Goal: Task Accomplishment & Management: Use online tool/utility

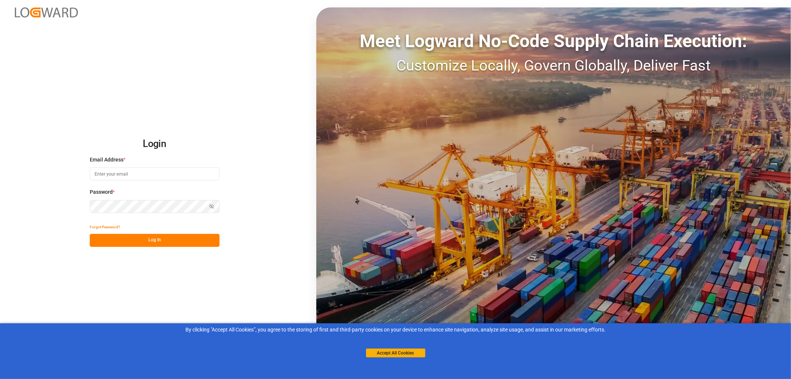
click at [102, 175] on input at bounding box center [155, 173] width 130 height 13
type input "monika.brinkmann-oetting@rhenus.com"
click at [157, 241] on button "Log In" at bounding box center [155, 240] width 130 height 13
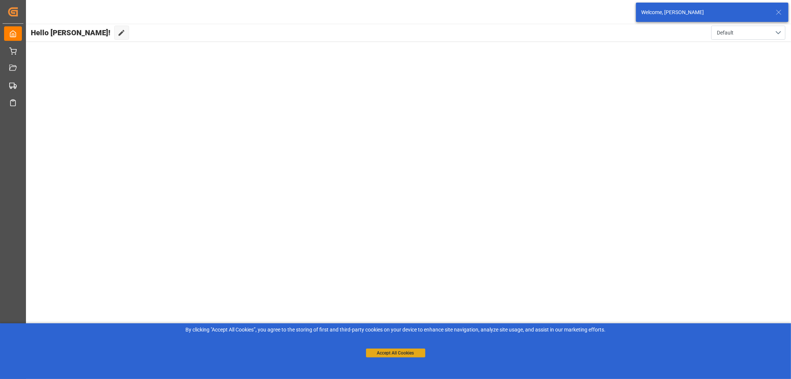
click at [399, 354] on button "Accept All Cookies" at bounding box center [395, 352] width 59 height 9
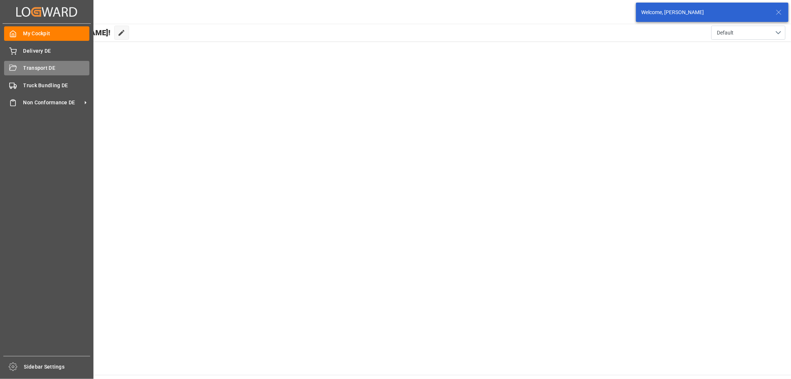
click at [23, 71] on div "Transport DE Transport DE" at bounding box center [46, 68] width 85 height 14
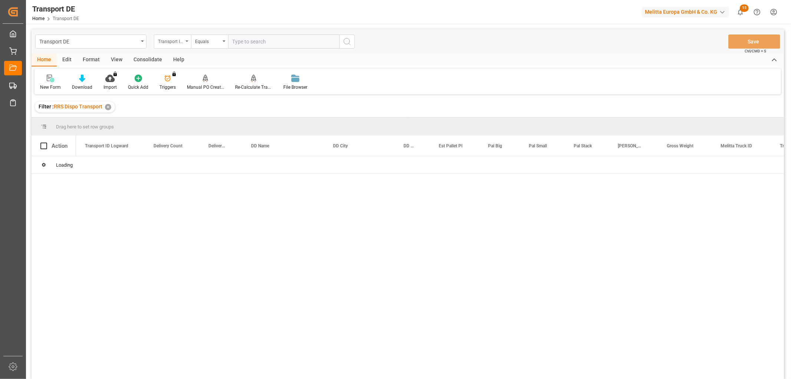
click at [176, 39] on div "Transport ID Logward" at bounding box center [170, 40] width 25 height 9
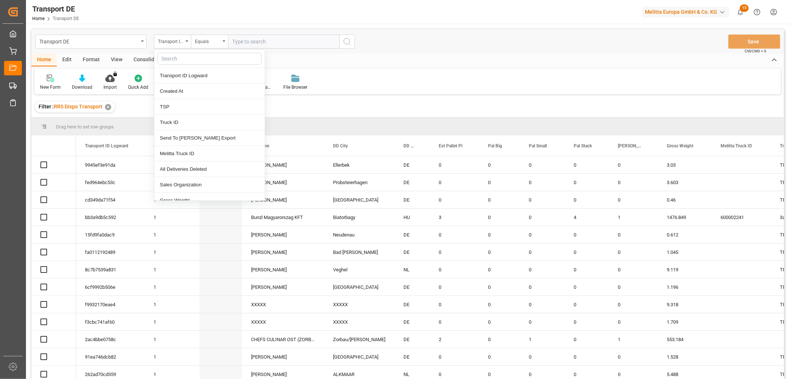
click at [175, 58] on input "text" at bounding box center [209, 59] width 105 height 12
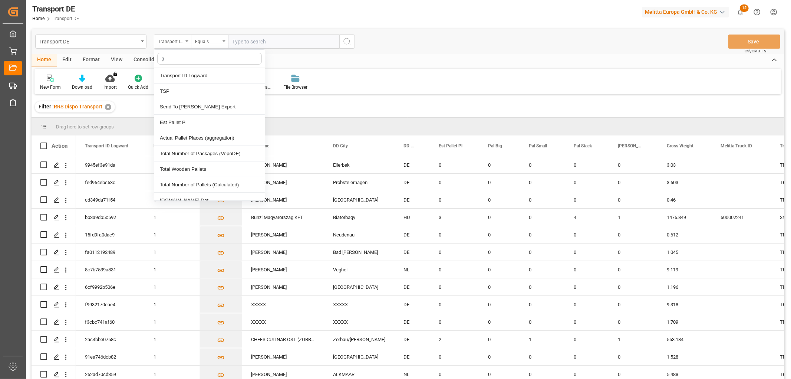
type input "pl"
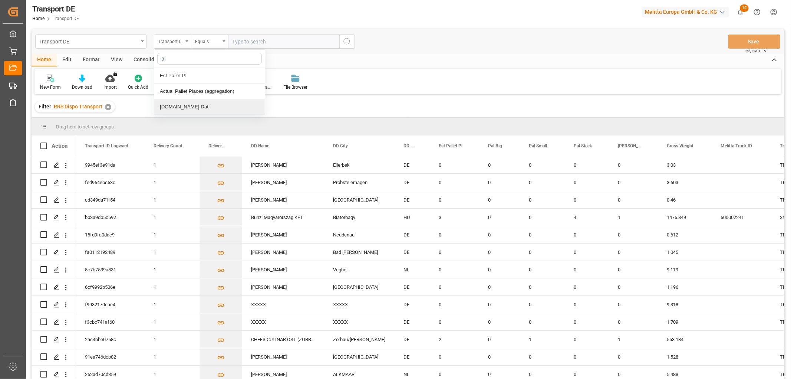
click at [180, 106] on div "[DOMAIN_NAME] Dat" at bounding box center [209, 107] width 110 height 16
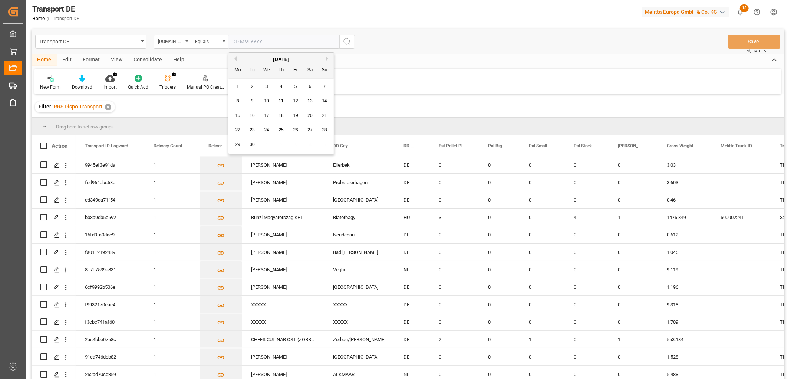
click at [238, 39] on input "text" at bounding box center [283, 41] width 111 height 14
click at [251, 102] on span "9" at bounding box center [252, 100] width 3 height 5
type input "[DATE]"
click at [347, 42] on icon "search button" at bounding box center [347, 41] width 9 height 9
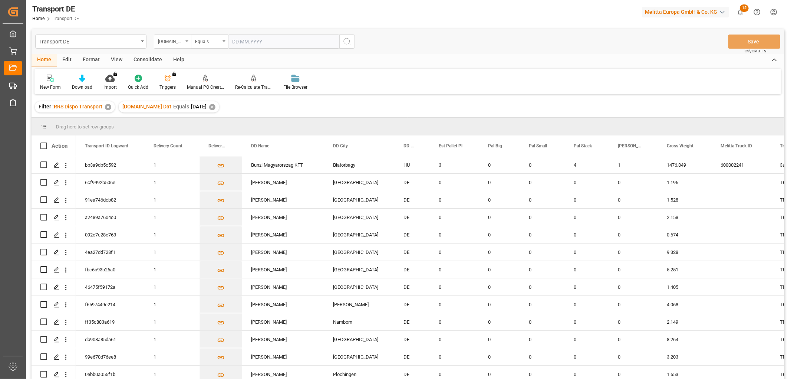
click at [164, 42] on div "[DOMAIN_NAME] Dat" at bounding box center [170, 40] width 25 height 9
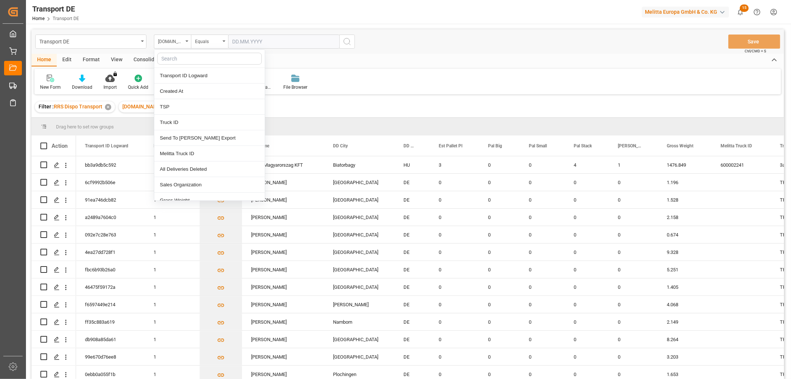
click at [168, 57] on input "text" at bounding box center [209, 59] width 105 height 12
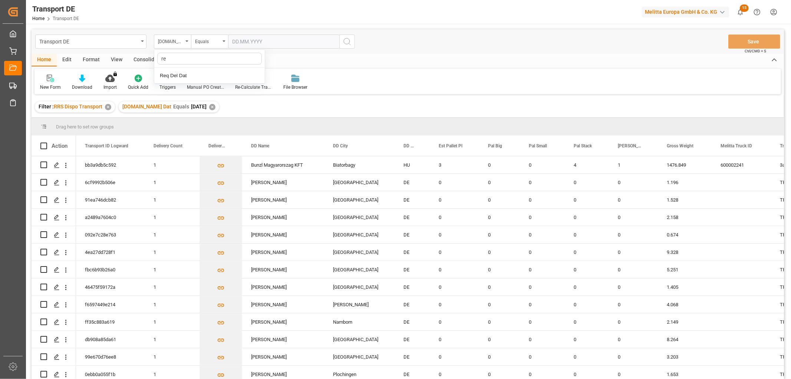
type input "req"
click at [172, 78] on div "Req Del Dat" at bounding box center [209, 76] width 110 height 16
click at [205, 43] on div "Equals" at bounding box center [207, 40] width 25 height 9
click at [214, 141] on div "In range" at bounding box center [246, 138] width 110 height 16
click at [245, 42] on input "text" at bounding box center [256, 41] width 56 height 14
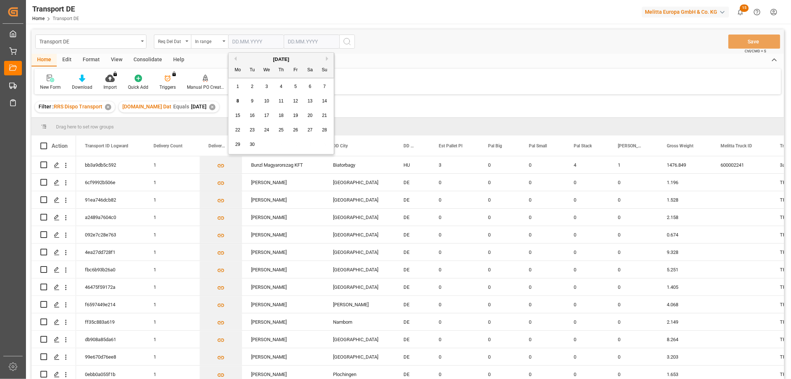
click at [241, 93] on div "1 2 3 4 5 6 7" at bounding box center [281, 86] width 101 height 14
click at [265, 99] on span "10" at bounding box center [266, 100] width 5 height 5
type input "10.09.2025"
click at [311, 42] on input "text" at bounding box center [312, 41] width 56 height 14
click at [298, 95] on div "8 9 10 11 12 13 14" at bounding box center [336, 101] width 101 height 14
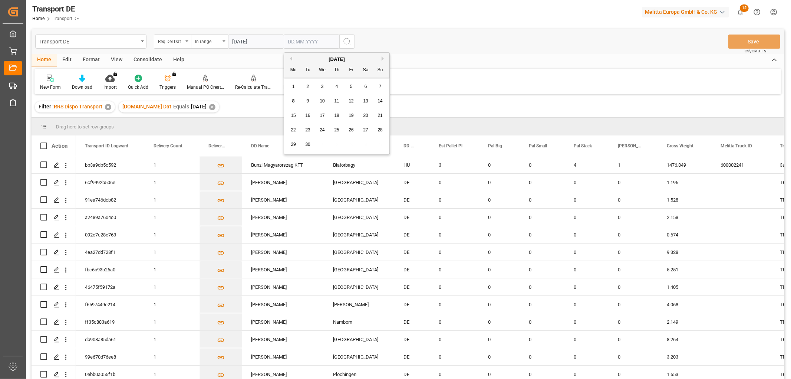
click at [351, 100] on span "12" at bounding box center [351, 100] width 5 height 5
type input "12.09.2025"
click at [349, 41] on icon "search button" at bounding box center [347, 41] width 9 height 9
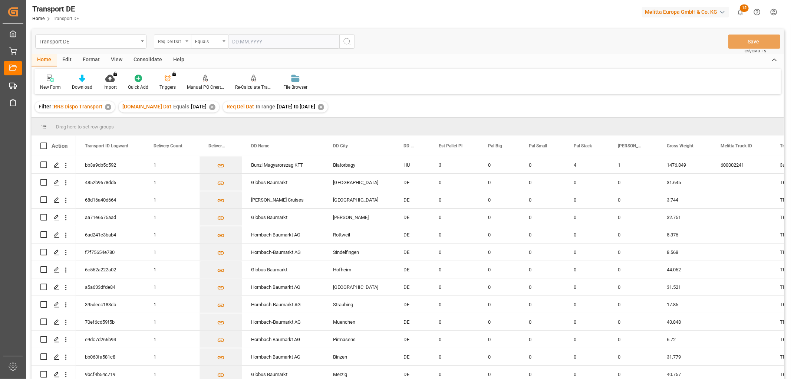
click at [173, 42] on div "Req Del Dat" at bounding box center [170, 40] width 25 height 9
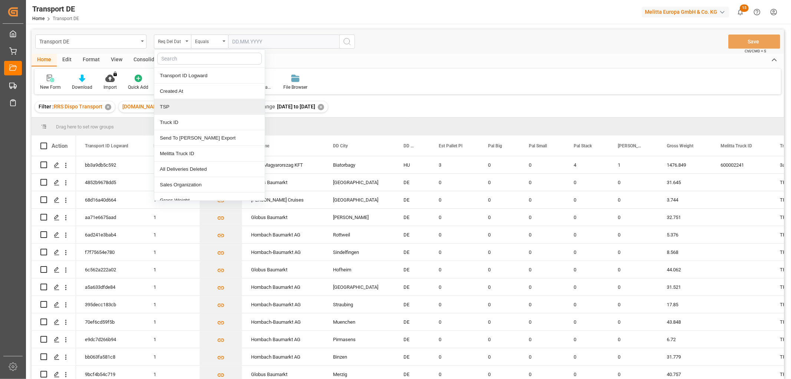
click at [170, 104] on div "TSP" at bounding box center [209, 107] width 110 height 16
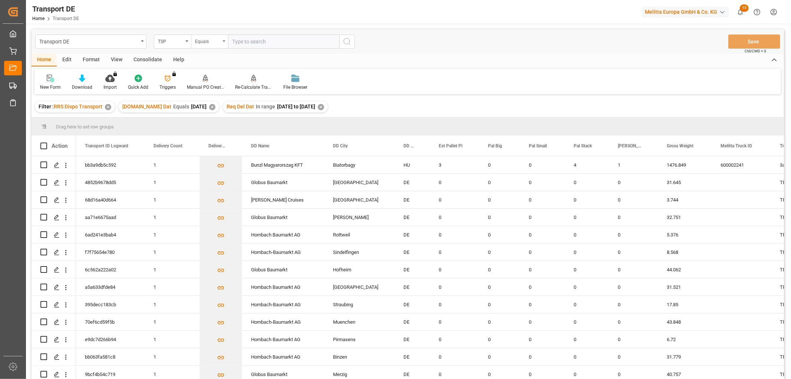
click at [205, 41] on div "Equals" at bounding box center [207, 40] width 25 height 9
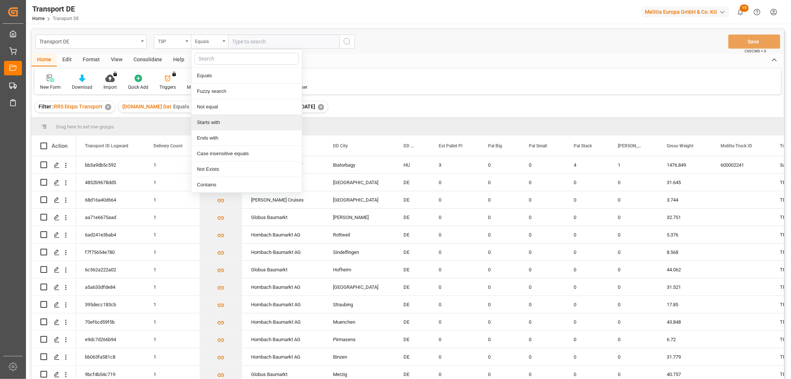
click at [209, 123] on div "Starts with" at bounding box center [246, 123] width 110 height 16
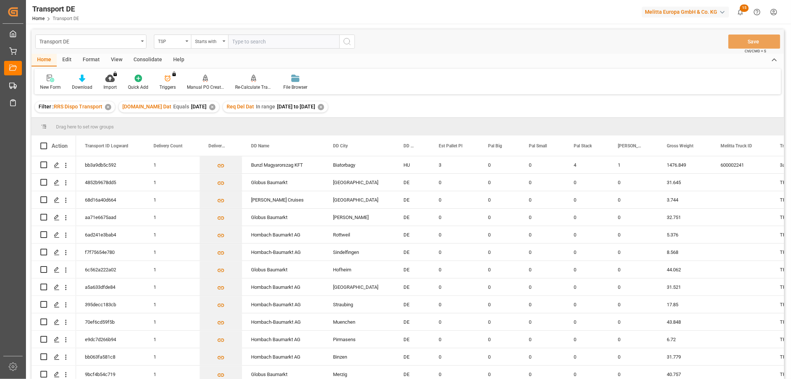
click at [243, 41] on input "text" at bounding box center [283, 41] width 111 height 14
type input "Dachser DE"
click at [349, 41] on icon "search button" at bounding box center [347, 41] width 9 height 9
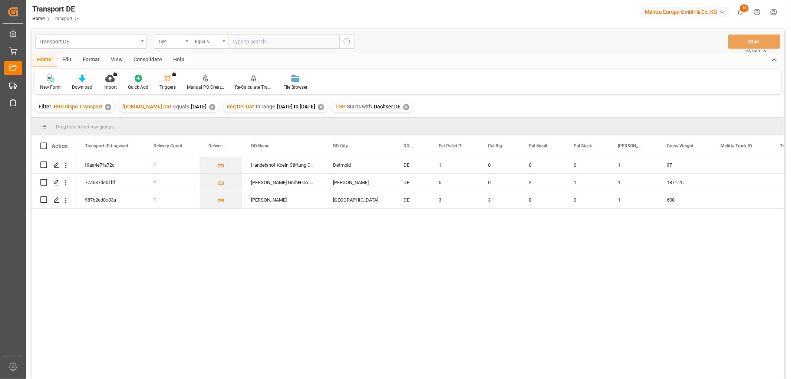
click at [145, 60] on div "Consolidate" at bounding box center [148, 60] width 40 height 13
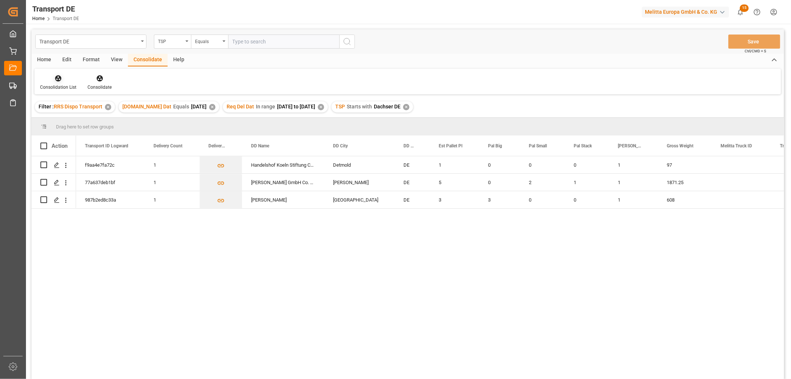
click at [57, 80] on icon at bounding box center [58, 78] width 6 height 6
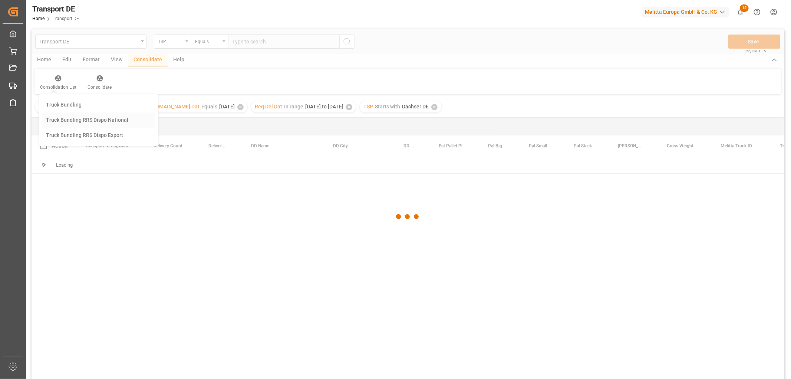
click at [57, 120] on div "Transport DE TSP Equals Save Ctrl/CMD + S Home Edit Format View Consolidate Hel…" at bounding box center [408, 213] width 752 height 369
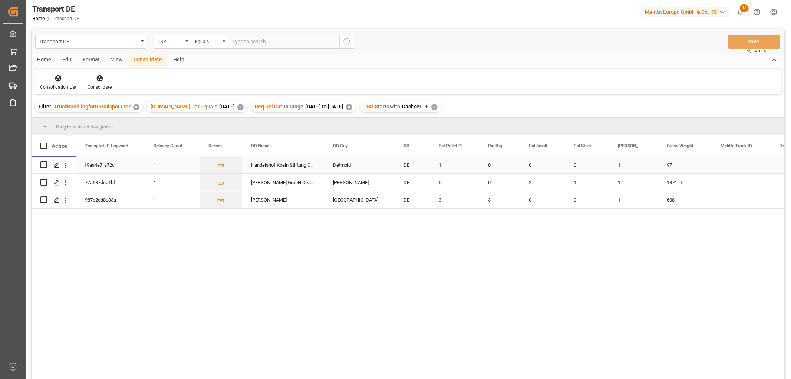
click at [46, 164] on input "Press Space to toggle row selection (unchecked)" at bounding box center [43, 164] width 7 height 7
checkbox input "true"
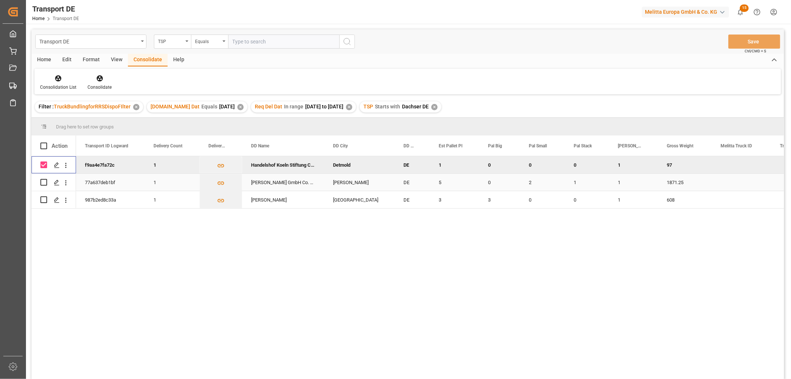
click at [44, 181] on input "Press Space to toggle row selection (unchecked)" at bounding box center [43, 182] width 7 height 7
checkbox input "true"
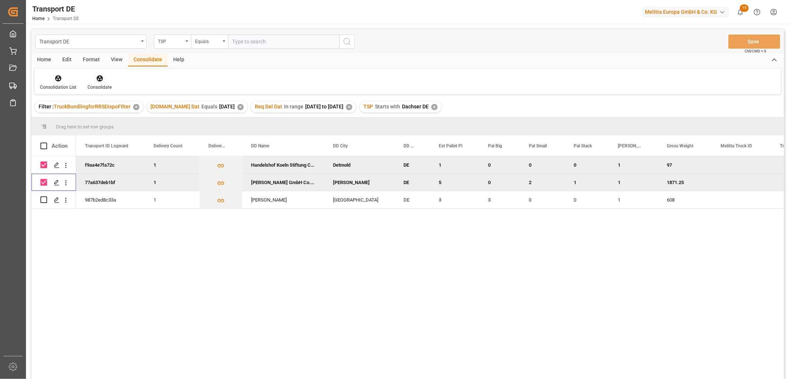
click at [100, 78] on icon at bounding box center [99, 78] width 6 height 6
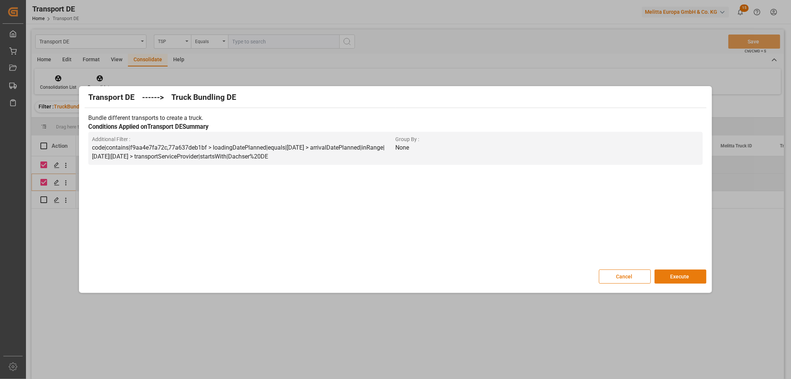
click at [677, 274] on button "Execute" at bounding box center [680, 276] width 52 height 14
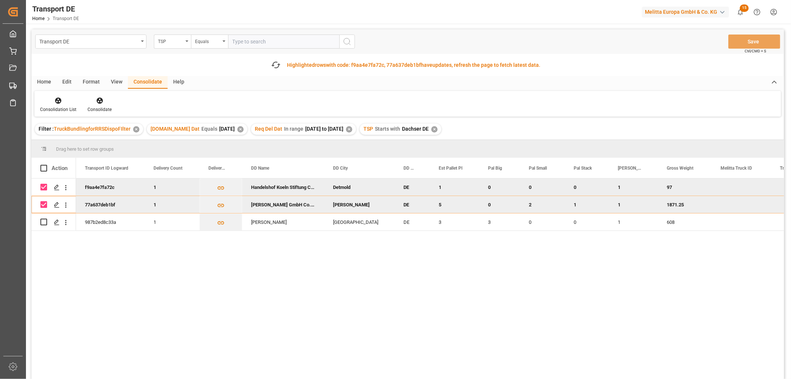
click at [43, 184] on input "Press Space to toggle row selection (checked)" at bounding box center [43, 187] width 7 height 7
checkbox input "false"
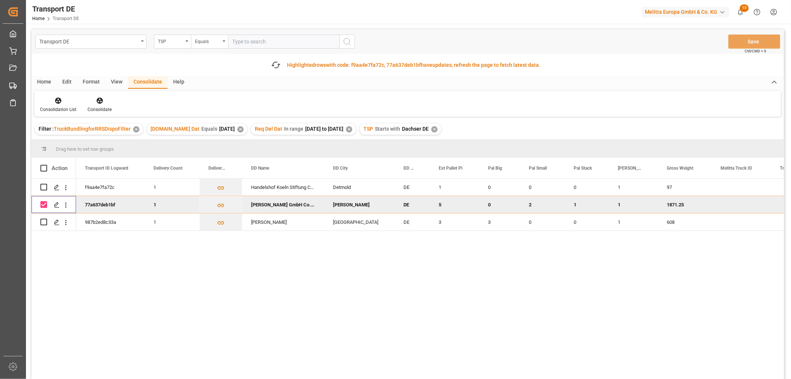
click at [44, 202] on input "Press Space to toggle row selection (checked)" at bounding box center [43, 204] width 7 height 7
checkbox input "false"
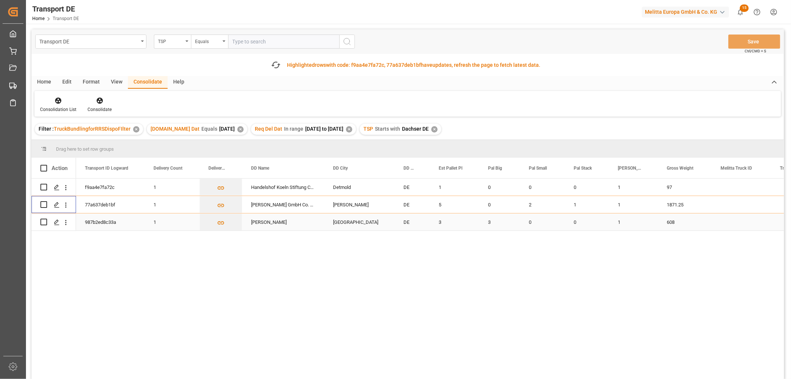
click at [43, 221] on div "f9aa4e7fa72c 1 Handelshof Koeln Stiftung Co. KG Detmold DE 1 0 0 0 1 97 77a637d…" at bounding box center [408, 290] width 752 height 225
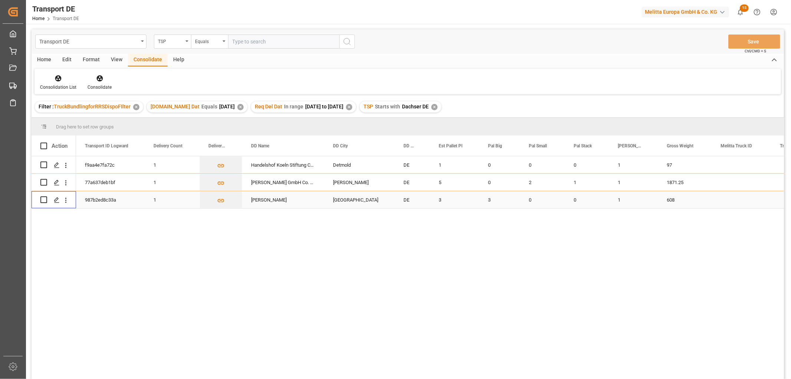
click at [43, 201] on input "Press Space to toggle row selection (unchecked)" at bounding box center [43, 199] width 7 height 7
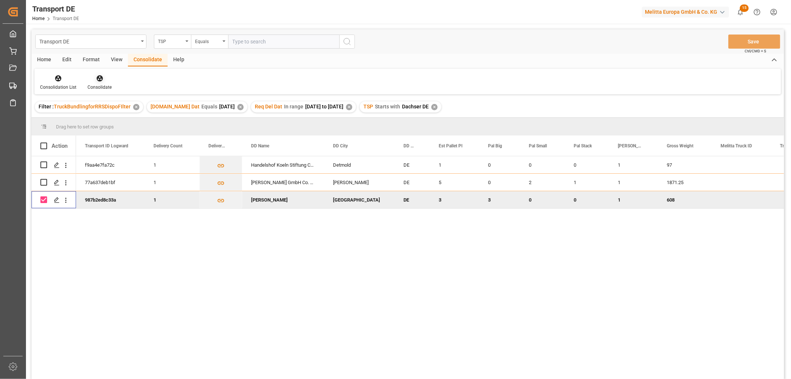
click at [98, 75] on icon at bounding box center [99, 78] width 7 height 7
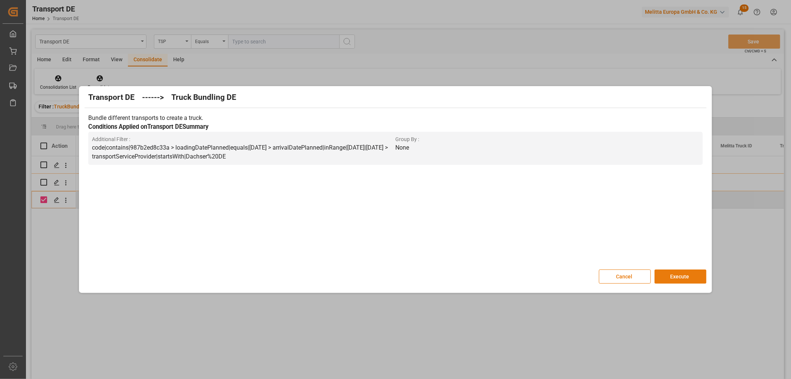
click at [677, 274] on button "Execute" at bounding box center [680, 276] width 52 height 14
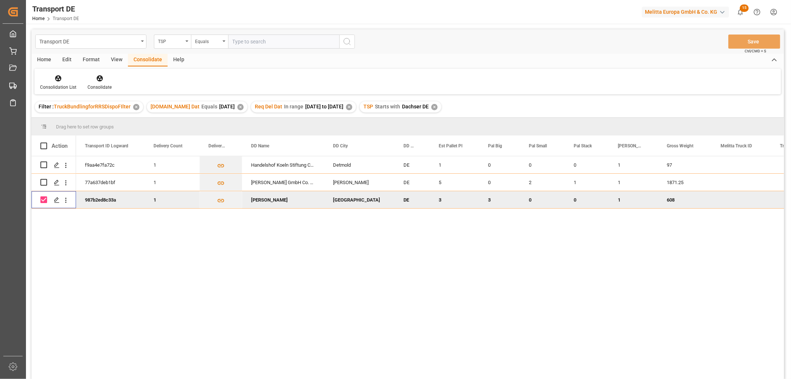
click at [43, 197] on input "Press Space to toggle row selection (checked)" at bounding box center [43, 199] width 7 height 7
checkbox input "false"
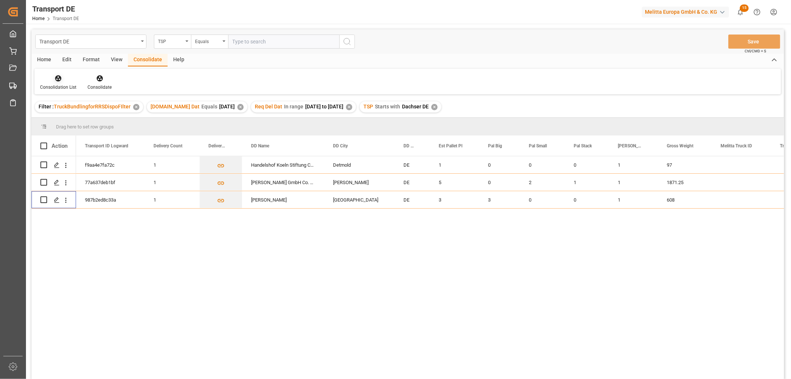
click at [59, 78] on icon at bounding box center [58, 78] width 6 height 6
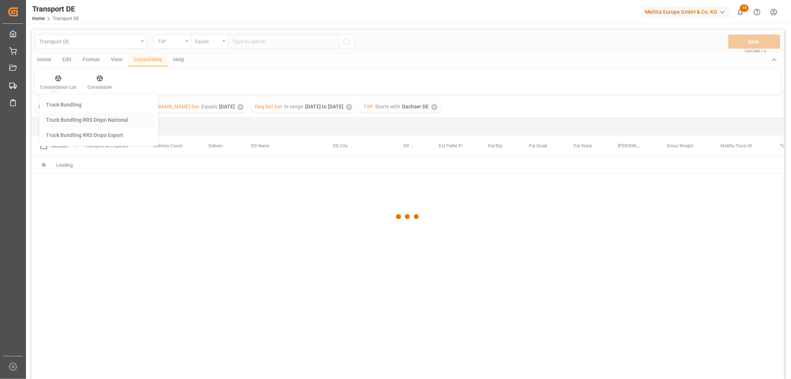
click at [65, 120] on div "Transport DE TSP Equals Save Ctrl/CMD + S Home Edit Format View Consolidate Hel…" at bounding box center [408, 213] width 752 height 369
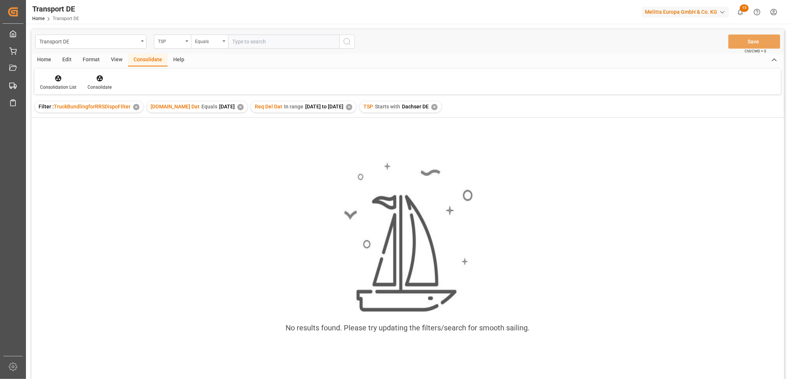
click at [438, 106] on div "✕" at bounding box center [434, 107] width 6 height 6
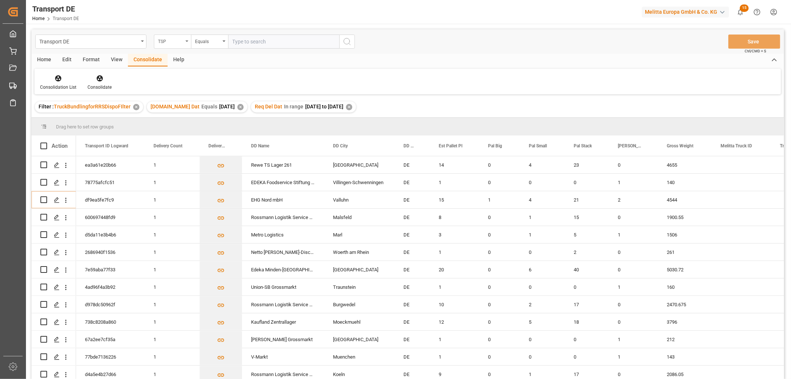
click at [168, 40] on div "TSP" at bounding box center [170, 40] width 25 height 9
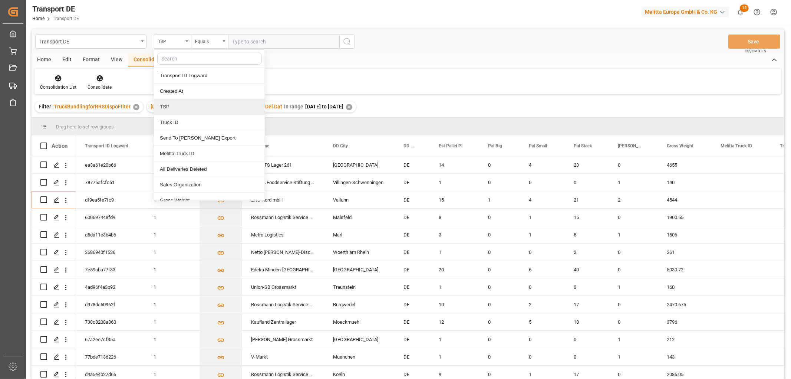
click at [174, 108] on div "TSP" at bounding box center [209, 107] width 110 height 16
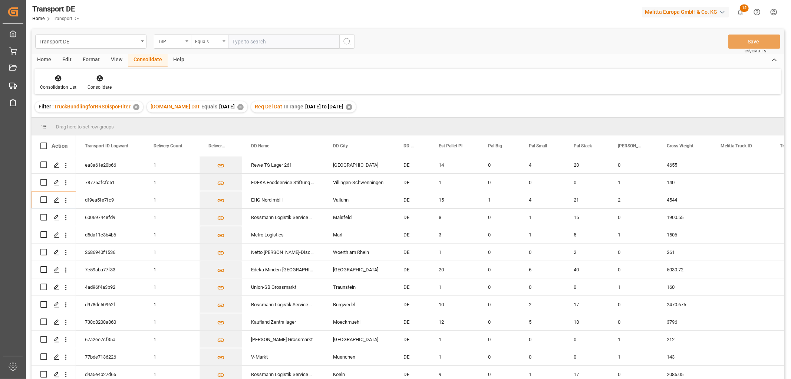
click at [208, 42] on div "Equals" at bounding box center [207, 40] width 25 height 9
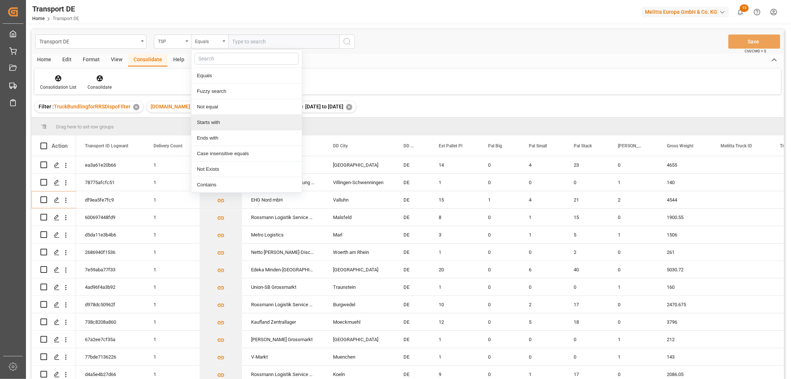
click at [212, 125] on div "Starts with" at bounding box center [246, 123] width 110 height 16
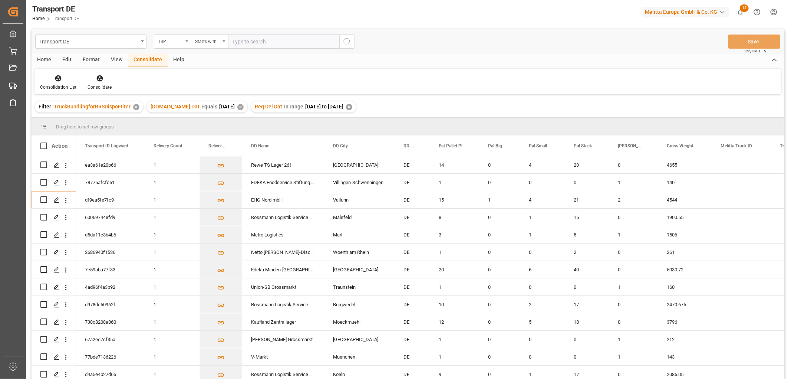
click at [241, 41] on input "text" at bounding box center [283, 41] width 111 height 14
type input "LIT DE"
click at [348, 42] on icon "search button" at bounding box center [347, 41] width 9 height 9
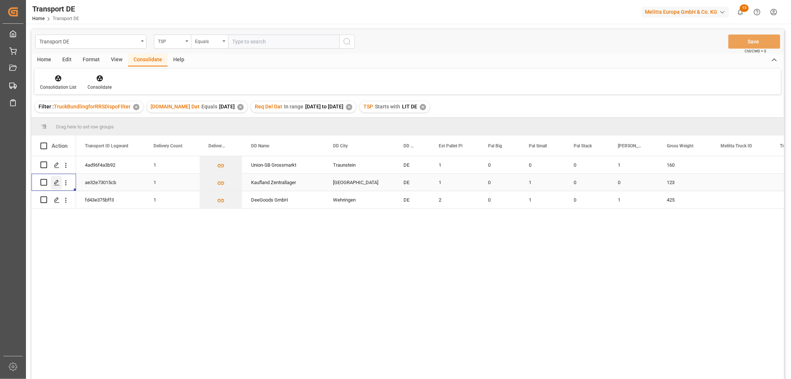
click at [57, 183] on icon "Press SPACE to select this row." at bounding box center [57, 182] width 6 height 6
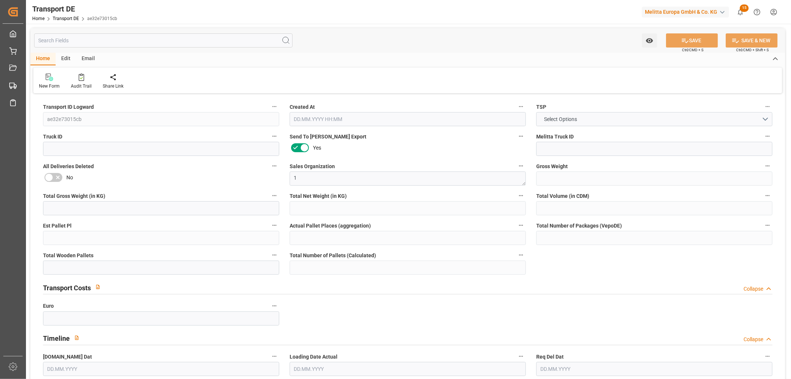
type input "123"
type input "99"
type input "67.5"
type input "1413.24"
type input "1"
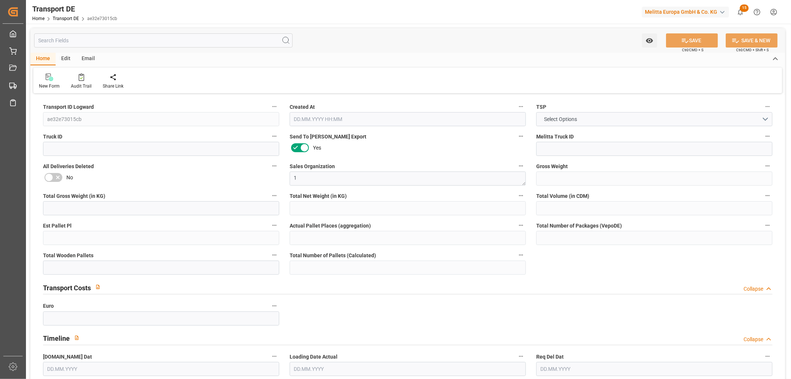
type input "0"
type input "1"
type input "0"
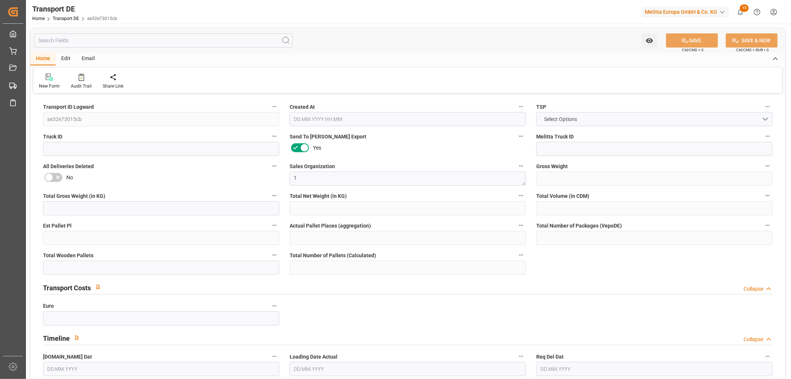
type input "97"
type input "0"
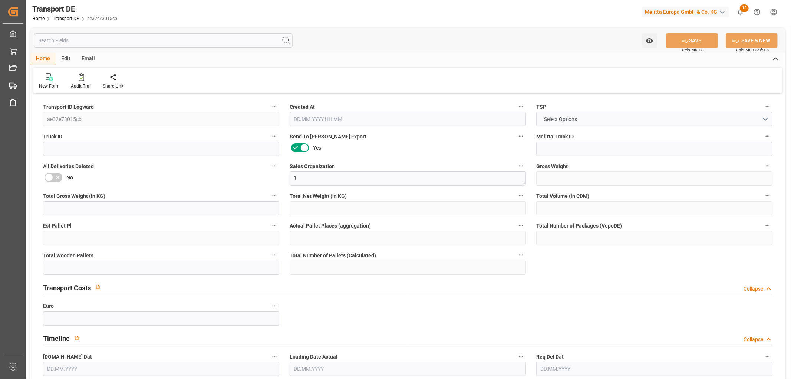
type input "0"
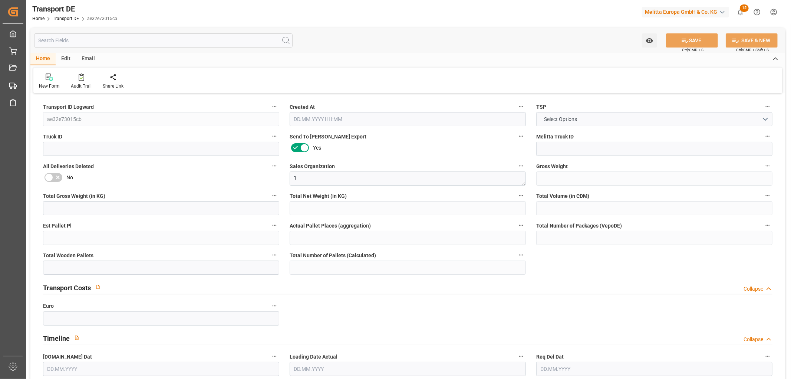
type input "0"
type input "1"
type input "0"
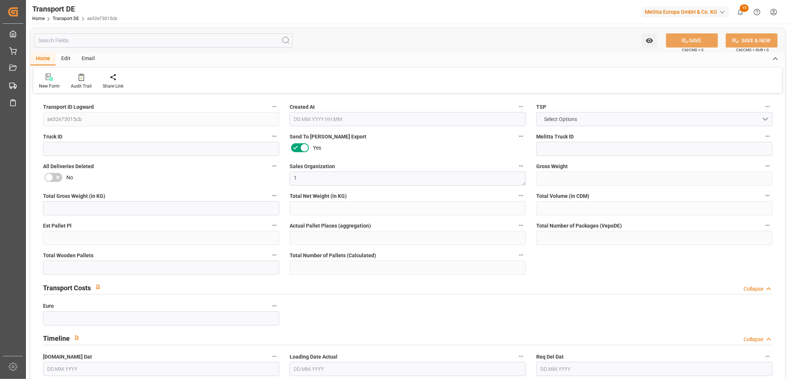
type input "0"
type input "1"
type input "0"
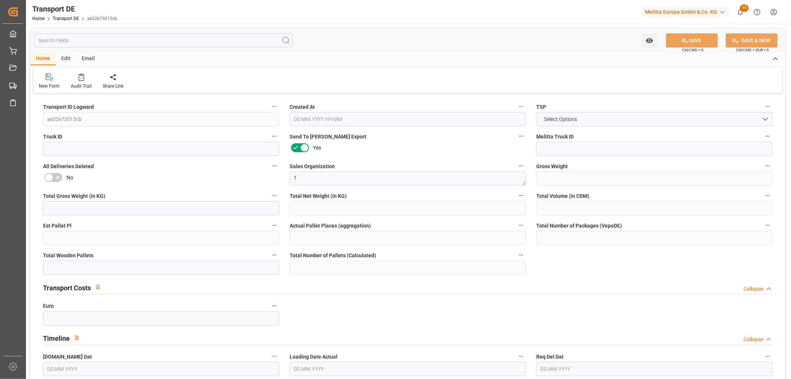
type input "150"
type input "73.089"
type input "70.05"
type input "05.09.2025 23:01"
type input "[DATE]"
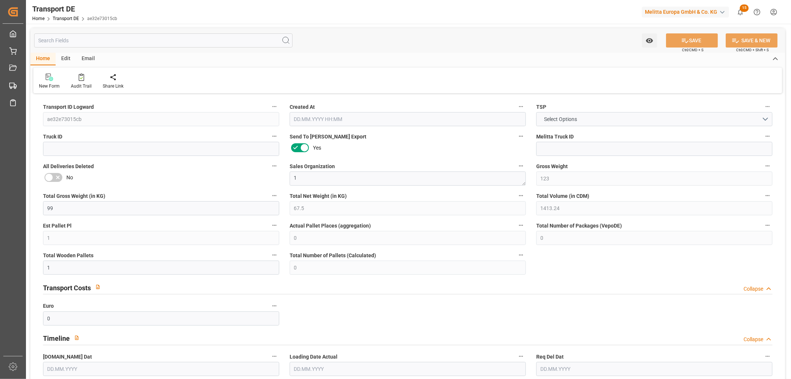
type input "[DATE]"
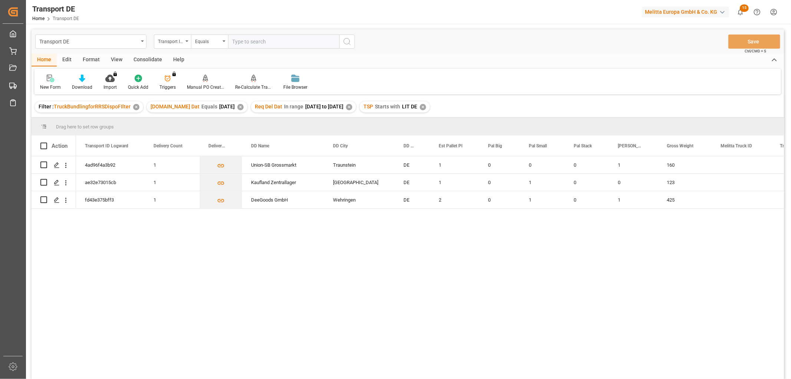
click at [152, 59] on div "Consolidate" at bounding box center [148, 60] width 40 height 13
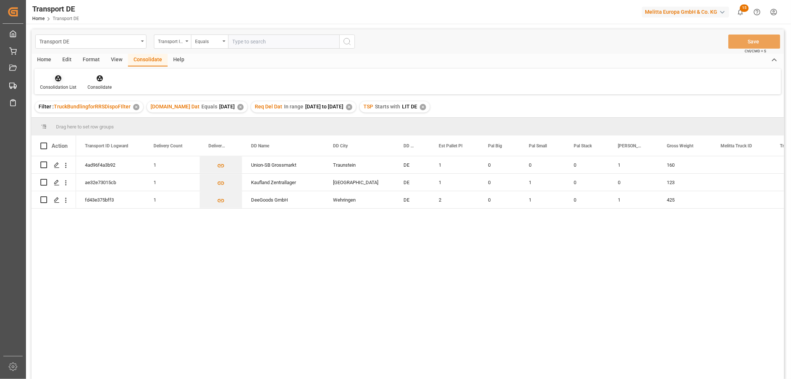
click at [62, 82] on div "Consolidation List" at bounding box center [57, 82] width 47 height 16
click at [63, 117] on div "Transport DE Transport ID Logward Equals Save Ctrl/CMD + S Home Edit Format Vie…" at bounding box center [408, 213] width 752 height 369
click at [53, 77] on div at bounding box center [58, 78] width 36 height 8
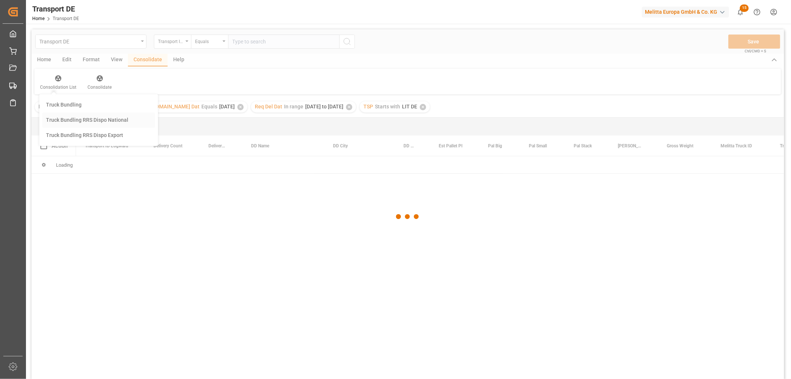
click at [69, 119] on div "Transport DE Transport ID Logward Equals Save Ctrl/CMD + S Home Edit Format Vie…" at bounding box center [408, 213] width 752 height 369
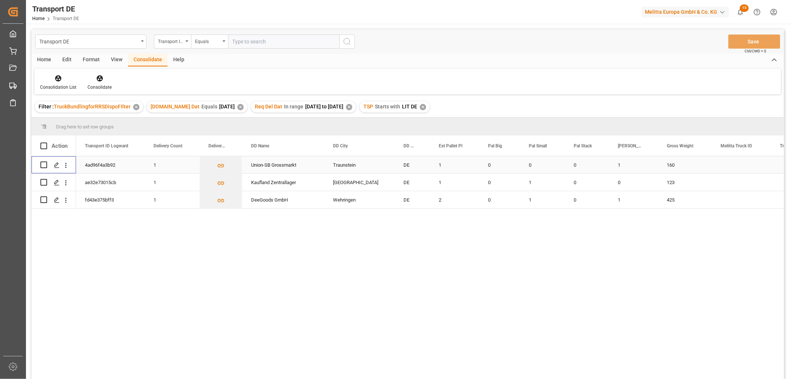
click at [44, 165] on input "Press Space to toggle row selection (unchecked)" at bounding box center [43, 164] width 7 height 7
checkbox input "true"
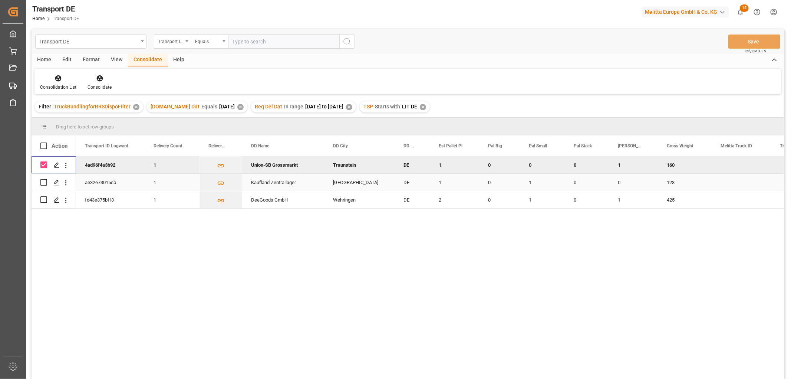
click at [41, 181] on input "Press Space to toggle row selection (unchecked)" at bounding box center [43, 182] width 7 height 7
checkbox input "true"
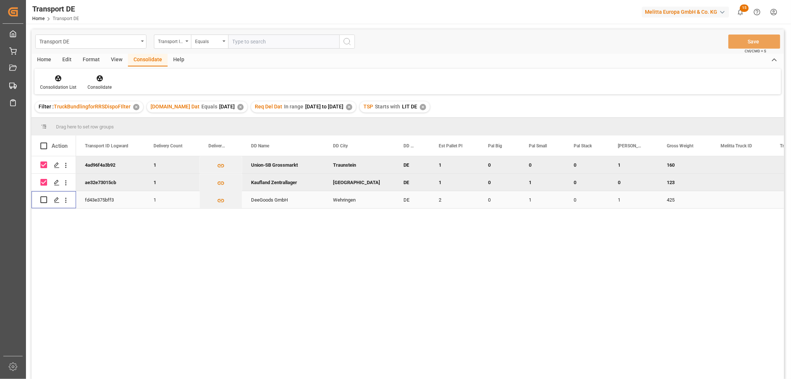
click at [43, 198] on input "Press Space to toggle row selection (unchecked)" at bounding box center [43, 199] width 7 height 7
checkbox input "true"
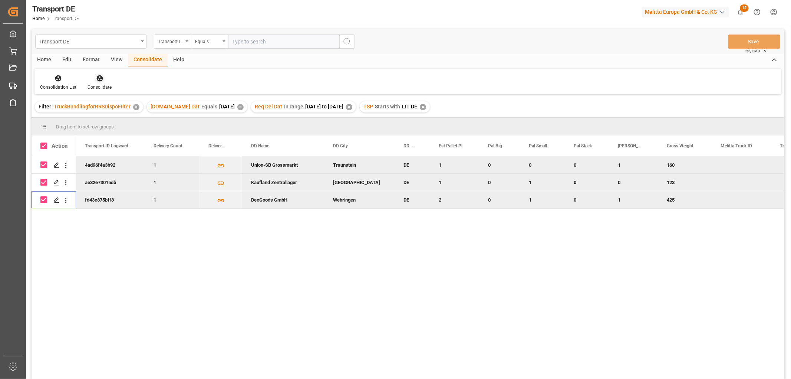
click at [98, 80] on icon at bounding box center [99, 78] width 6 height 6
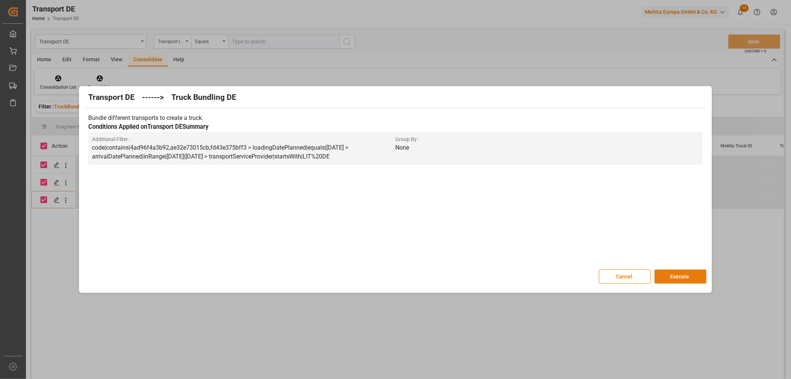
click at [679, 277] on button "Execute" at bounding box center [680, 276] width 52 height 14
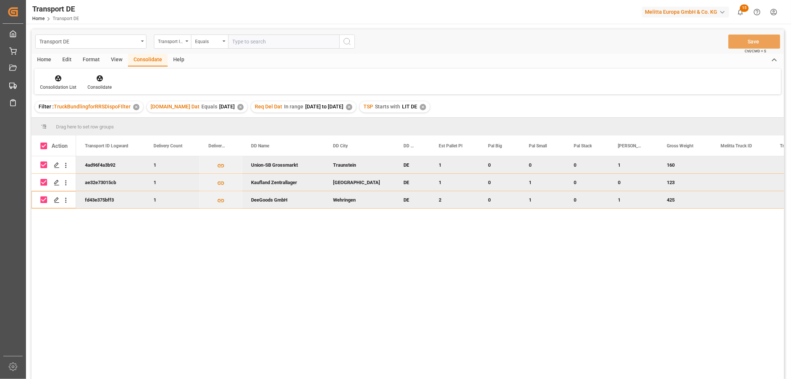
click at [44, 163] on input "Press Space to toggle row selection (checked)" at bounding box center [43, 164] width 7 height 7
checkbox input "false"
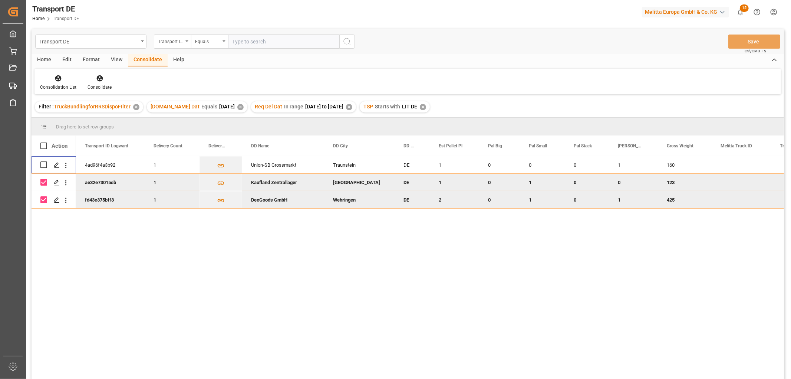
click at [44, 184] on input "Press Space to toggle row selection (checked)" at bounding box center [43, 182] width 7 height 7
checkbox input "false"
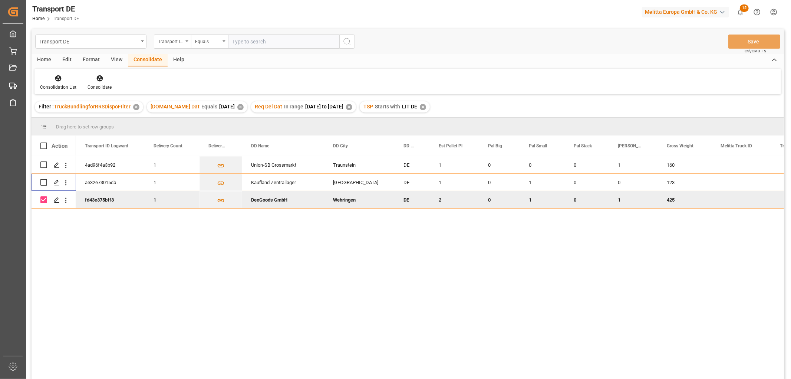
click at [43, 201] on input "Press Space to toggle row selection (checked)" at bounding box center [43, 199] width 7 height 7
checkbox input "false"
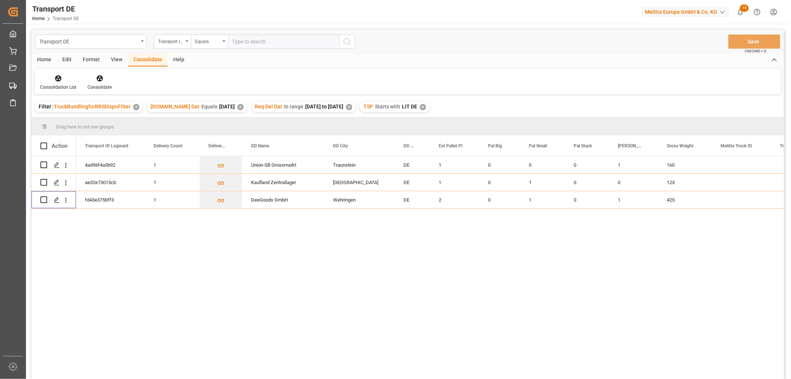
click at [59, 76] on icon at bounding box center [58, 78] width 6 height 6
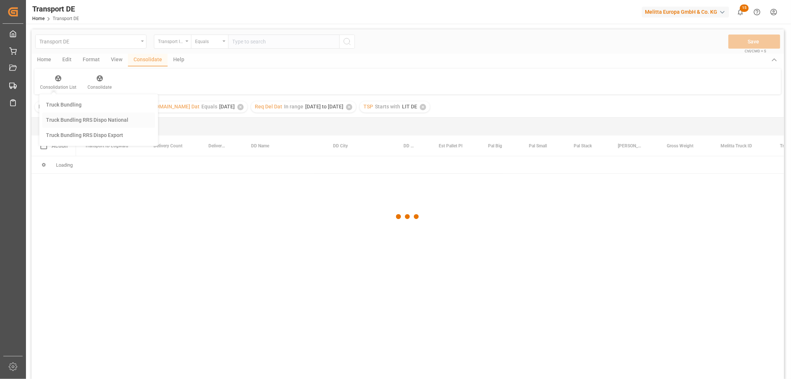
click at [65, 121] on div "Transport DE Transport ID Logward Equals Save Ctrl/CMD + S Home Edit Format Vie…" at bounding box center [408, 213] width 752 height 369
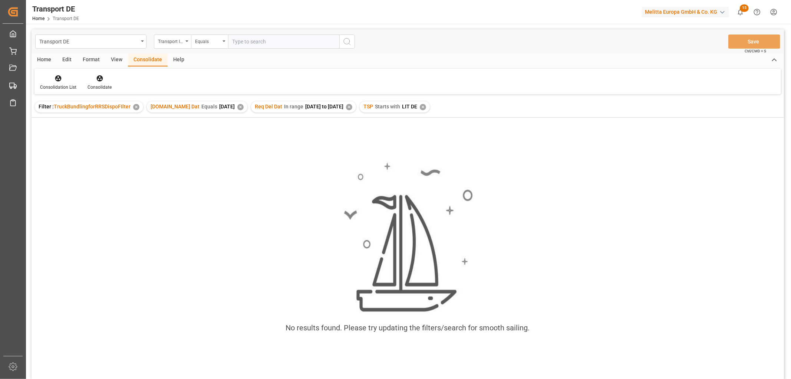
click at [426, 108] on div "✕" at bounding box center [423, 107] width 6 height 6
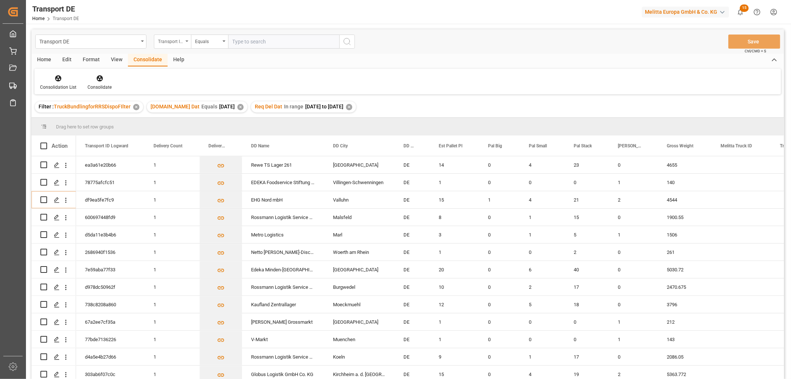
click at [175, 43] on div "Transport ID Logward" at bounding box center [170, 40] width 25 height 9
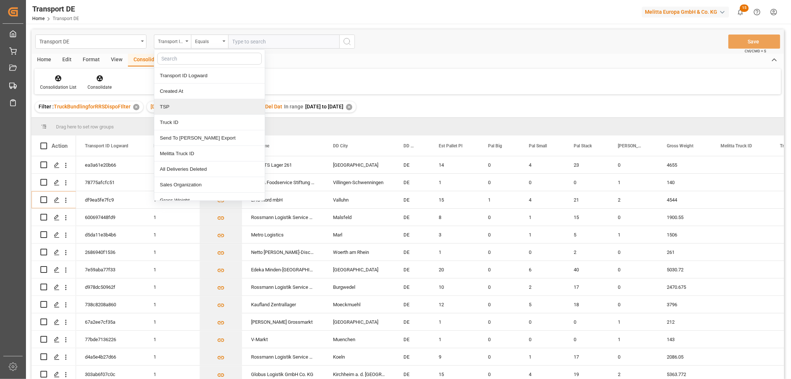
click at [175, 109] on div "TSP" at bounding box center [209, 107] width 110 height 16
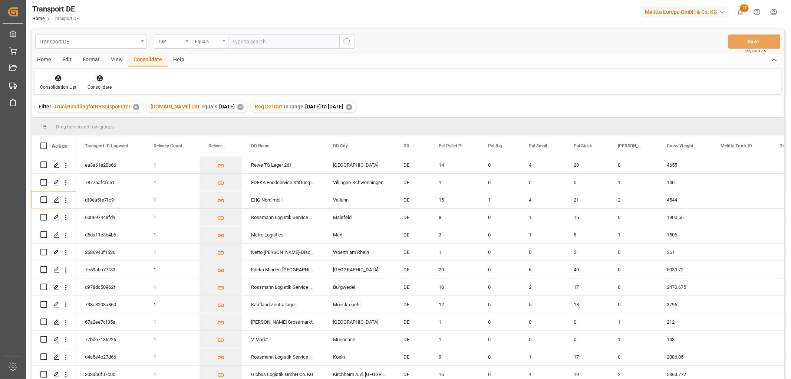
click at [205, 39] on div "Equals" at bounding box center [207, 40] width 25 height 9
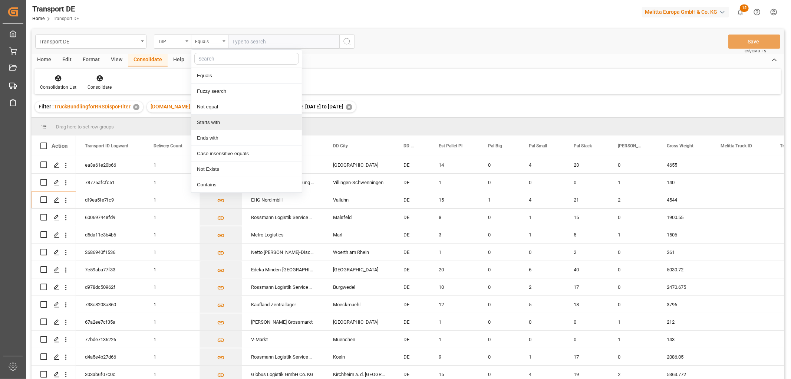
drag, startPoint x: 202, startPoint y: 122, endPoint x: 227, endPoint y: 77, distance: 51.6
click at [202, 122] on div "Starts with" at bounding box center [246, 123] width 110 height 16
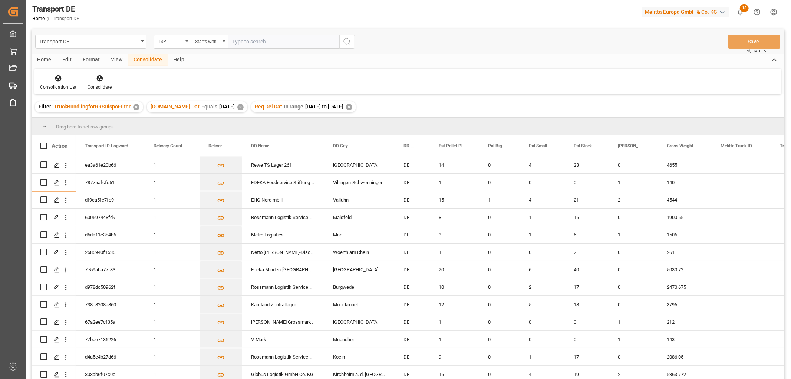
click at [254, 40] on input "text" at bounding box center [283, 41] width 111 height 14
type input "Moeller"
click at [346, 43] on icon "search button" at bounding box center [347, 41] width 9 height 9
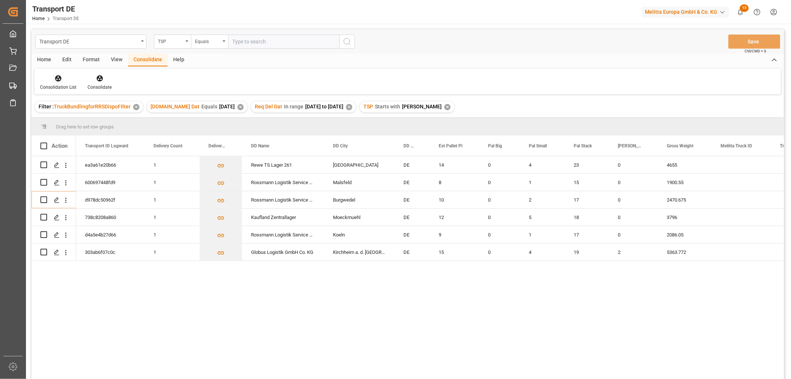
click at [60, 78] on icon at bounding box center [58, 78] width 6 height 6
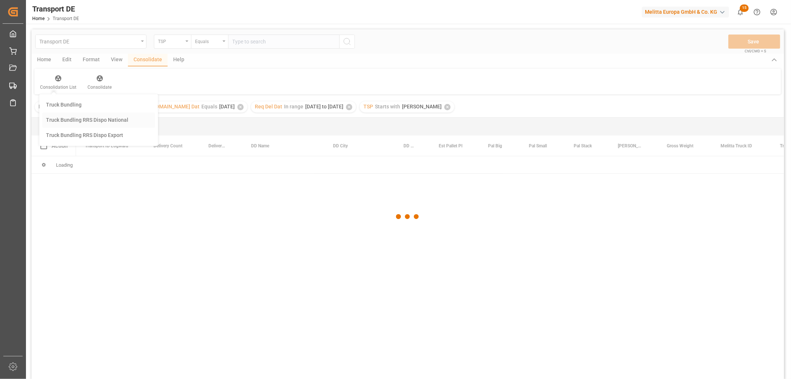
click at [62, 118] on div "Transport DE TSP Equals Save Ctrl/CMD + S Home Edit Format View Consolidate Hel…" at bounding box center [408, 213] width 752 height 369
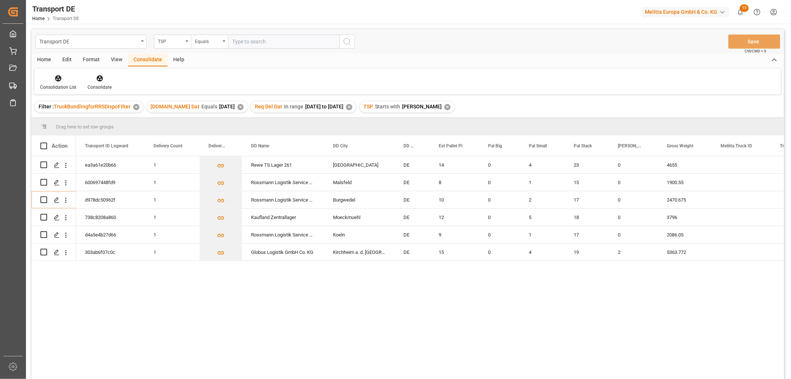
click at [57, 76] on icon at bounding box center [58, 78] width 6 height 6
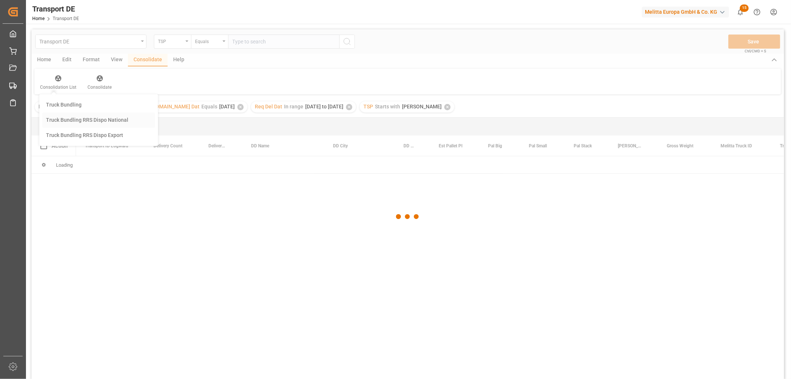
click at [56, 120] on div "Transport DE TSP Equals Save Ctrl/CMD + S Home Edit Format View Consolidate Hel…" at bounding box center [408, 213] width 752 height 369
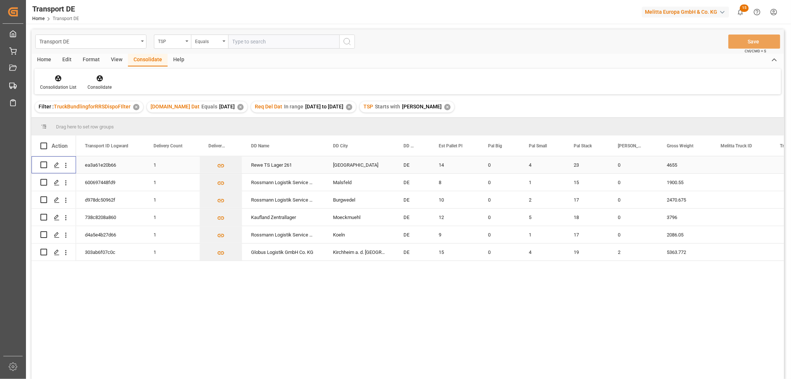
click at [42, 164] on input "Press Space to toggle row selection (unchecked)" at bounding box center [43, 164] width 7 height 7
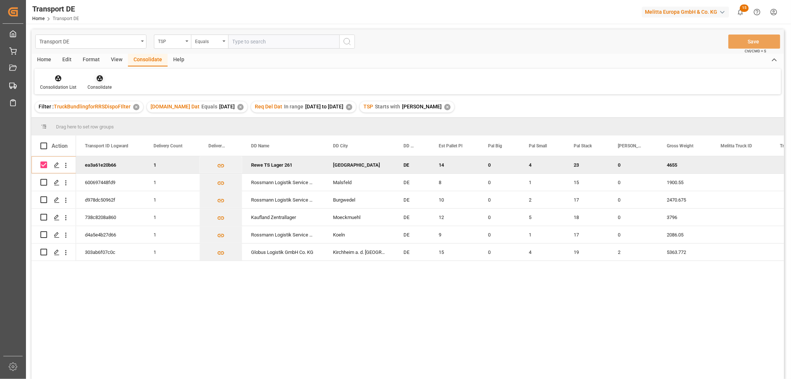
click at [96, 79] on icon at bounding box center [99, 78] width 6 height 6
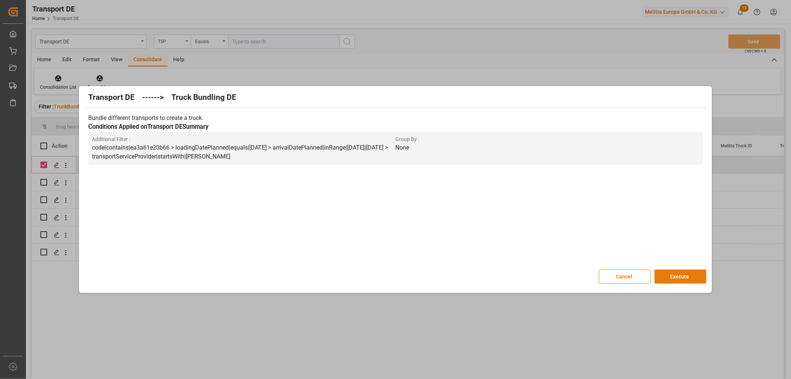
click at [685, 274] on button "Execute" at bounding box center [680, 276] width 52 height 14
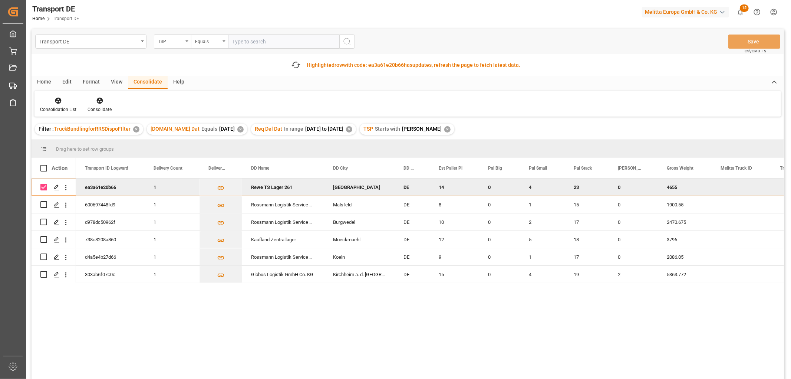
click at [46, 186] on input "Press Space to toggle row selection (checked)" at bounding box center [43, 187] width 7 height 7
checkbox input "false"
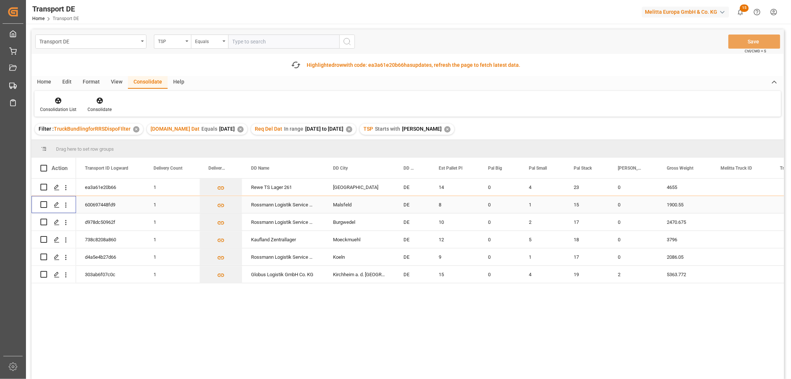
click at [44, 204] on input "Press Space to toggle row selection (unchecked)" at bounding box center [43, 204] width 7 height 7
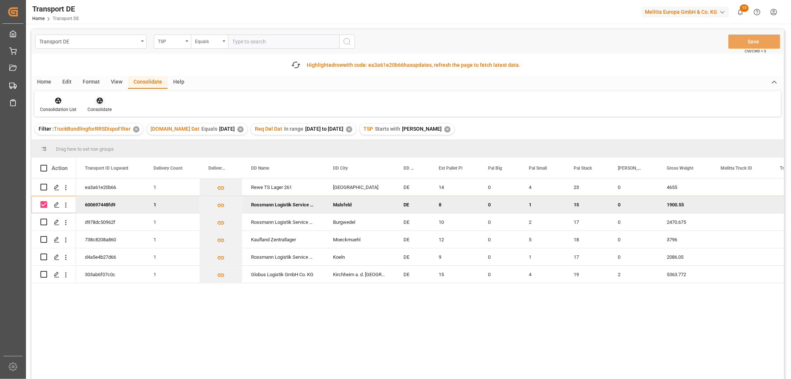
click at [96, 102] on icon at bounding box center [99, 101] width 6 height 6
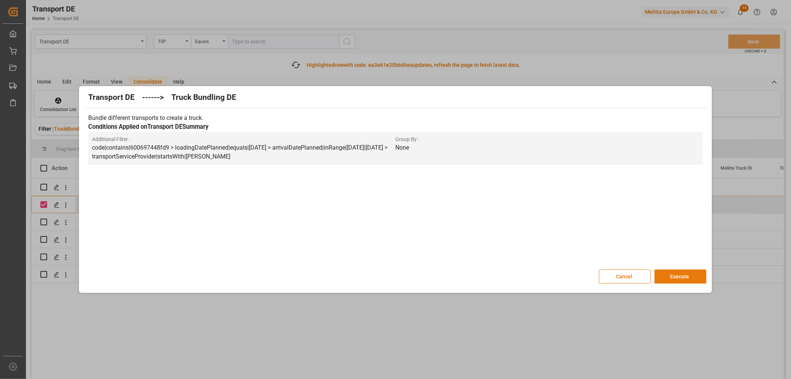
click at [683, 277] on button "Execute" at bounding box center [680, 276] width 52 height 14
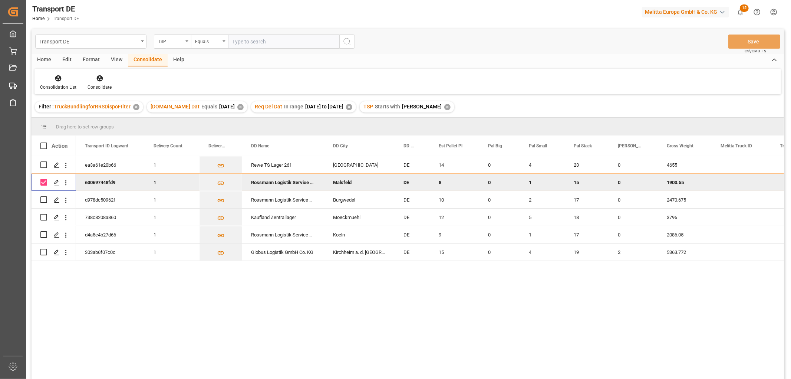
click at [45, 181] on input "Press Space to toggle row selection (checked)" at bounding box center [43, 182] width 7 height 7
checkbox input "false"
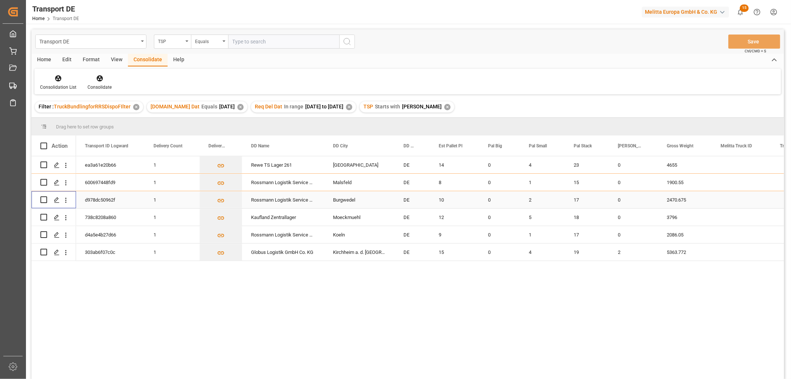
click at [44, 200] on input "Press Space to toggle row selection (unchecked)" at bounding box center [43, 199] width 7 height 7
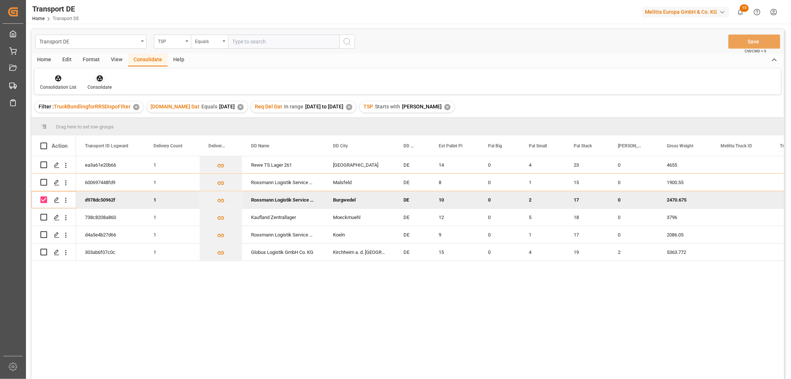
click at [99, 79] on icon at bounding box center [99, 78] width 6 height 6
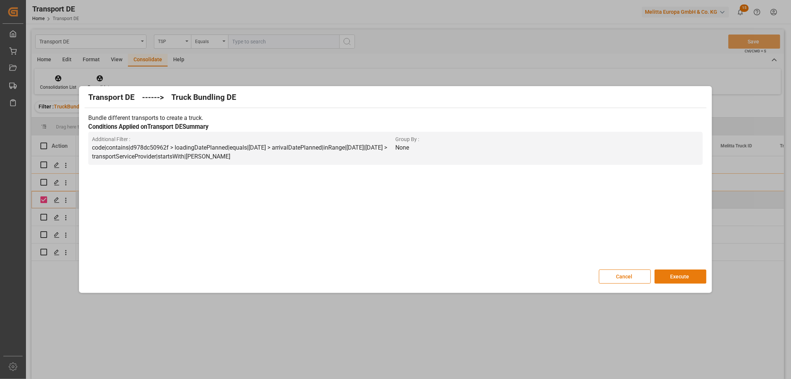
click at [676, 272] on button "Execute" at bounding box center [680, 276] width 52 height 14
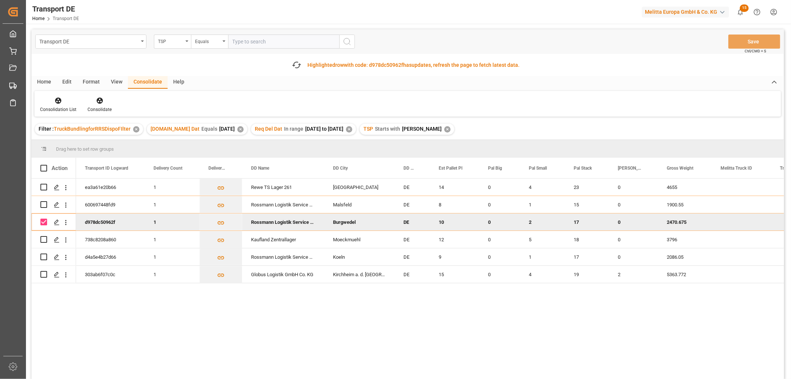
click at [41, 223] on input "Press Space to toggle row selection (checked)" at bounding box center [43, 221] width 7 height 7
checkbox input "false"
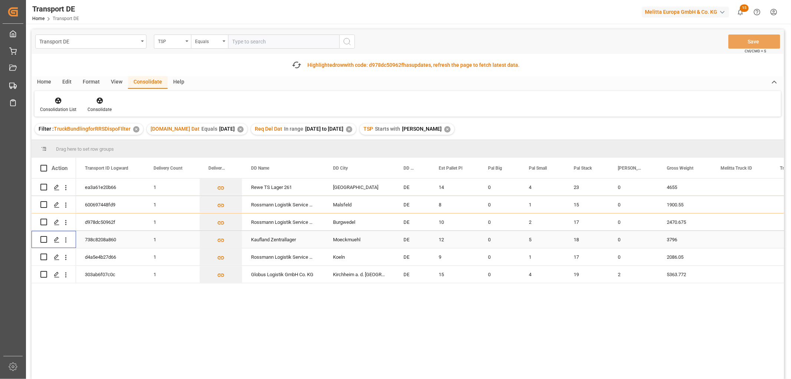
click at [43, 240] on input "Press Space to toggle row selection (unchecked)" at bounding box center [43, 239] width 7 height 7
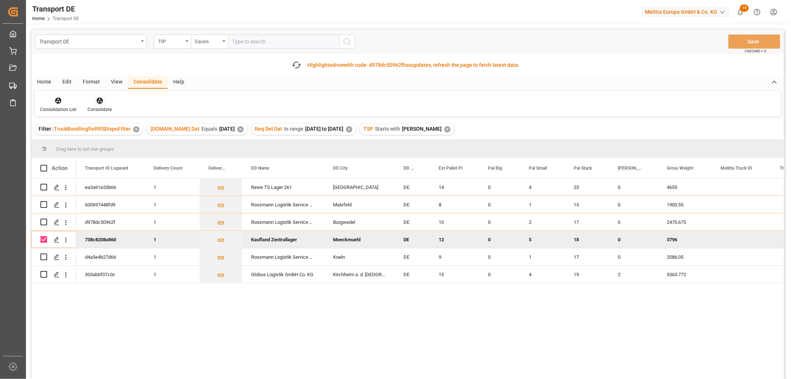
click at [96, 100] on icon at bounding box center [99, 101] width 6 height 6
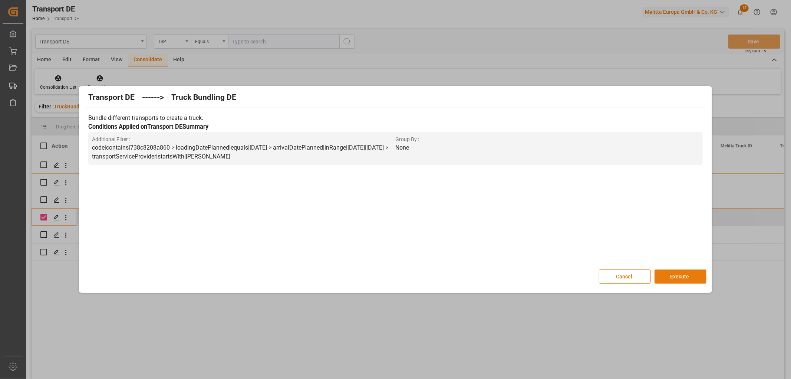
click at [684, 277] on button "Execute" at bounding box center [680, 276] width 52 height 14
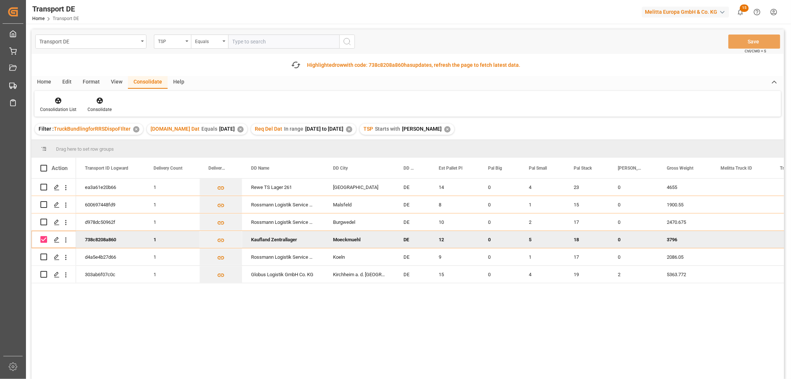
click at [41, 237] on input "Press Space to toggle row selection (checked)" at bounding box center [43, 239] width 7 height 7
checkbox input "false"
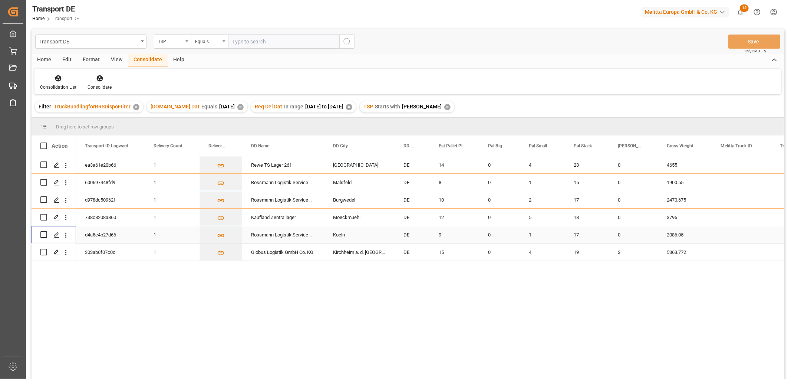
click at [44, 232] on input "Press Space to toggle row selection (unchecked)" at bounding box center [43, 234] width 7 height 7
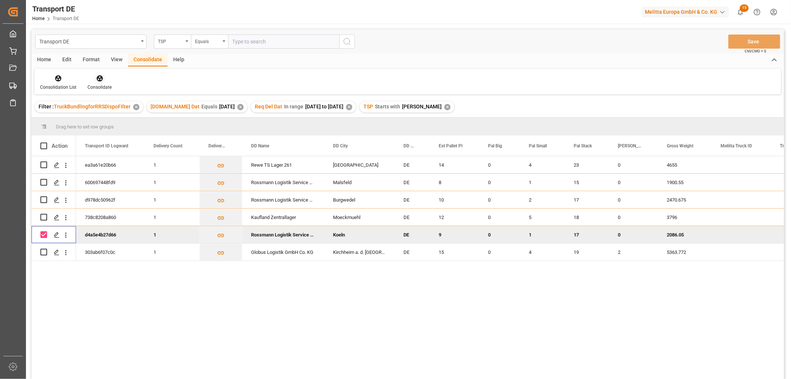
click at [96, 79] on icon at bounding box center [99, 78] width 6 height 6
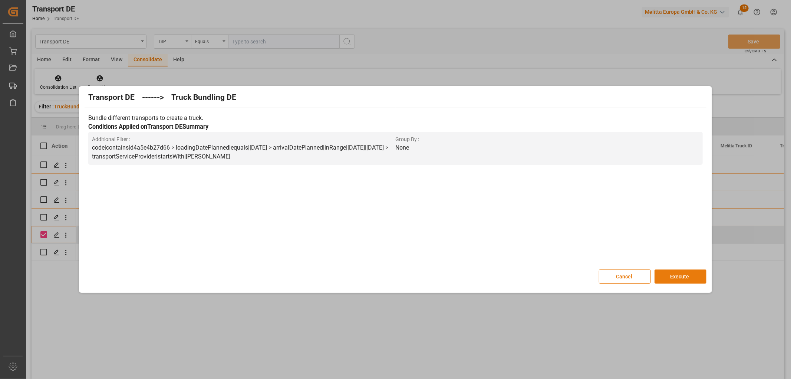
click at [680, 274] on button "Execute" at bounding box center [680, 276] width 52 height 14
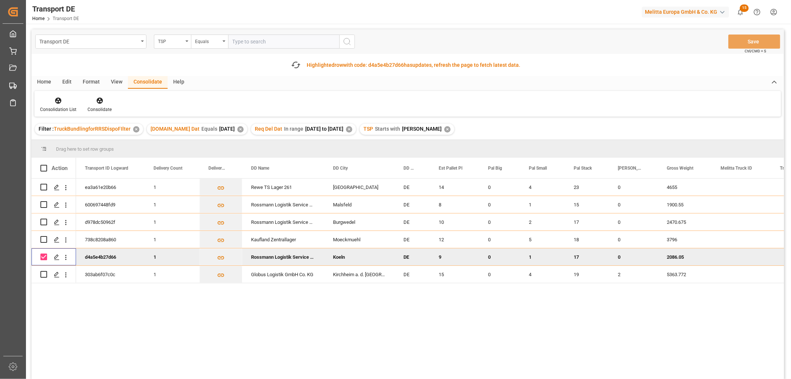
click at [43, 255] on input "Press Space to toggle row selection (checked)" at bounding box center [43, 256] width 7 height 7
checkbox input "false"
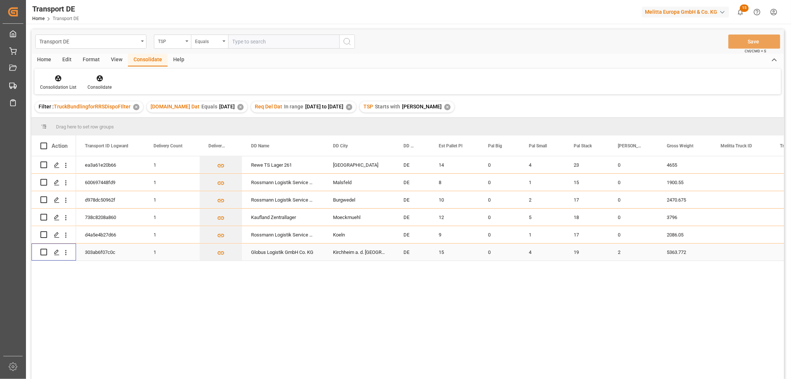
click at [43, 253] on input "Press Space to toggle row selection (unchecked)" at bounding box center [43, 251] width 7 height 7
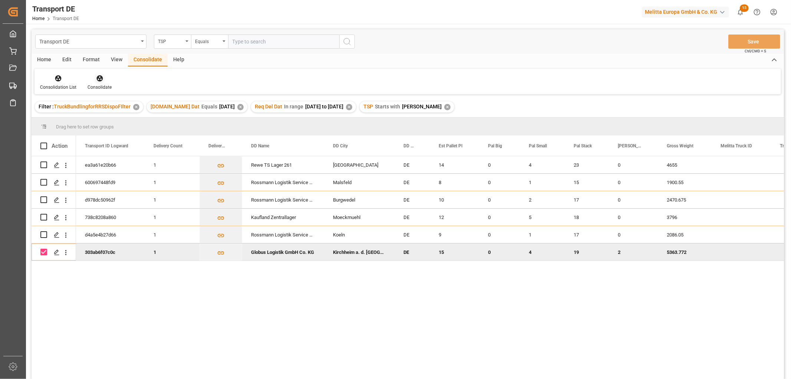
click at [98, 78] on icon at bounding box center [99, 78] width 6 height 6
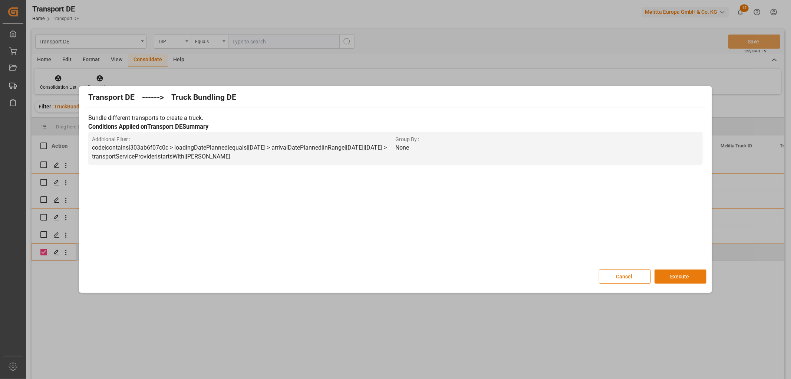
click at [680, 275] on button "Execute" at bounding box center [680, 276] width 52 height 14
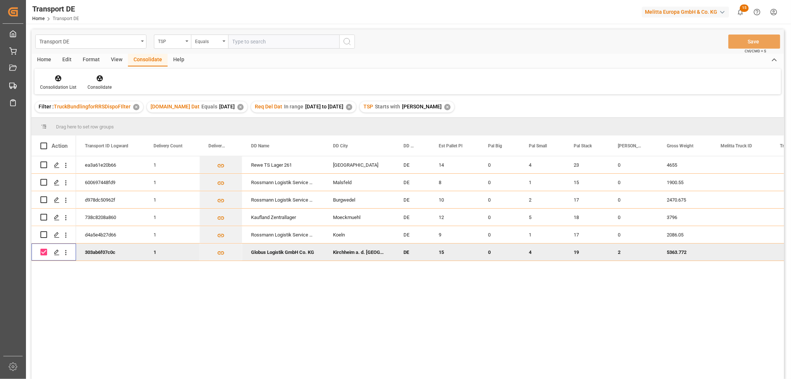
click at [44, 253] on input "Press Space to toggle row selection (checked)" at bounding box center [43, 251] width 7 height 7
checkbox input "false"
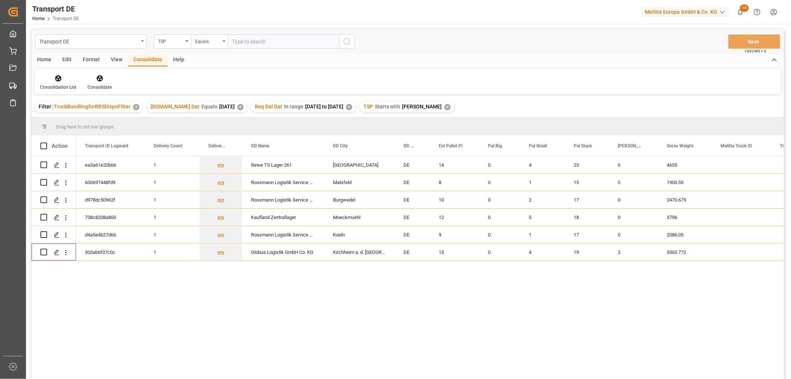
click at [57, 79] on icon at bounding box center [58, 78] width 6 height 6
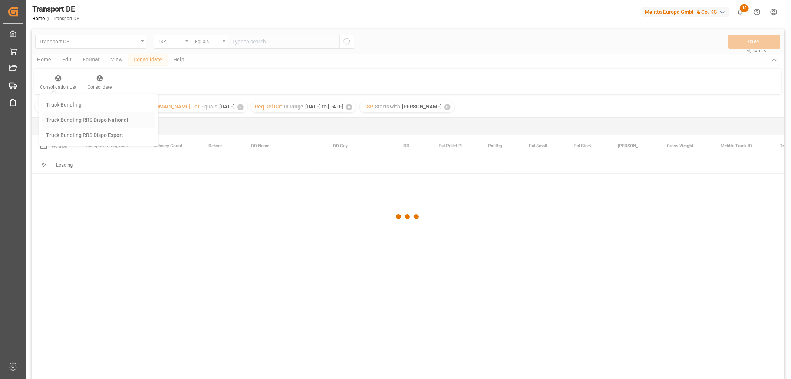
click at [57, 120] on div "Transport DE TSP Equals Save Ctrl/CMD + S Home Edit Format View Consolidate Hel…" at bounding box center [408, 213] width 752 height 369
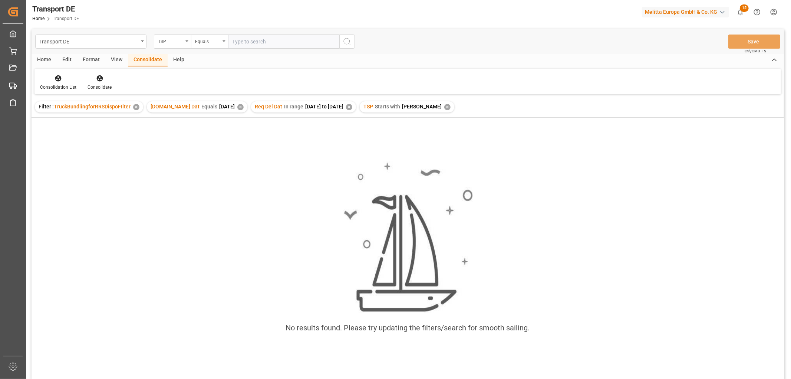
click at [444, 106] on div "✕" at bounding box center [447, 107] width 6 height 6
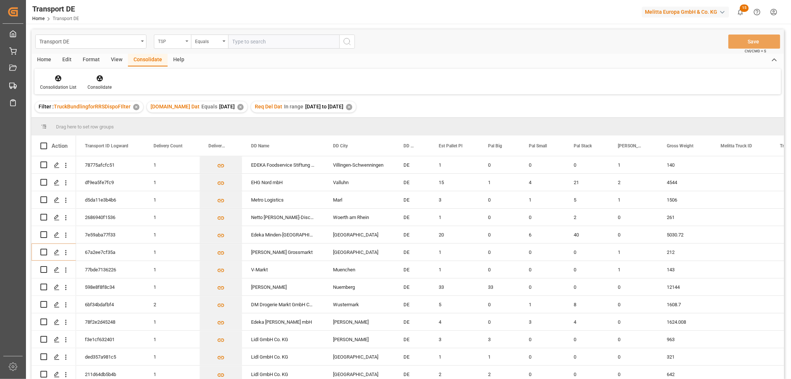
click at [168, 38] on div "TSP" at bounding box center [170, 40] width 25 height 9
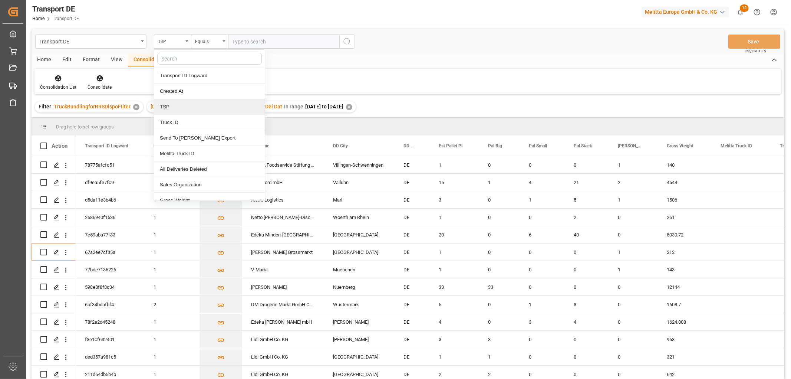
click at [162, 109] on div "TSP" at bounding box center [209, 107] width 110 height 16
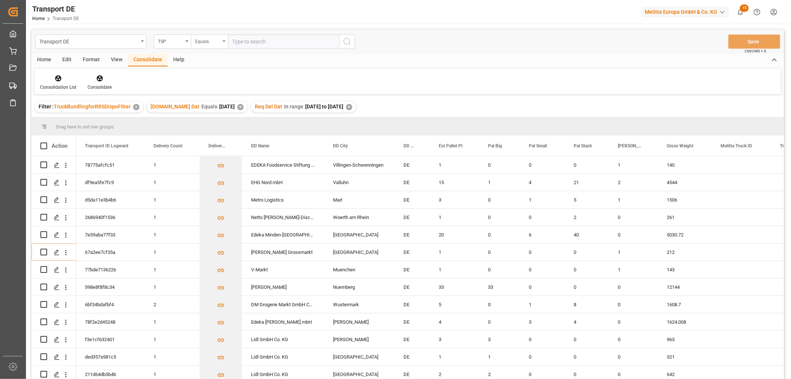
click at [205, 41] on div "Equals" at bounding box center [207, 40] width 25 height 9
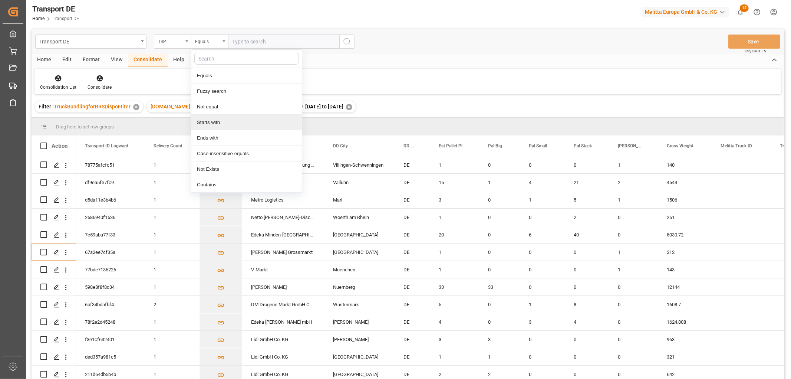
click at [207, 120] on div "Starts with" at bounding box center [246, 123] width 110 height 16
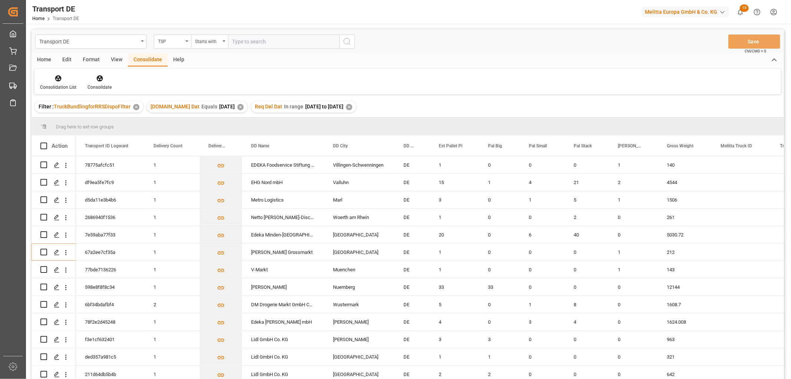
click at [238, 39] on input "text" at bounding box center [283, 41] width 111 height 14
type input "Hartmann"
click at [348, 44] on icon "search button" at bounding box center [347, 41] width 9 height 9
click at [57, 75] on icon at bounding box center [58, 78] width 7 height 7
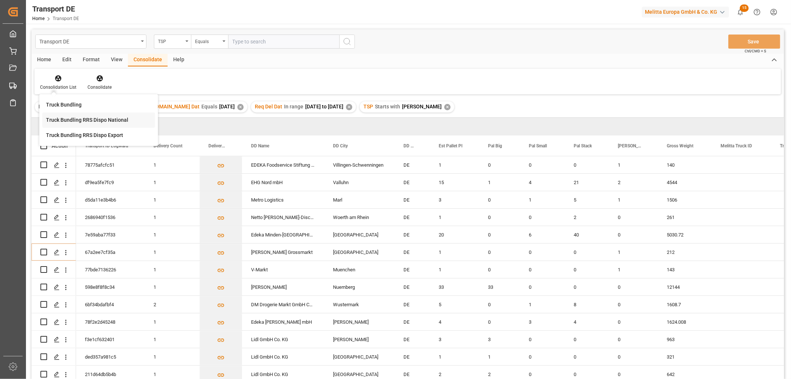
click at [57, 118] on div "Transport DE TSP Equals Save Ctrl/CMD + S Home Edit Format View Consolidate Hel…" at bounding box center [408, 213] width 752 height 369
click at [45, 58] on div "Home" at bounding box center [44, 60] width 25 height 13
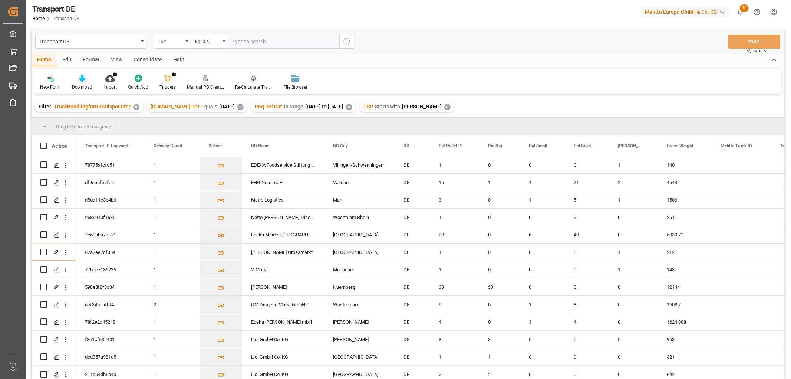
click at [82, 80] on icon at bounding box center [82, 78] width 6 height 7
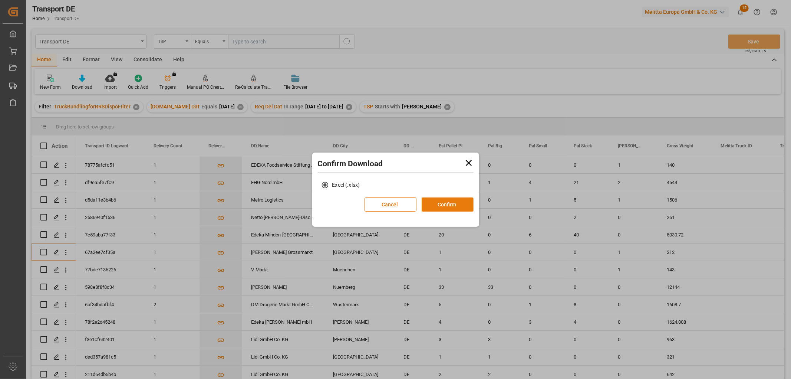
click at [456, 204] on button "Confirm" at bounding box center [448, 204] width 52 height 14
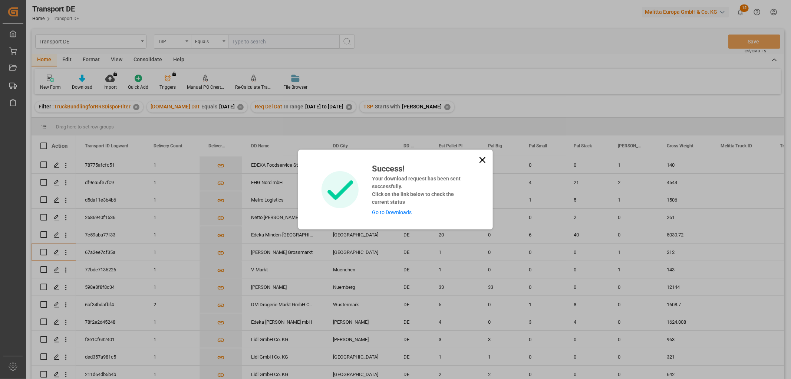
click at [397, 213] on link "Go to Downloads" at bounding box center [392, 212] width 40 height 6
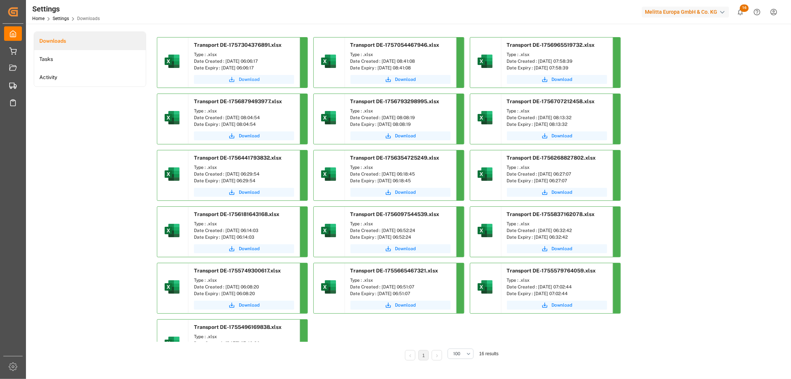
click at [243, 79] on span "Download" at bounding box center [249, 79] width 21 height 7
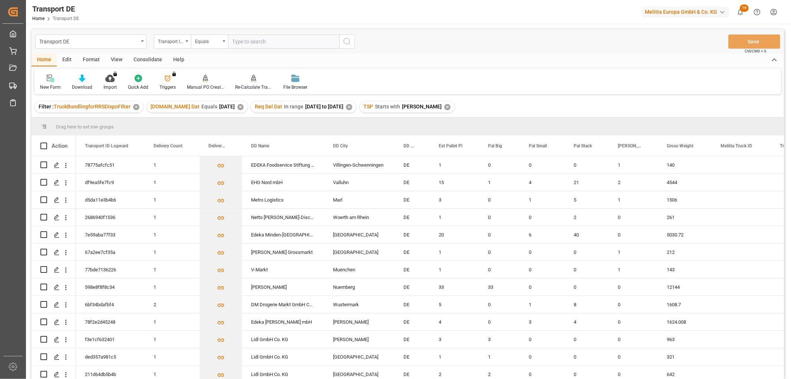
click at [142, 58] on div "Consolidate" at bounding box center [148, 60] width 40 height 13
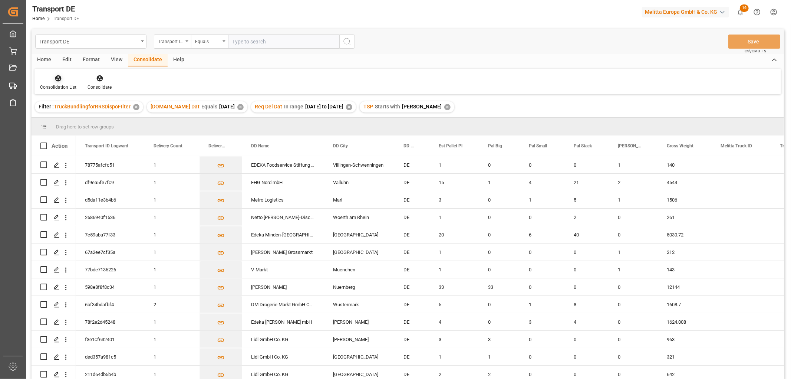
click at [58, 80] on icon at bounding box center [58, 78] width 6 height 6
click at [62, 117] on div "Transport DE Transport ID Logward Equals Save Ctrl/CMD + S Home Edit Format Vie…" at bounding box center [408, 213] width 752 height 369
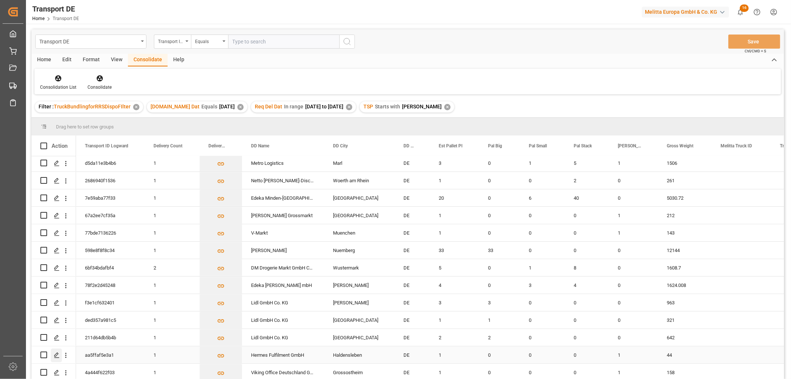
click at [56, 352] on polygon "Press SPACE to select this row." at bounding box center [57, 354] width 4 height 4
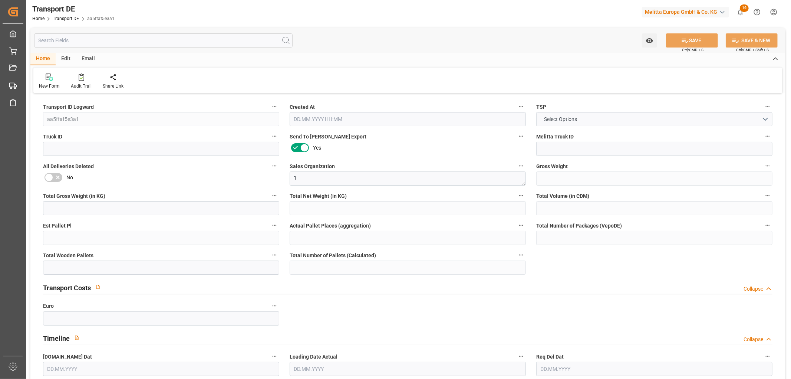
type input "44"
type input "19.278"
type input "15.48"
type input "234.04"
type input "1"
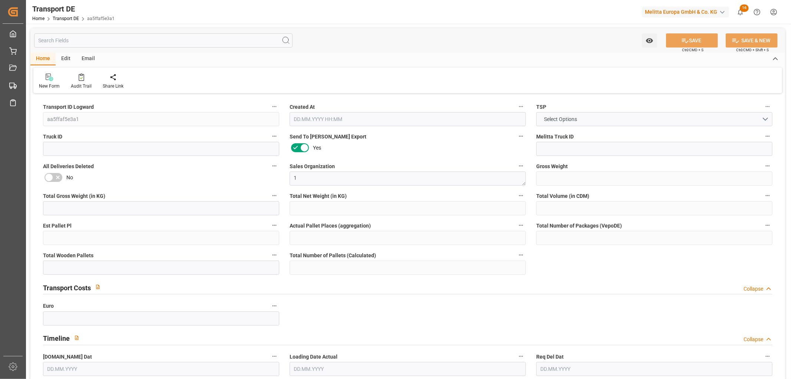
type input "0"
type input "1"
type input "0"
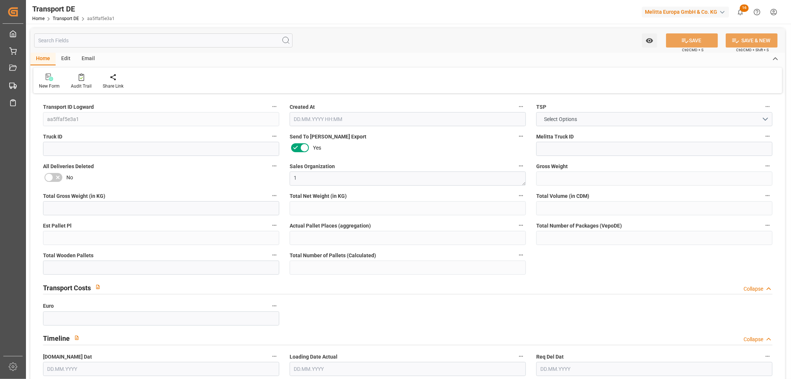
type input "39"
type input "0"
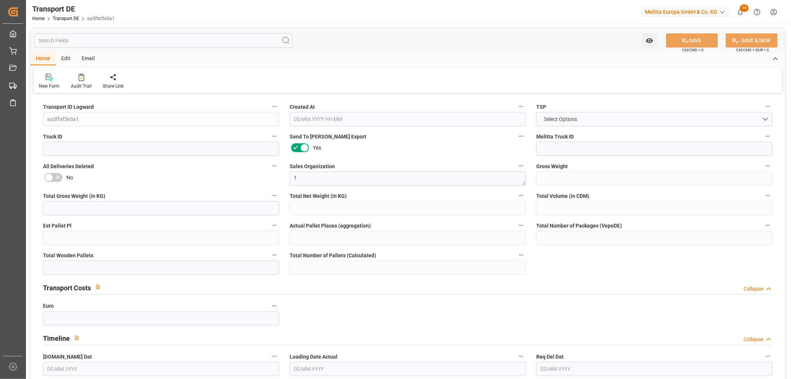
type input "0"
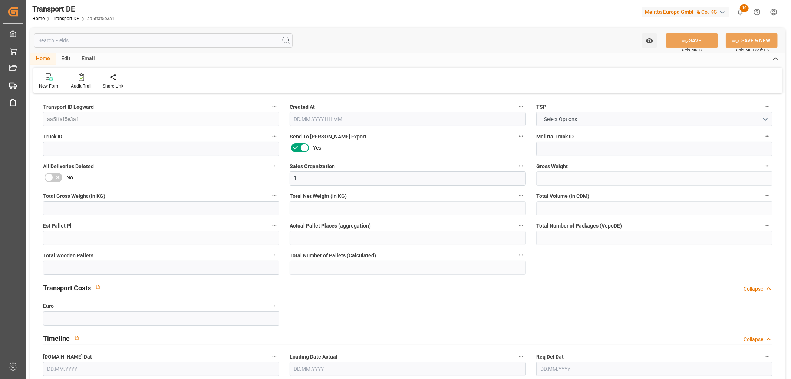
type input "0"
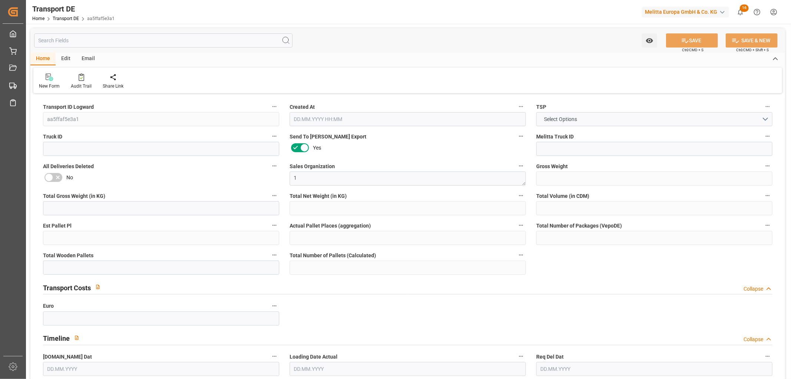
type input "0"
type input "1"
type input "0"
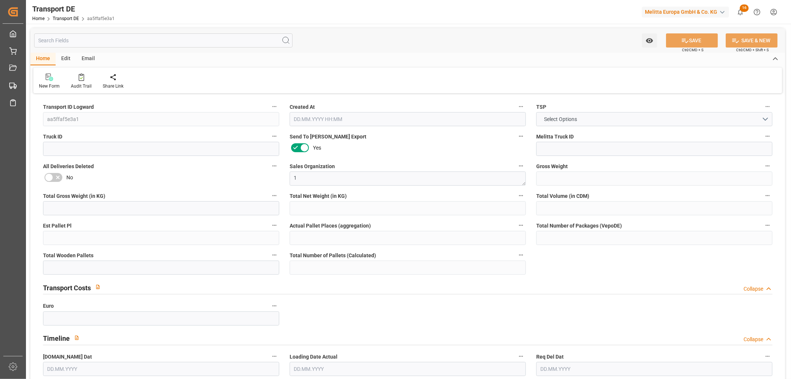
type input "16"
type input "69.613"
type input "50.91"
type input "30.08.2025 23:00"
type input "[DATE]"
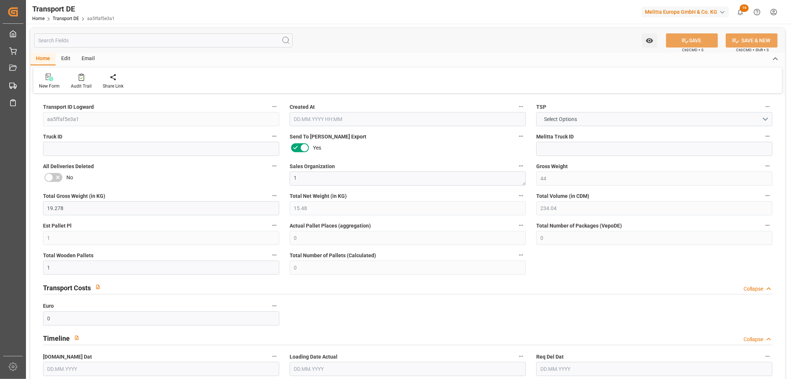
type input "[DATE]"
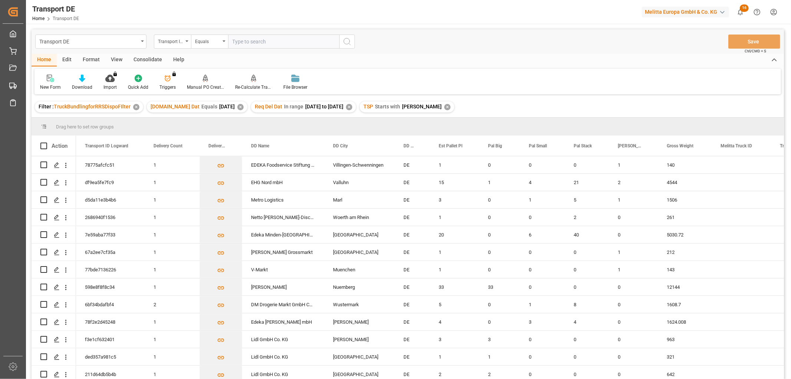
click at [140, 55] on div "Consolidate" at bounding box center [148, 60] width 40 height 13
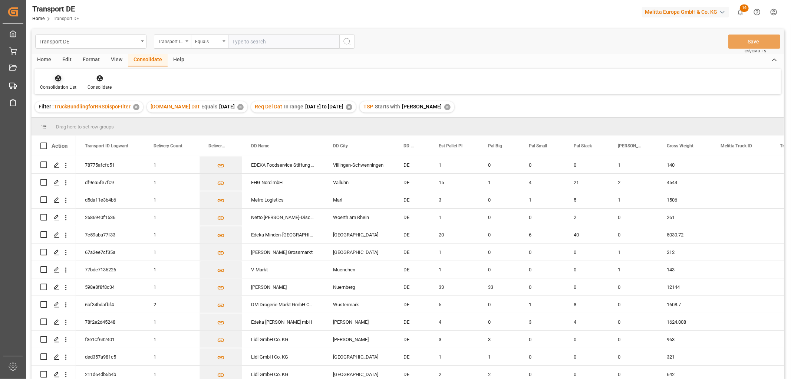
click at [56, 79] on icon at bounding box center [58, 78] width 7 height 7
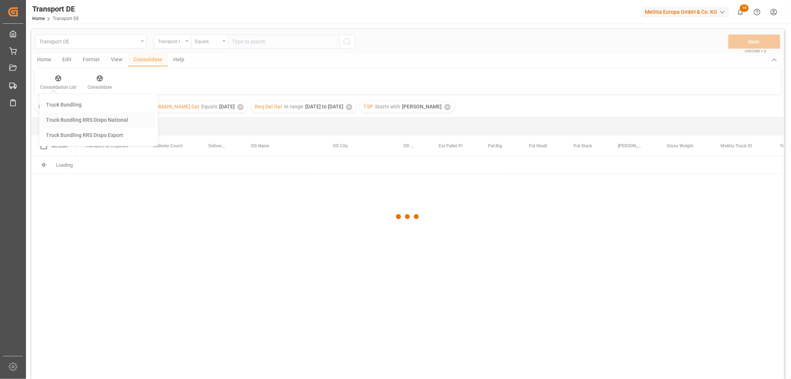
click at [73, 119] on div "Transport DE Transport ID Logward Equals Save Ctrl/CMD + S Home Edit Format Vie…" at bounding box center [408, 213] width 752 height 369
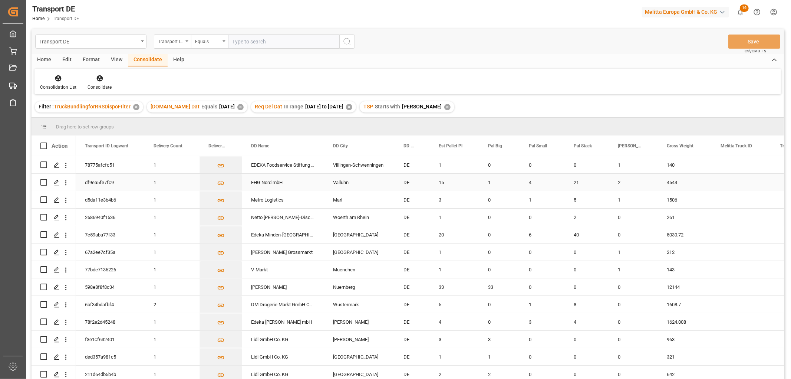
click at [44, 181] on input "Press Space to toggle row selection (unchecked)" at bounding box center [43, 182] width 7 height 7
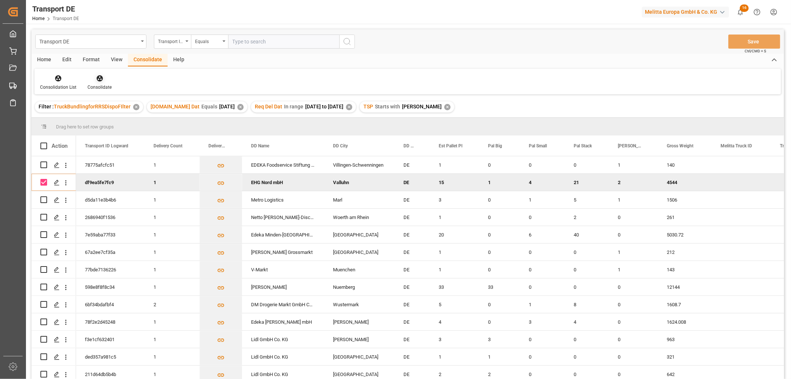
click at [98, 77] on icon at bounding box center [99, 78] width 6 height 6
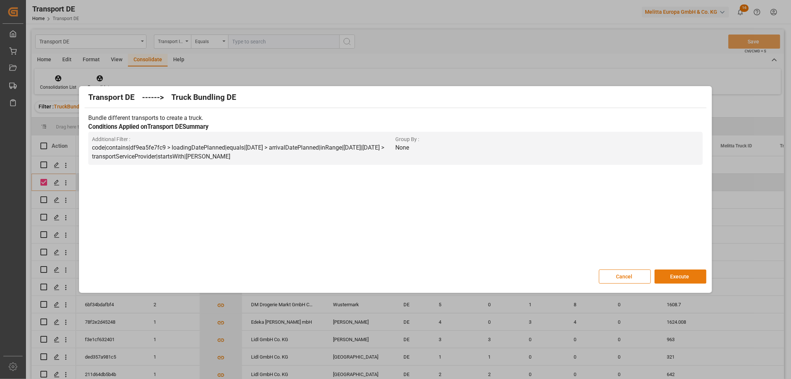
click at [674, 275] on button "Execute" at bounding box center [680, 276] width 52 height 14
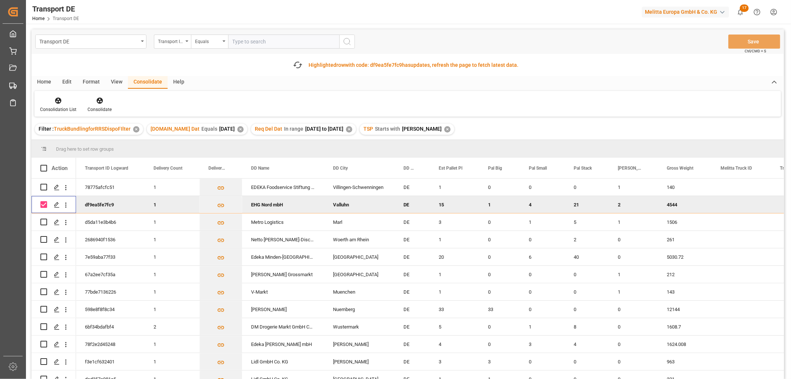
click at [42, 201] on input "Press Space to toggle row selection (checked)" at bounding box center [43, 204] width 7 height 7
checkbox input "false"
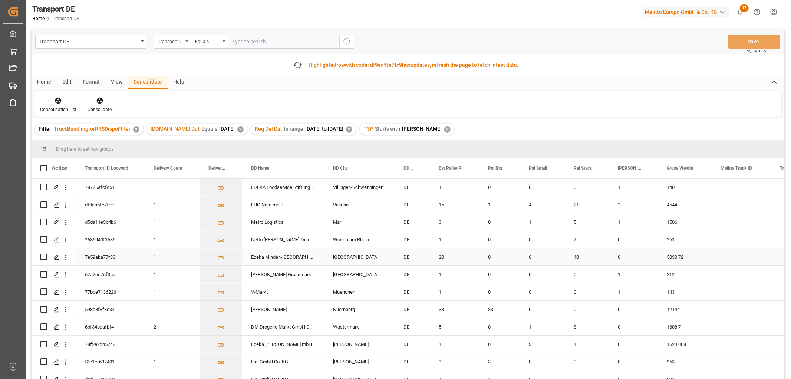
click at [46, 258] on input "Press Space to toggle row selection (unchecked)" at bounding box center [43, 256] width 7 height 7
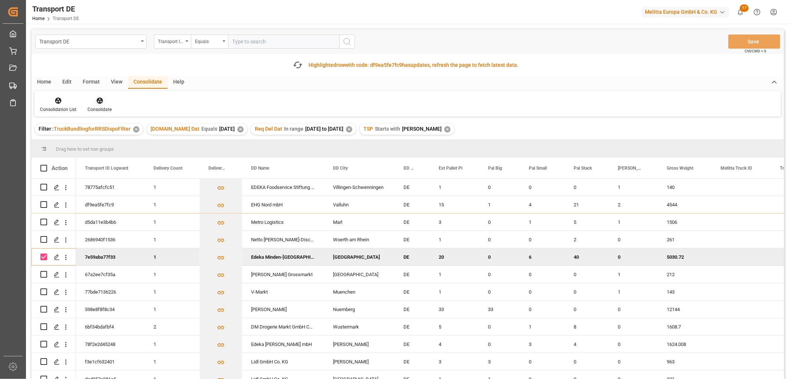
click at [99, 99] on icon at bounding box center [99, 101] width 6 height 6
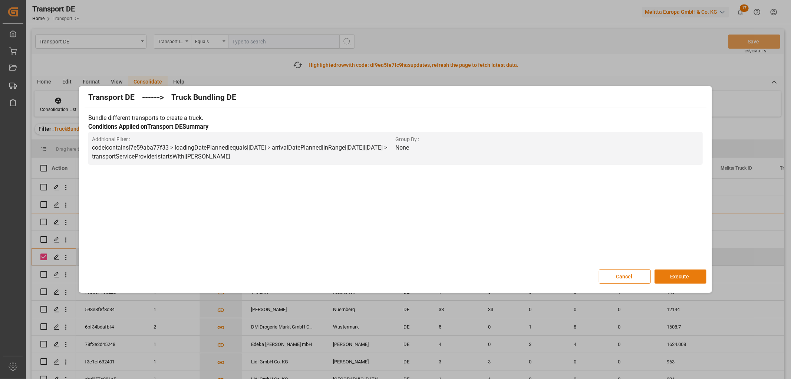
click at [683, 275] on button "Execute" at bounding box center [680, 276] width 52 height 14
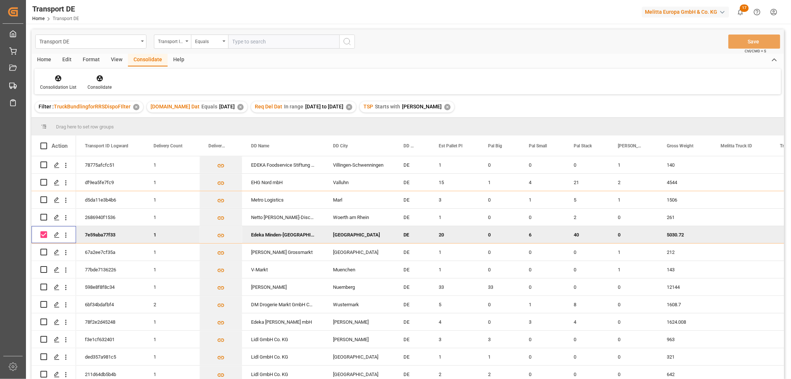
click at [42, 232] on input "Press Space to toggle row selection (checked)" at bounding box center [43, 234] width 7 height 7
checkbox input "false"
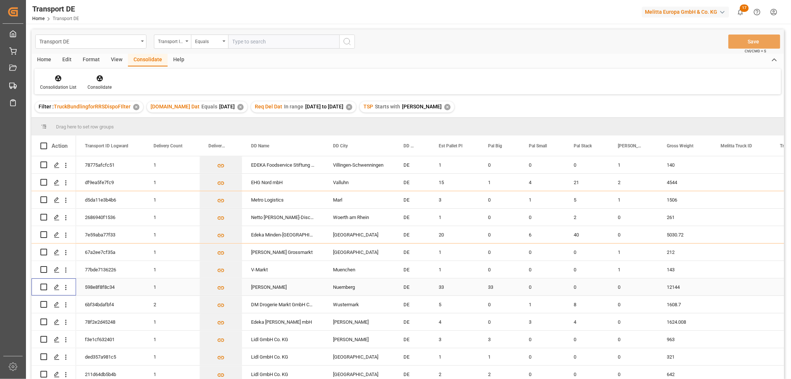
click at [44, 285] on input "Press Space to toggle row selection (unchecked)" at bounding box center [43, 286] width 7 height 7
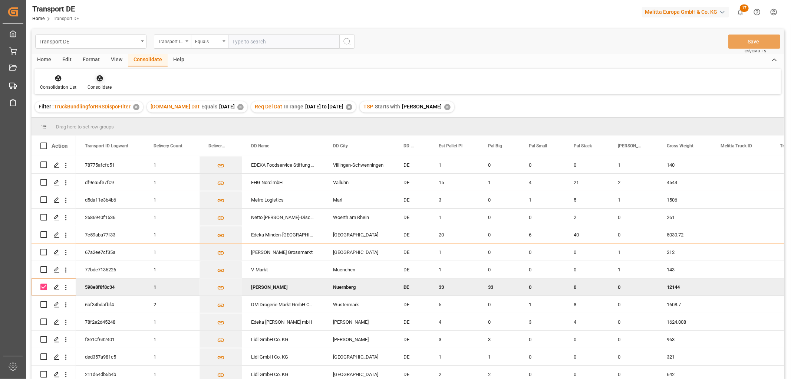
click at [99, 77] on icon at bounding box center [99, 78] width 7 height 7
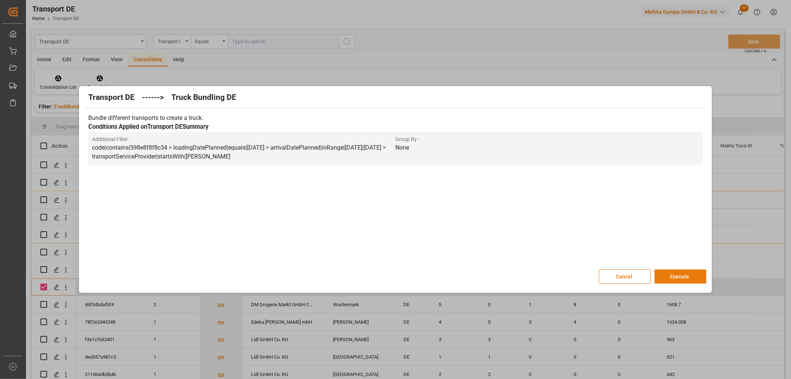
click at [681, 276] on button "Execute" at bounding box center [680, 276] width 52 height 14
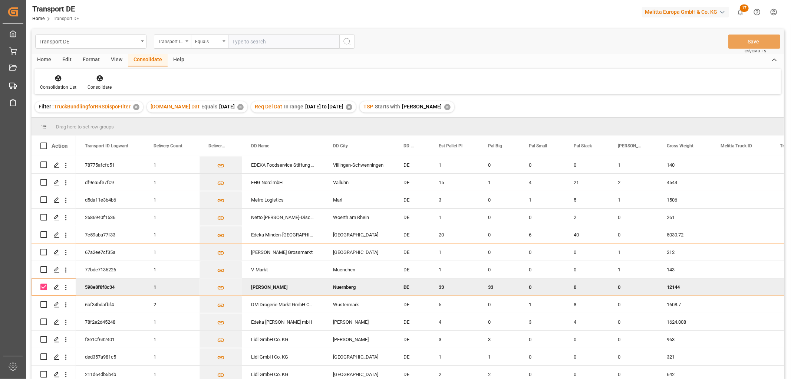
click at [42, 285] on input "Press Space to toggle row selection (checked)" at bounding box center [43, 286] width 7 height 7
checkbox input "false"
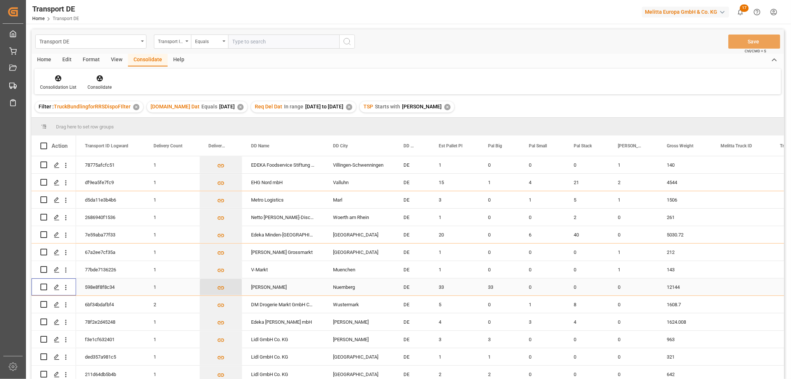
scroll to position [39, 0]
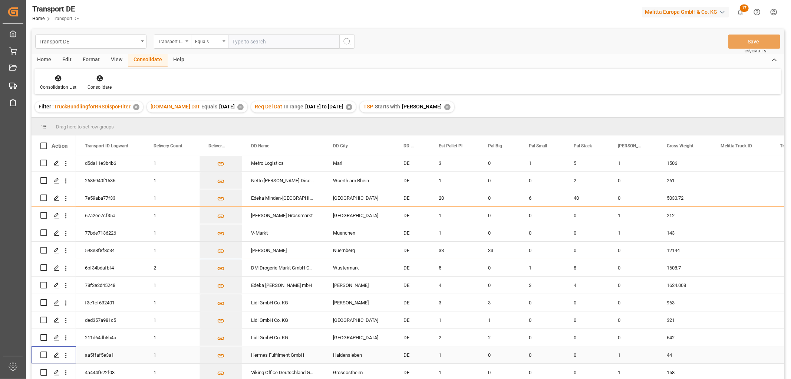
click at [44, 353] on input "Press Space to toggle row selection (unchecked)" at bounding box center [43, 354] width 7 height 7
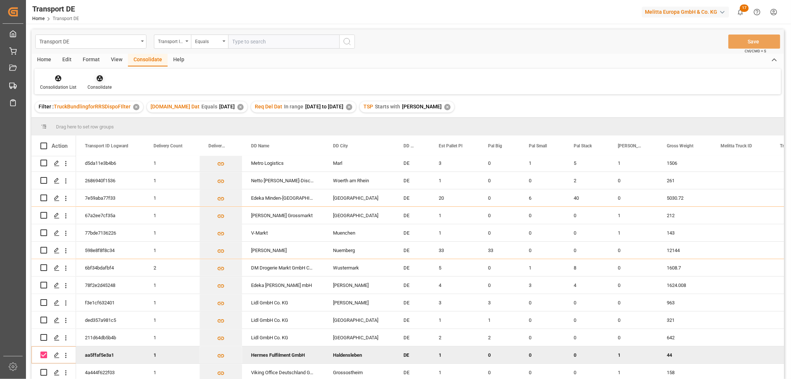
click at [98, 77] on icon at bounding box center [99, 78] width 7 height 7
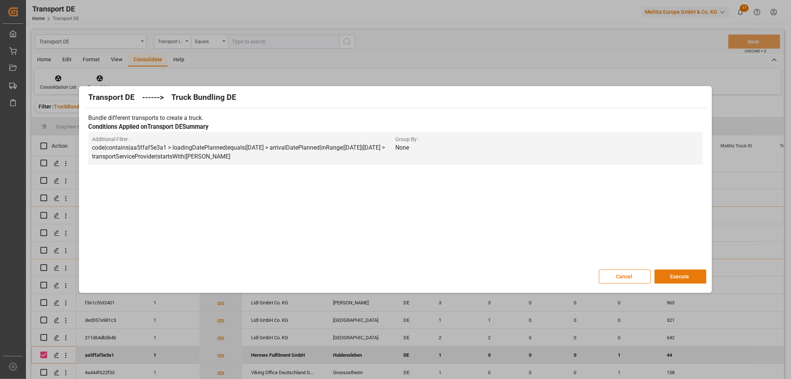
click at [680, 275] on button "Execute" at bounding box center [680, 276] width 52 height 14
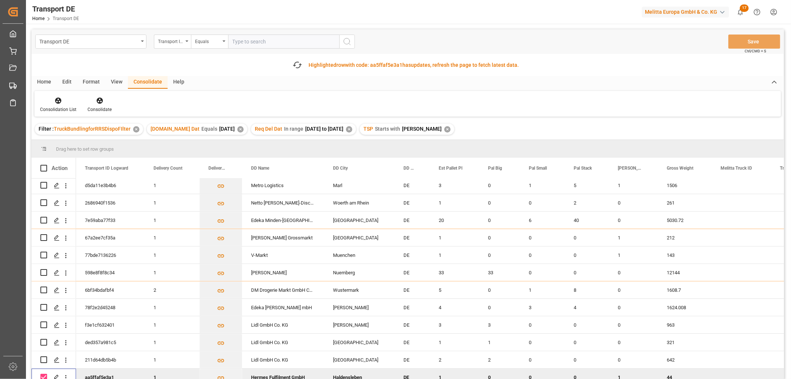
click at [45, 373] on input "Press Space to toggle row selection (checked)" at bounding box center [43, 376] width 7 height 7
checkbox input "false"
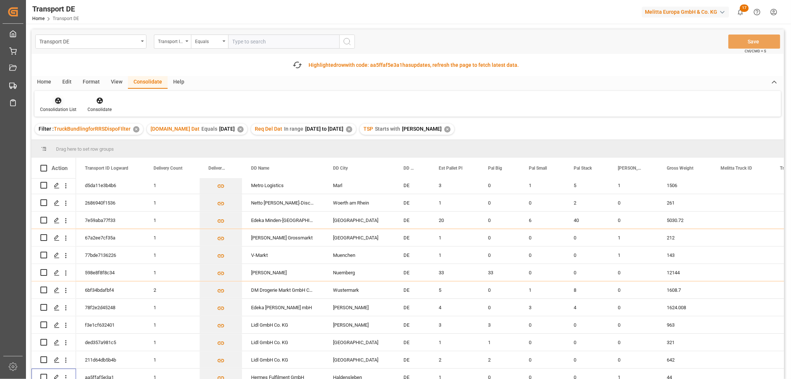
click at [58, 101] on icon at bounding box center [58, 100] width 7 height 7
click at [62, 143] on div "Transport DE Transport ID Logward Equals Save Ctrl/CMD + S Fetch latest updates…" at bounding box center [408, 224] width 752 height 391
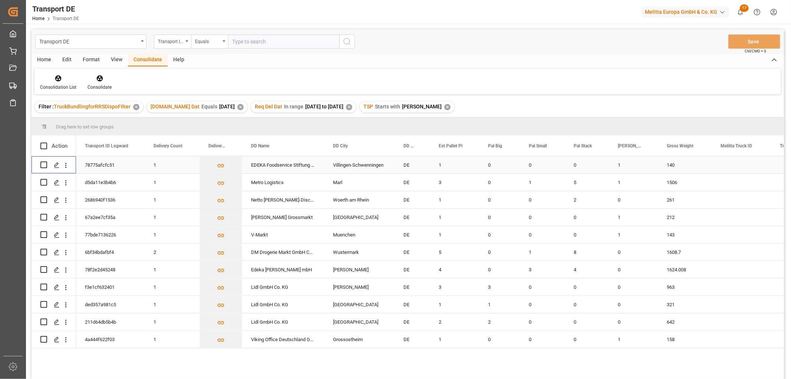
click at [46, 163] on input "Press Space to toggle row selection (unchecked)" at bounding box center [43, 164] width 7 height 7
checkbox input "true"
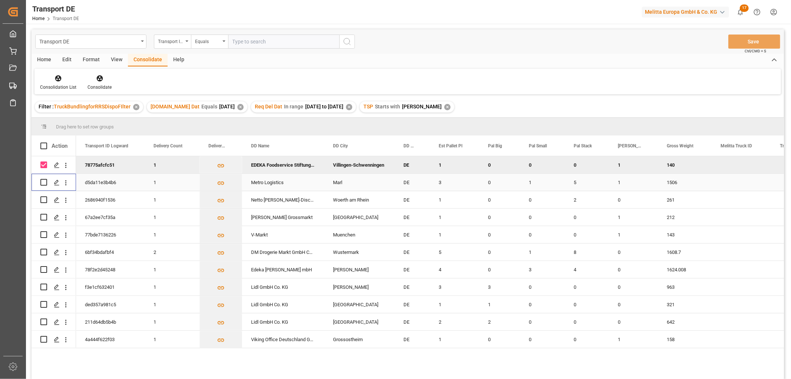
click at [42, 182] on input "Press Space to toggle row selection (unchecked)" at bounding box center [43, 182] width 7 height 7
checkbox input "true"
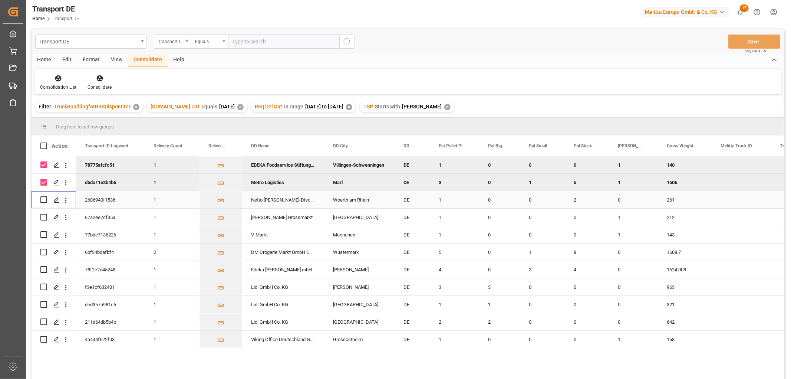
click at [44, 202] on input "Press Space to toggle row selection (unchecked)" at bounding box center [43, 199] width 7 height 7
checkbox input "true"
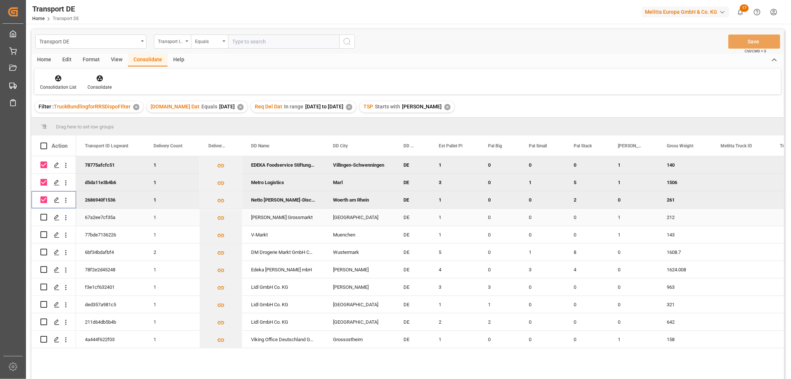
click at [43, 218] on input "Press Space to toggle row selection (unchecked)" at bounding box center [43, 217] width 7 height 7
checkbox input "true"
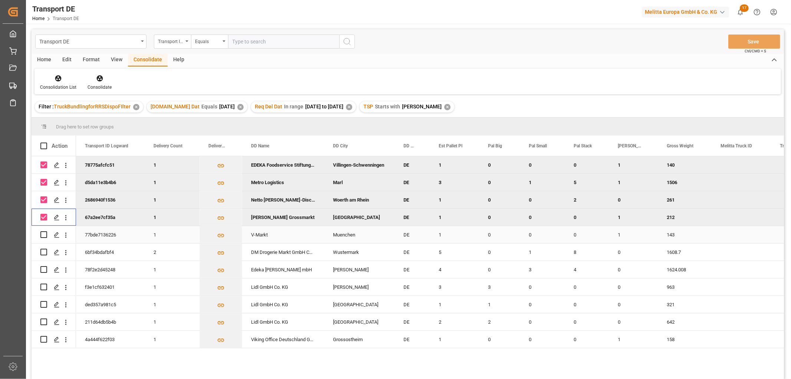
click at [43, 234] on input "Press Space to toggle row selection (unchecked)" at bounding box center [43, 234] width 7 height 7
checkbox input "true"
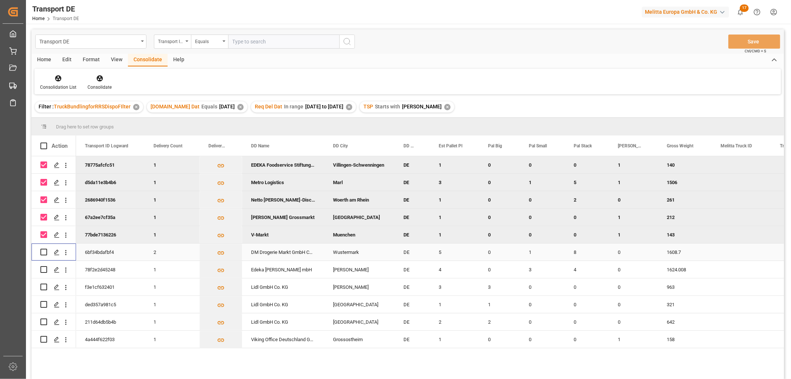
click at [44, 253] on input "Press Space to toggle row selection (unchecked)" at bounding box center [43, 251] width 7 height 7
checkbox input "true"
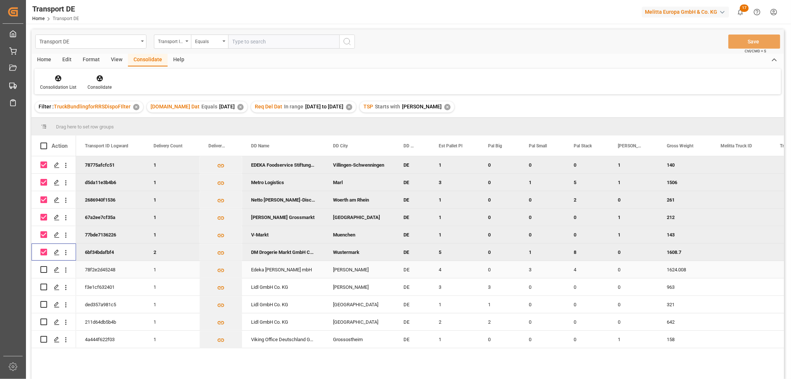
click at [44, 268] on input "Press Space to toggle row selection (unchecked)" at bounding box center [43, 269] width 7 height 7
checkbox input "true"
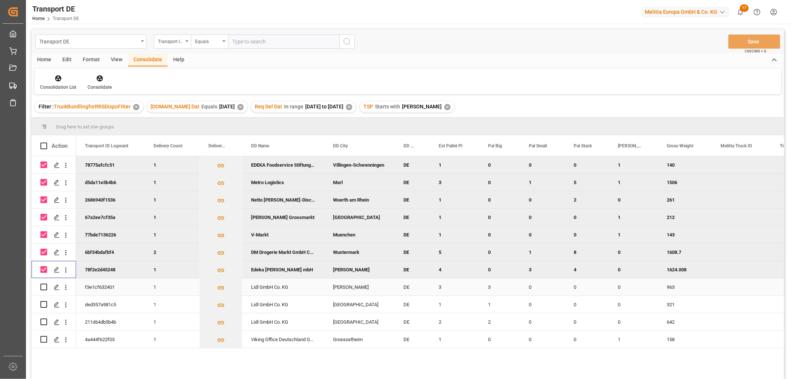
click at [44, 287] on input "Press Space to toggle row selection (unchecked)" at bounding box center [43, 286] width 7 height 7
checkbox input "true"
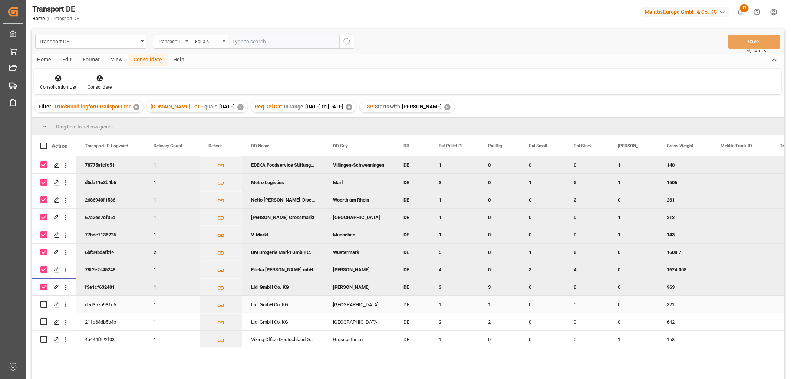
click at [44, 306] on input "Press Space to toggle row selection (unchecked)" at bounding box center [43, 304] width 7 height 7
checkbox input "true"
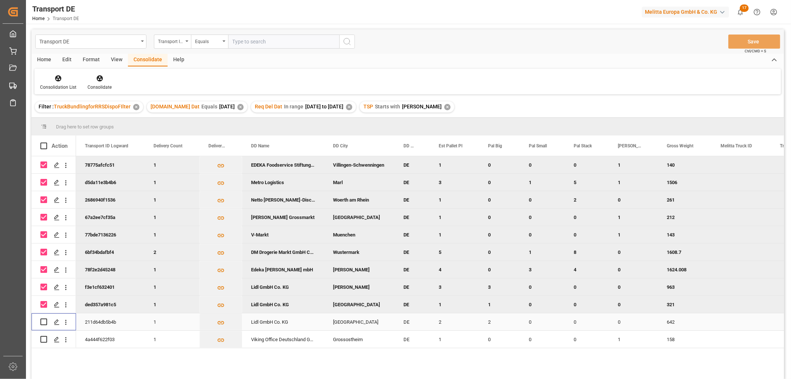
click at [43, 321] on input "Press Space to toggle row selection (unchecked)" at bounding box center [43, 321] width 7 height 7
checkbox input "true"
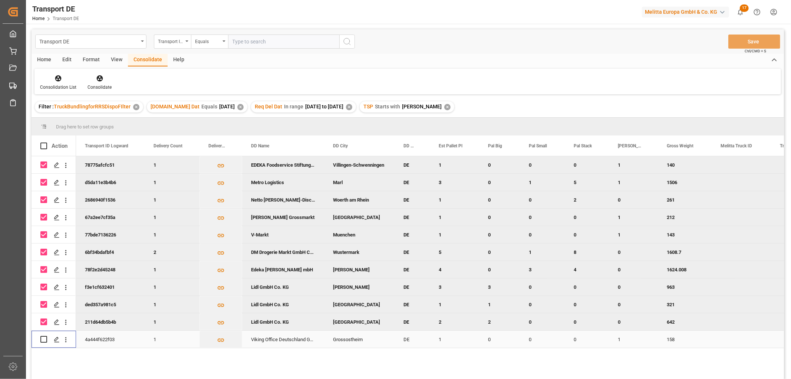
click at [44, 341] on input "Press Space to toggle row selection (unchecked)" at bounding box center [43, 339] width 7 height 7
checkbox input "true"
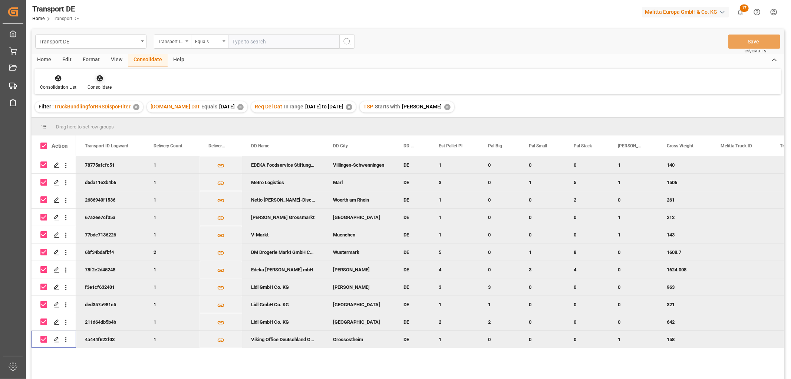
click at [99, 77] on icon at bounding box center [99, 78] width 7 height 7
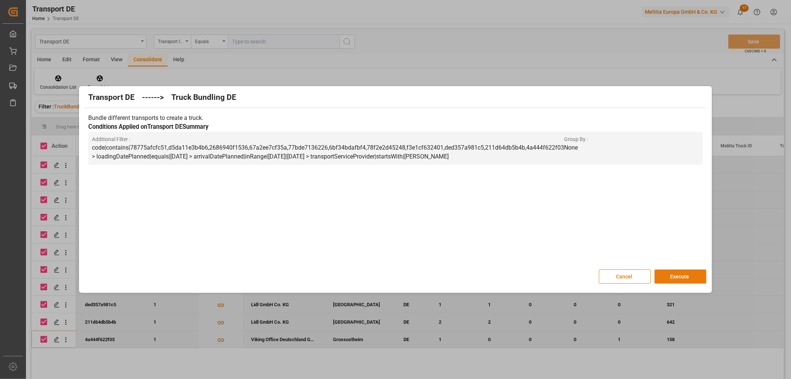
click at [673, 273] on button "Execute" at bounding box center [680, 276] width 52 height 14
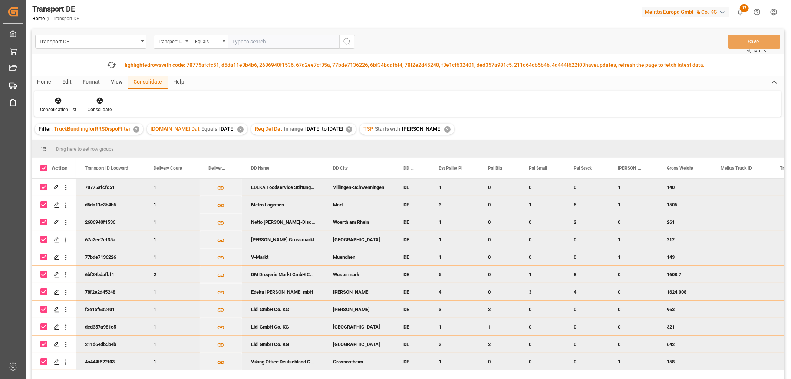
click at [43, 186] on input "Press Space to toggle row selection (checked)" at bounding box center [43, 187] width 7 height 7
checkbox input "false"
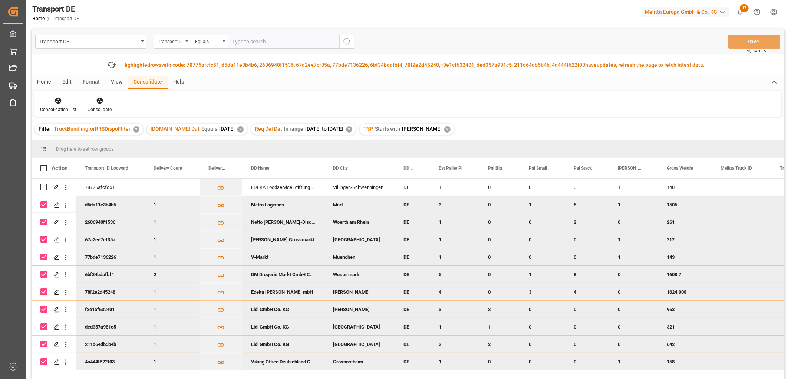
click at [46, 205] on input "Press Space to toggle row selection (checked)" at bounding box center [43, 204] width 7 height 7
checkbox input "false"
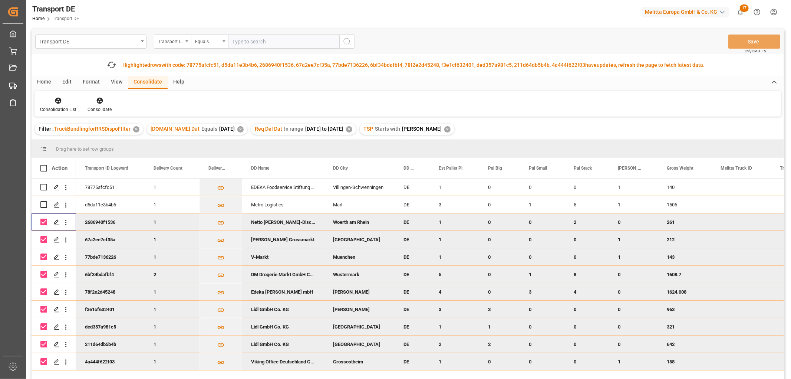
click at [44, 220] on input "Press Space to toggle row selection (checked)" at bounding box center [43, 221] width 7 height 7
checkbox input "false"
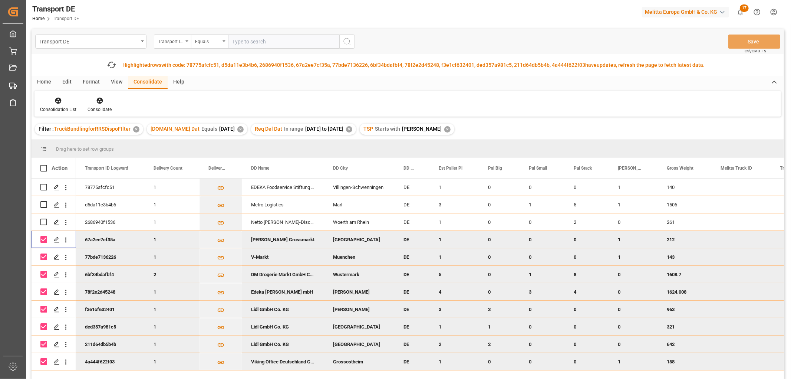
click at [43, 237] on input "Press Space to toggle row selection (checked)" at bounding box center [43, 239] width 7 height 7
checkbox input "false"
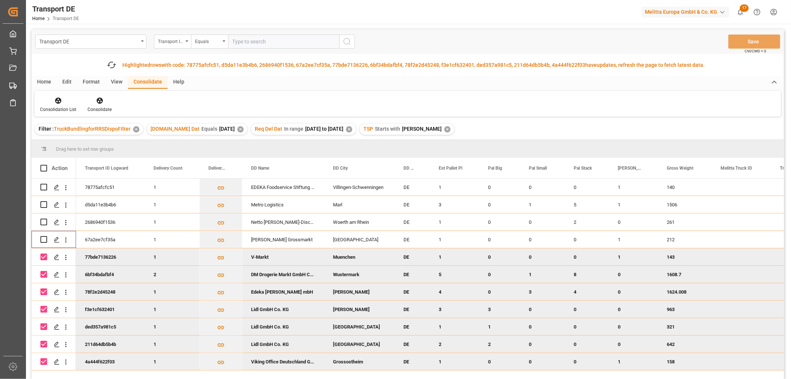
click at [43, 254] on input "Press Space to toggle row selection (checked)" at bounding box center [43, 256] width 7 height 7
checkbox input "false"
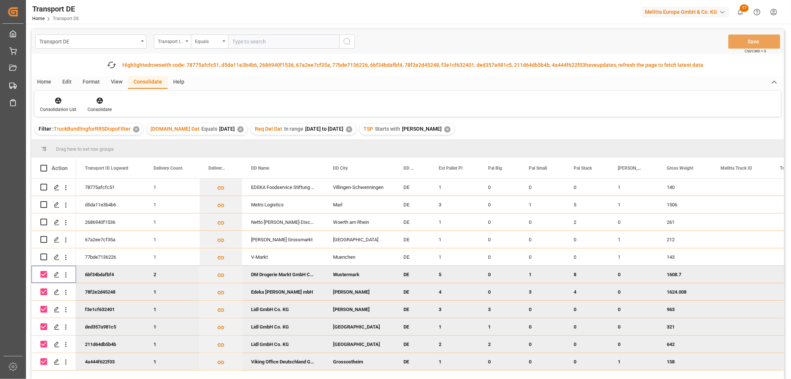
click at [41, 271] on input "Press Space to toggle row selection (checked)" at bounding box center [43, 274] width 7 height 7
checkbox input "false"
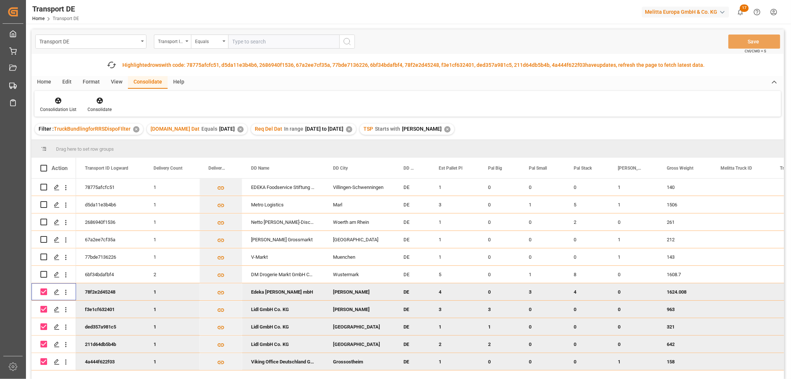
click at [42, 290] on input "Press Space to toggle row selection (checked)" at bounding box center [43, 291] width 7 height 7
checkbox input "false"
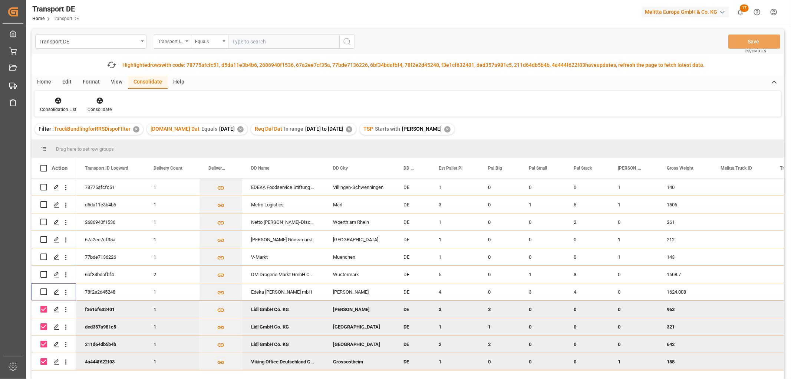
click at [43, 307] on input "Press Space to toggle row selection (checked)" at bounding box center [43, 309] width 7 height 7
checkbox input "false"
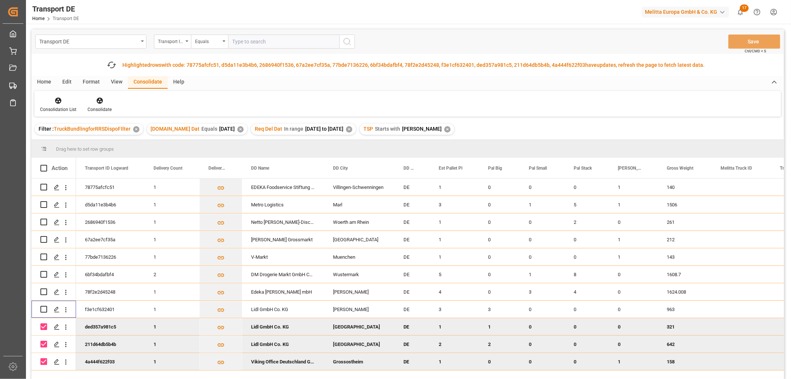
drag, startPoint x: 43, startPoint y: 327, endPoint x: 43, endPoint y: 336, distance: 8.9
click at [43, 328] on input "Press Space to toggle row selection (checked)" at bounding box center [43, 326] width 7 height 7
checkbox input "false"
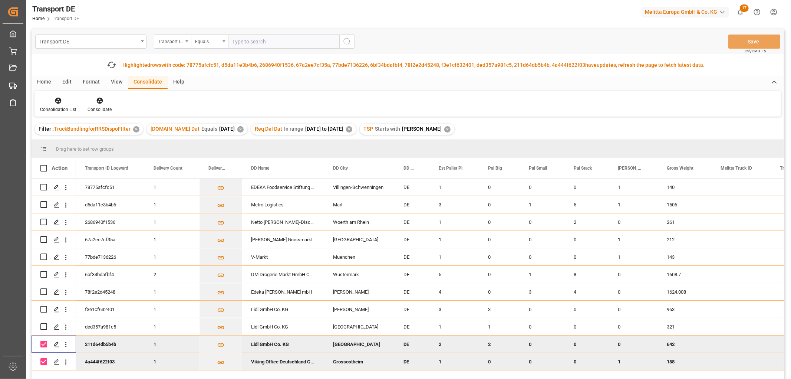
click at [44, 343] on input "Press Space to toggle row selection (checked)" at bounding box center [43, 343] width 7 height 7
checkbox input "false"
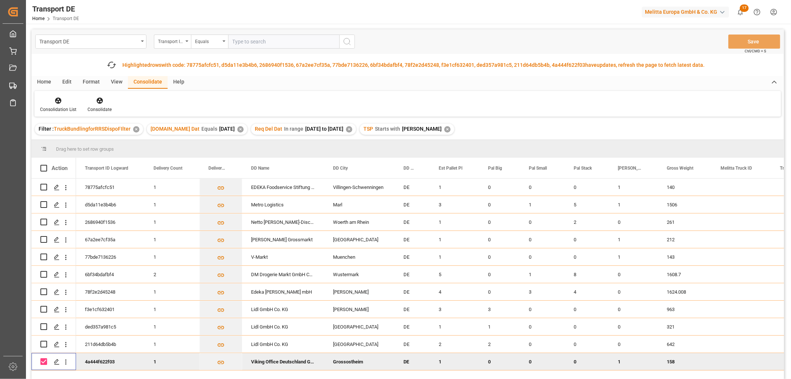
click at [43, 361] on input "Press Space to toggle row selection (checked)" at bounding box center [43, 361] width 7 height 7
checkbox input "false"
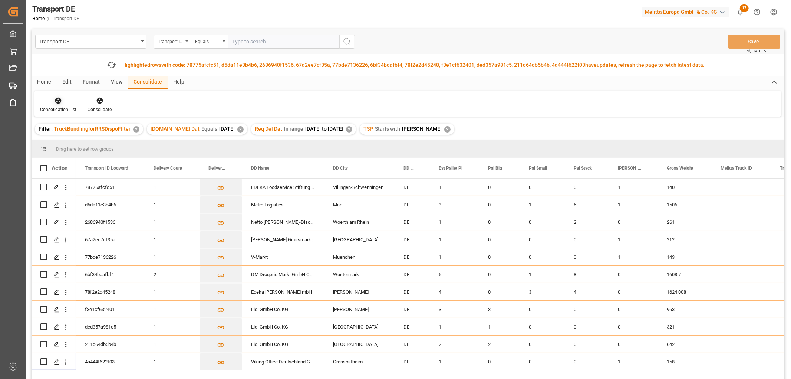
click at [57, 102] on icon at bounding box center [58, 101] width 6 height 6
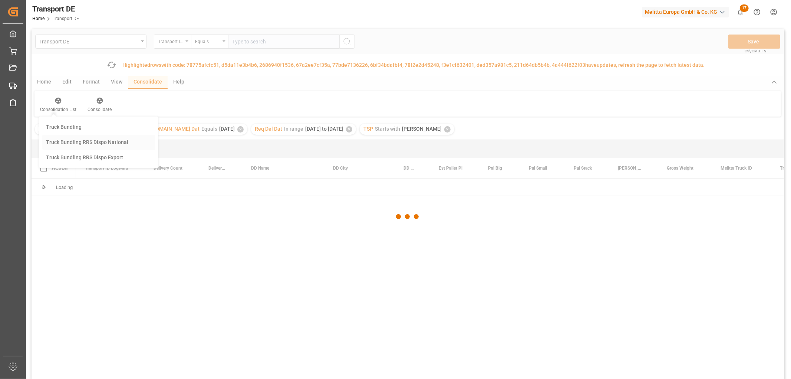
click at [65, 142] on div "Transport DE Transport ID Logward Equals Save Ctrl/CMD + S Fetch latest updates…" at bounding box center [408, 224] width 752 height 391
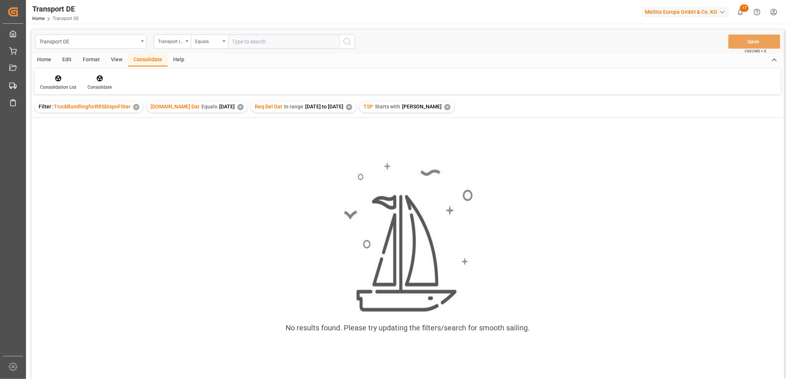
click at [444, 104] on div "✕" at bounding box center [447, 107] width 6 height 6
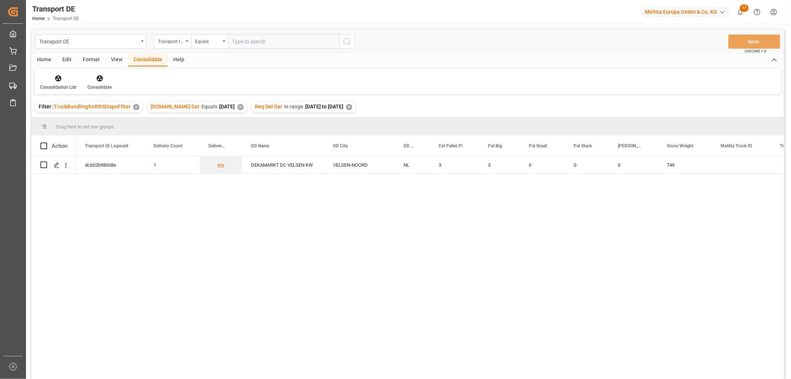
click at [350, 106] on div "✕" at bounding box center [349, 107] width 6 height 6
click at [237, 106] on div "✕" at bounding box center [240, 107] width 6 height 6
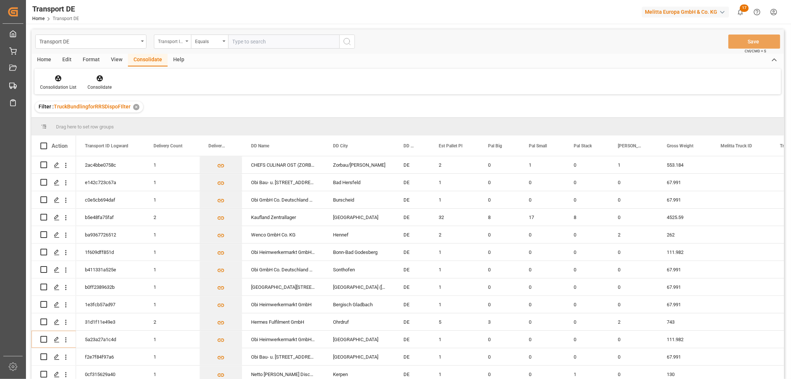
click at [178, 39] on div "Transport ID Logward" at bounding box center [170, 40] width 25 height 9
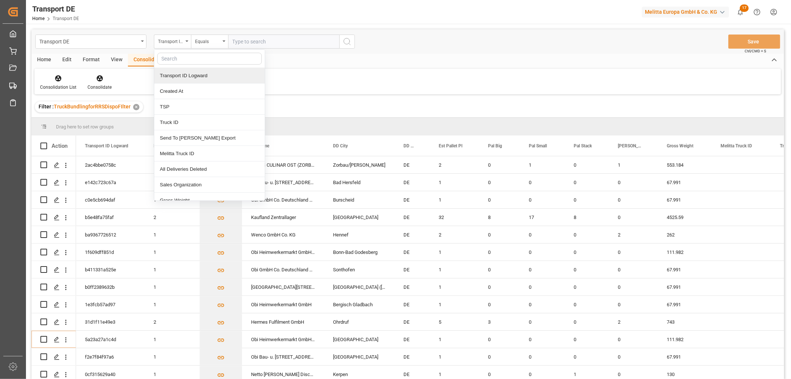
click at [169, 57] on input "text" at bounding box center [209, 59] width 105 height 12
type input "req"
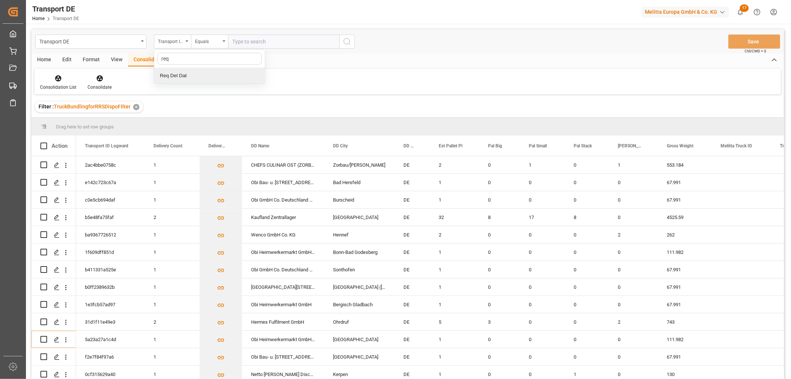
click at [187, 77] on div "Req Del Dat" at bounding box center [209, 76] width 110 height 16
click at [202, 42] on div "Equals" at bounding box center [207, 40] width 25 height 9
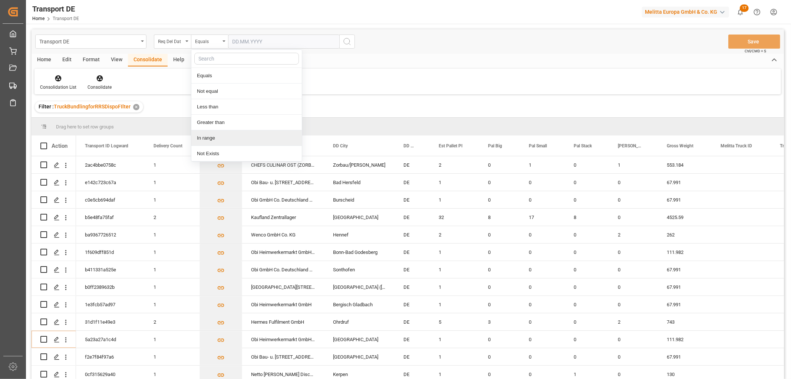
drag, startPoint x: 214, startPoint y: 139, endPoint x: 214, endPoint y: 115, distance: 24.1
click at [214, 139] on div "In range" at bounding box center [246, 138] width 110 height 16
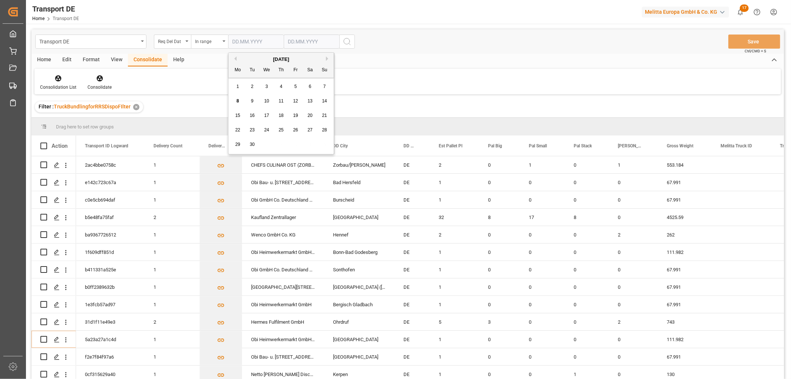
click at [235, 39] on input "text" at bounding box center [256, 41] width 56 height 14
click at [239, 60] on div "September 2025" at bounding box center [280, 59] width 105 height 7
click at [234, 59] on button "Previous Month" at bounding box center [234, 58] width 4 height 4
click at [297, 86] on div "1" at bounding box center [295, 86] width 9 height 9
type input "01.08.2025"
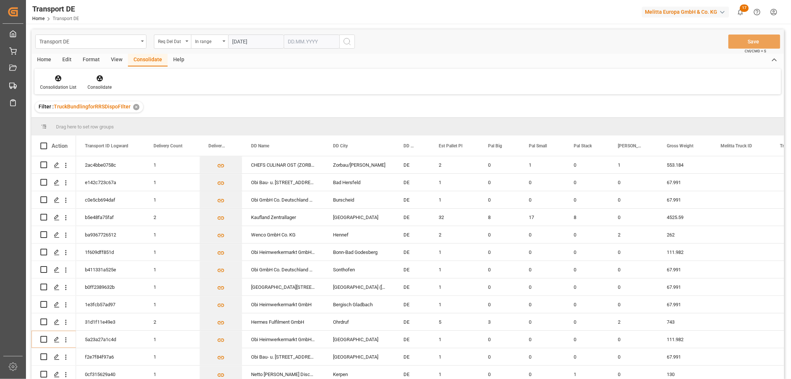
click at [293, 41] on input "text" at bounding box center [312, 41] width 56 height 14
click at [379, 145] on div "29 30 1 2 3 4 5" at bounding box center [336, 144] width 101 height 14
click at [324, 102] on span "10" at bounding box center [322, 100] width 5 height 5
type input "10.09.2025"
click at [350, 42] on icon "search button" at bounding box center [347, 41] width 9 height 9
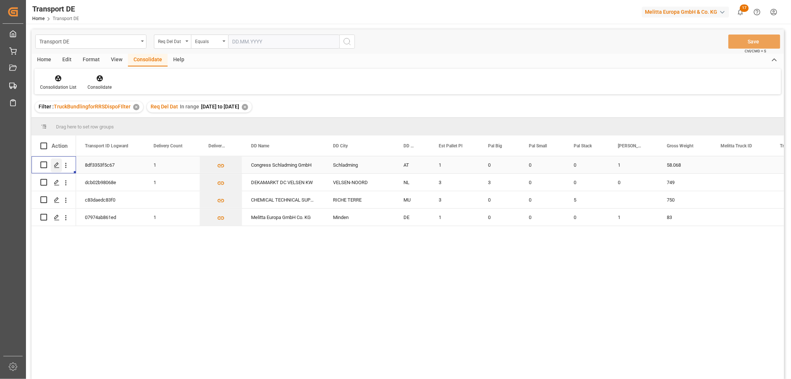
click at [57, 164] on polygon "Press SPACE to select this row." at bounding box center [57, 164] width 4 height 4
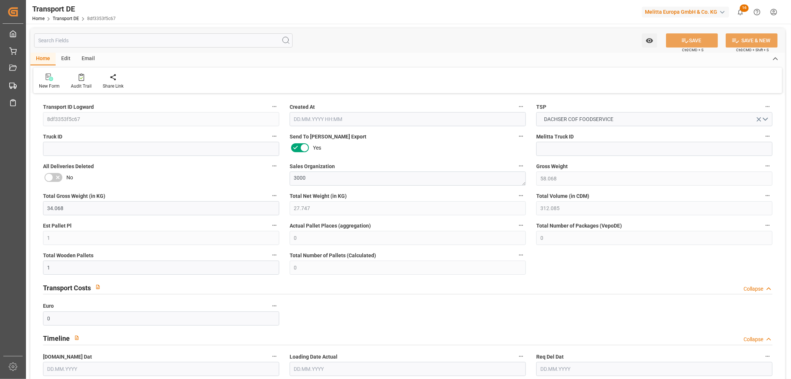
type input "58.068"
type input "34.068"
type input "27.747"
type input "312.085"
type input "1"
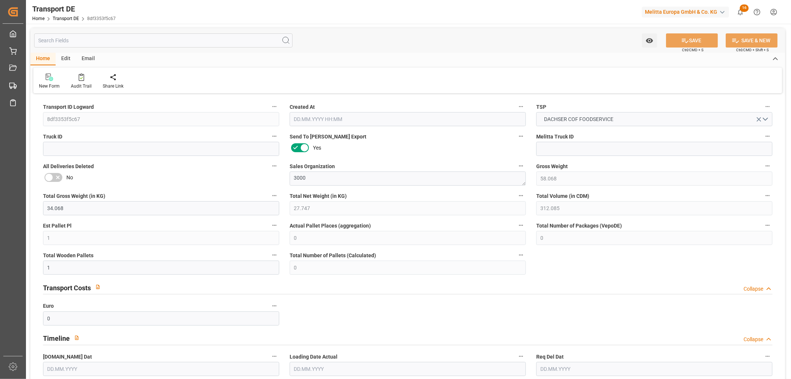
type input "0"
type input "1"
type input "0"
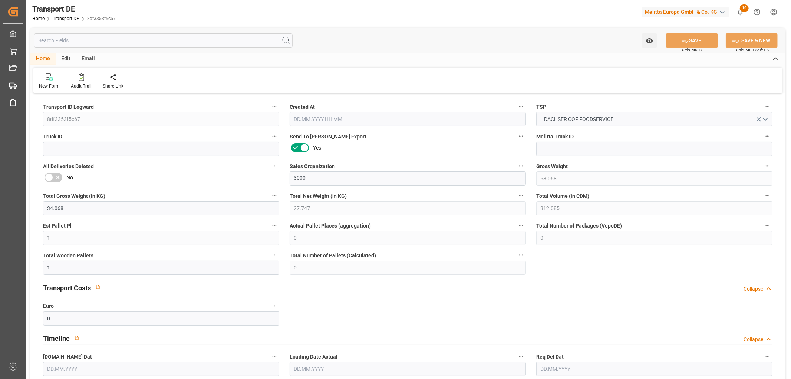
type input "89"
type input "0"
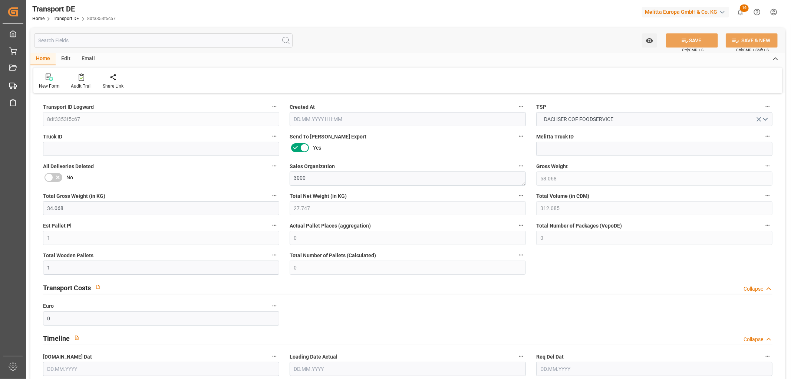
type input "0"
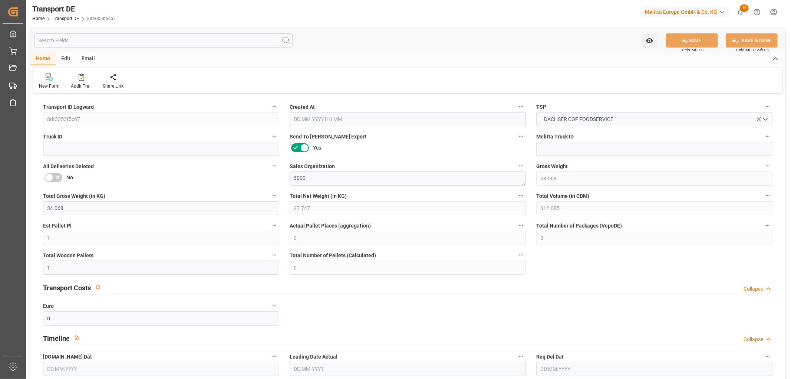
type input "0"
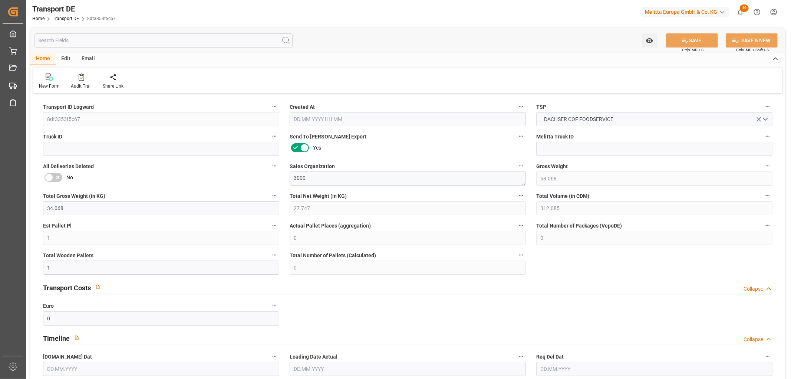
type input "0"
type input "1"
type input "0"
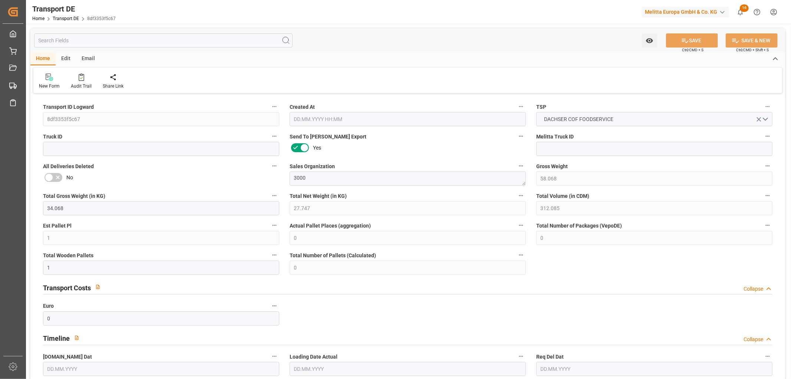
type input "15"
type input "113.9829"
type input "96.2589"
type input "05.09.2025 23:00"
type input "05.09.2025"
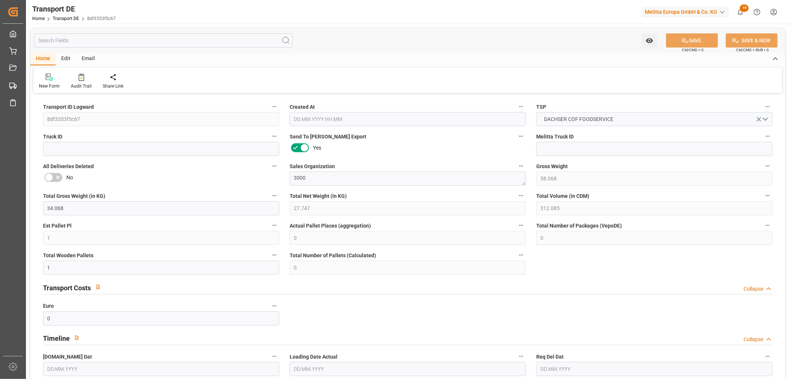
type input "05.09.2025"
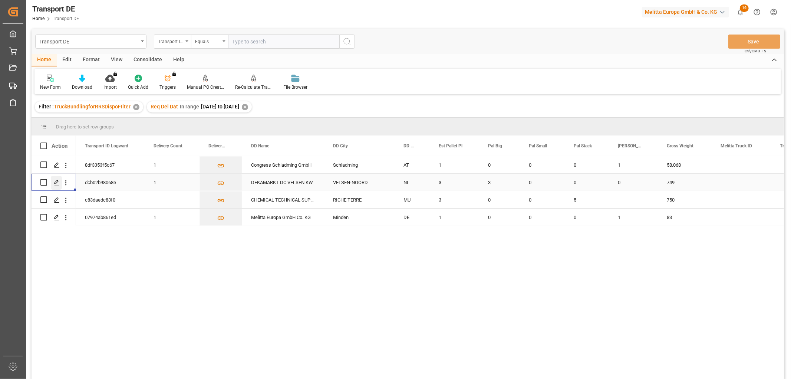
click at [57, 182] on icon "Press SPACE to select this row." at bounding box center [57, 182] width 6 height 6
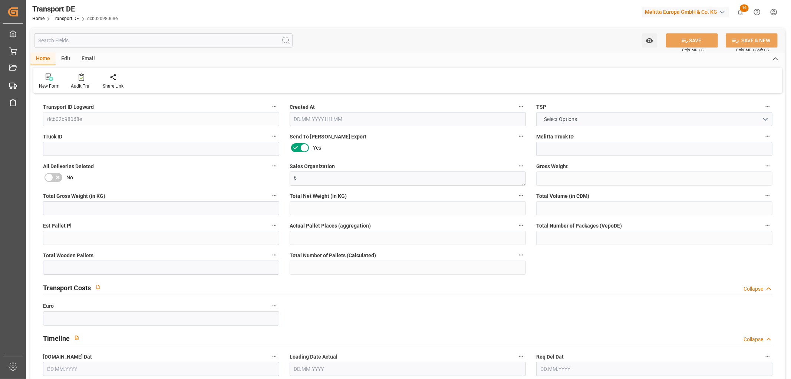
type input "749"
type input "674.16"
type input "602.496"
type input "4530.72"
type input "3"
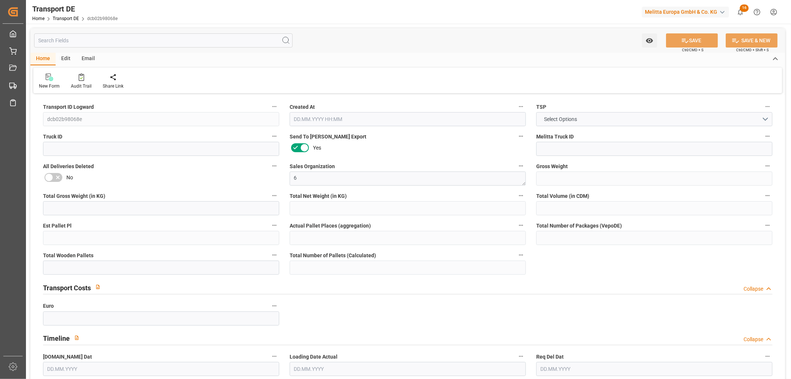
type input "0"
type input "3"
type input "0"
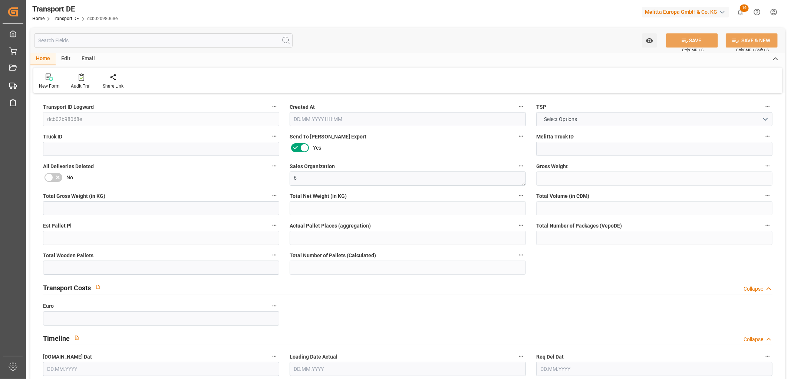
type input "19"
type input "0"
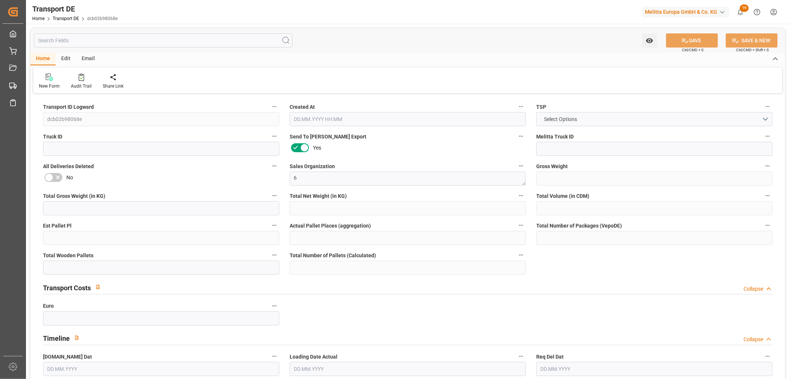
type input "0"
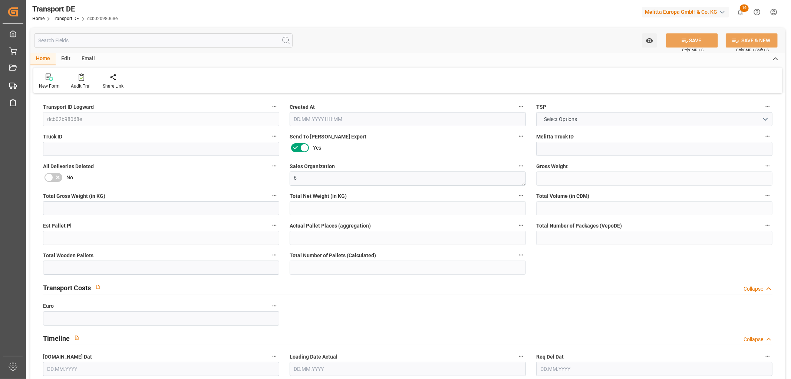
type input "0"
type input "3"
type input "0"
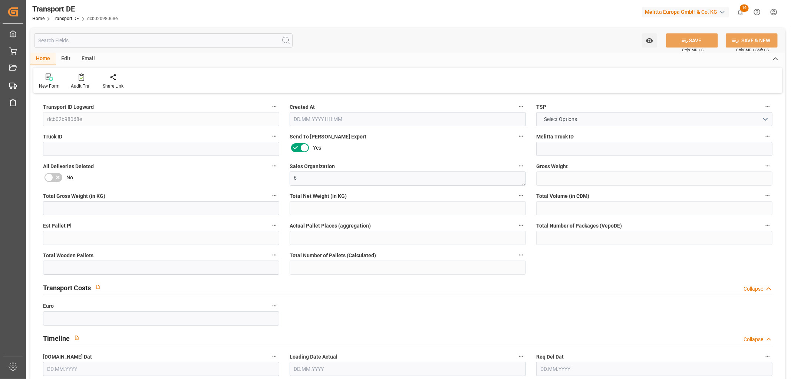
type input "0"
type input "1"
type input "0"
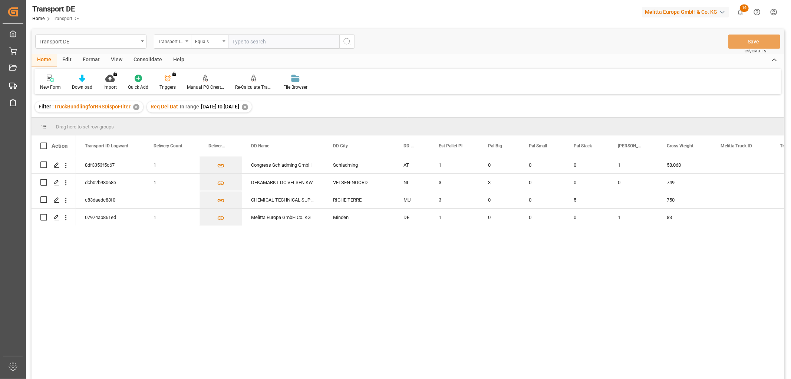
click at [248, 105] on div "✕" at bounding box center [245, 107] width 6 height 6
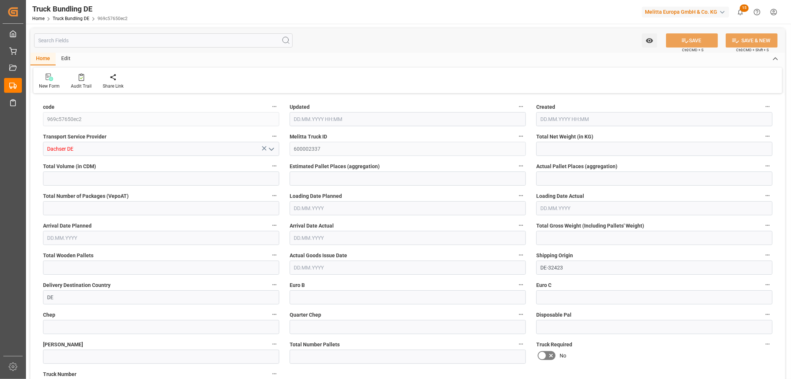
type input "1257.211"
type input "8782.575"
type input "6"
type input "0"
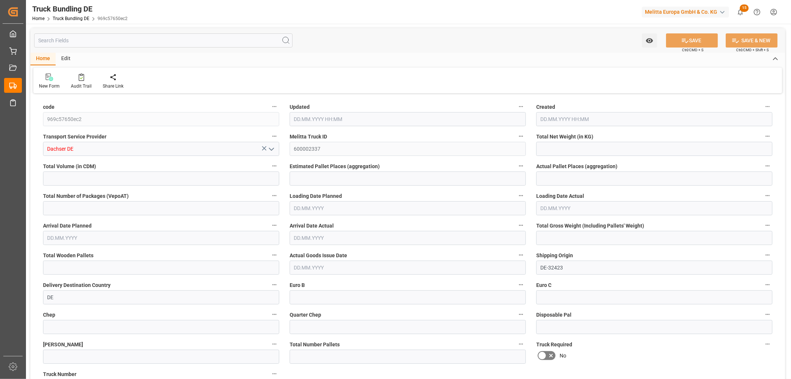
type input "1968.25"
type input "21"
type input "0"
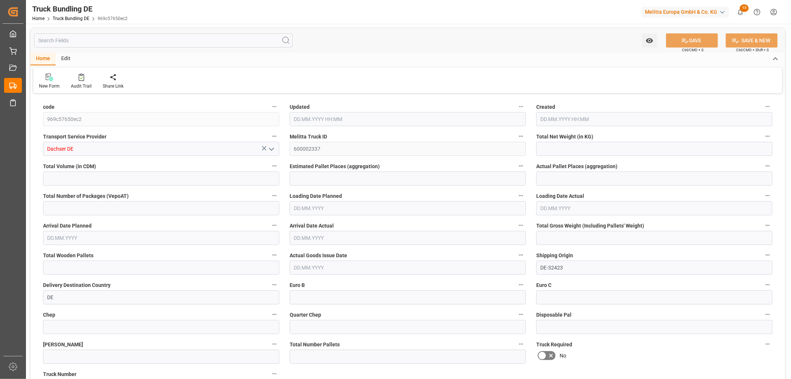
type input "0"
type input "[DATE] 06:00"
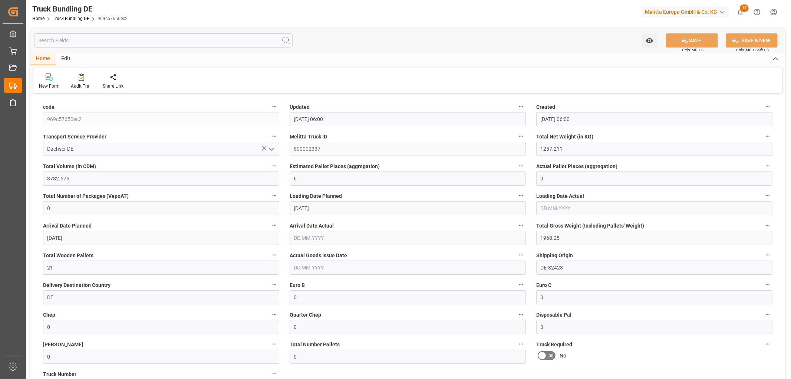
type input "[DATE] 06:00"
type input "[DATE]"
type input "10.09.2025"
type input "[DATE]"
type input "513.679"
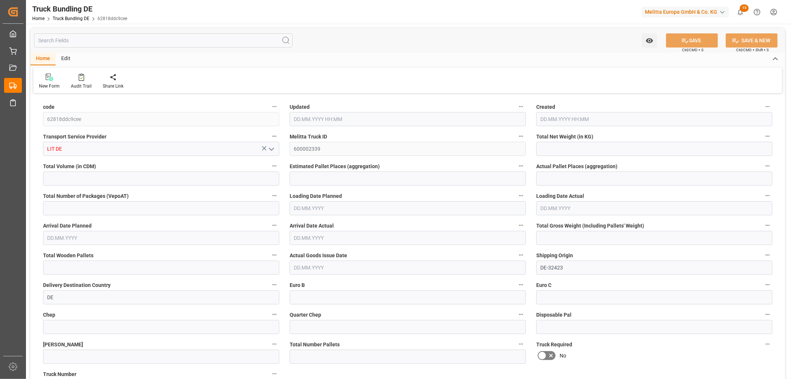
type input "3523.061"
type input "4"
type input "0"
type input "708"
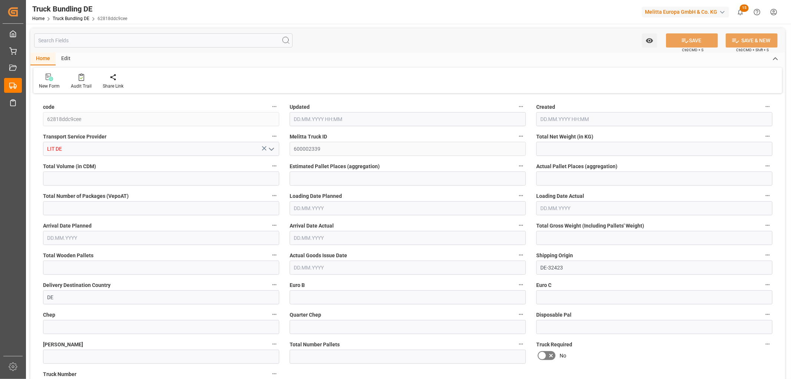
type input "4"
type input "0"
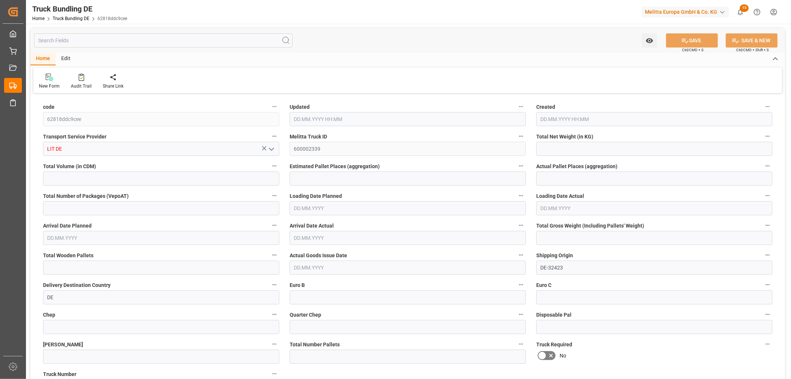
type input "0"
type input "08.09.2025 06:02"
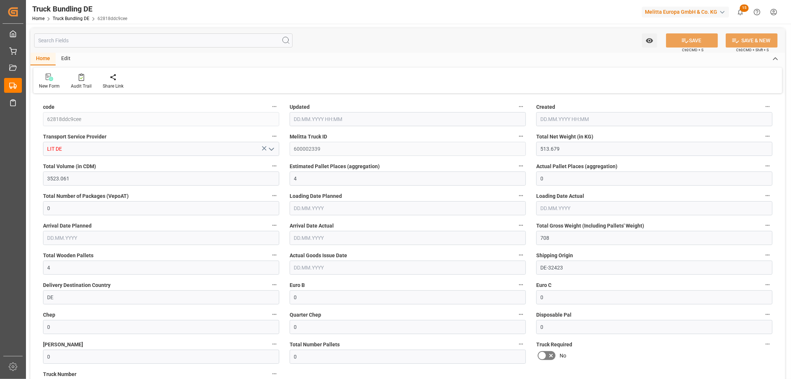
type input "[DATE]"
type input "08.09.2025 06:04"
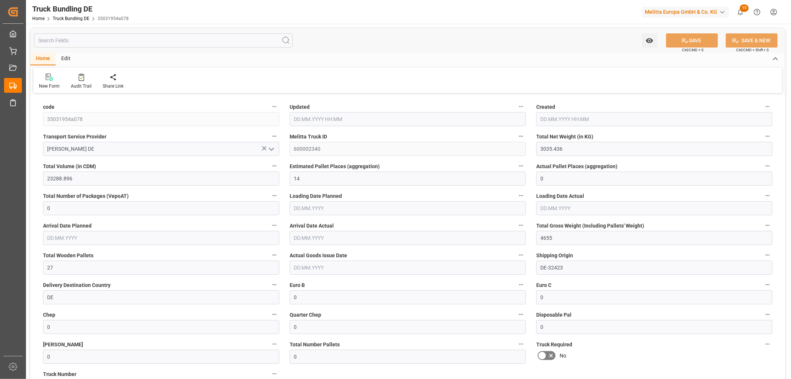
type input "[DATE]"
type input "11.09.2025"
type input "[DATE]"
type input "2449.422"
type input "19900.988"
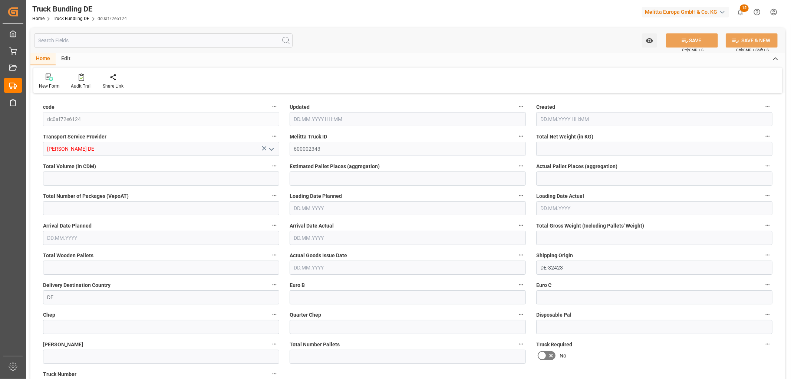
type input "12"
type input "0"
type input "3796"
type input "23"
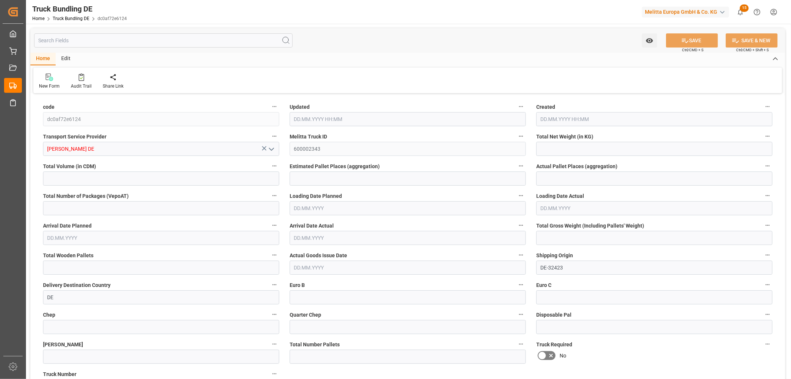
type input "0"
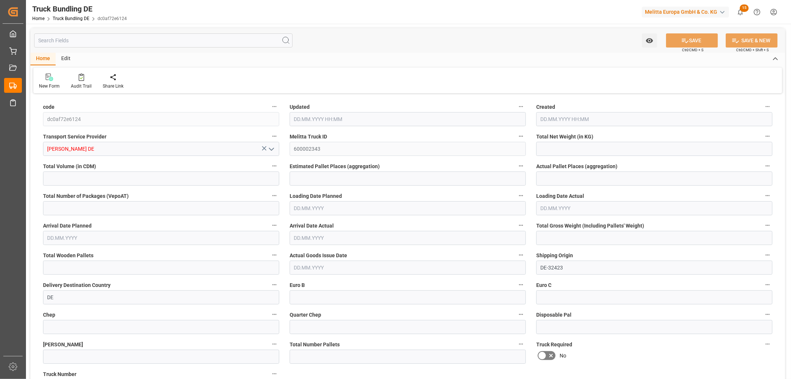
type input "0"
type input "08.09.2025 06:05"
type input "[DATE]"
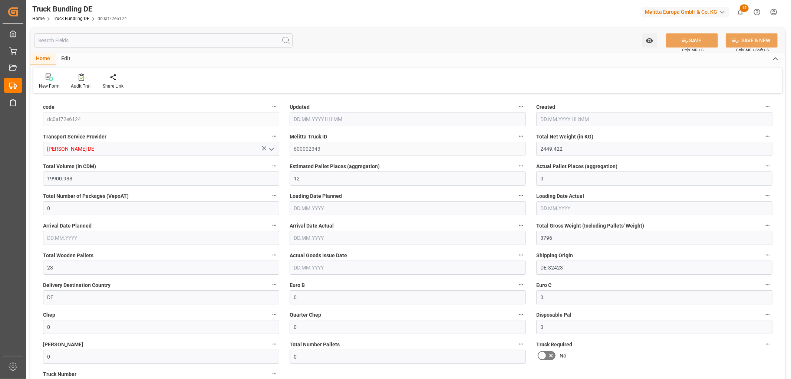
type input "11.09.2025"
type input "[DATE]"
type input "08.09.2025 06:05"
type input "[DATE]"
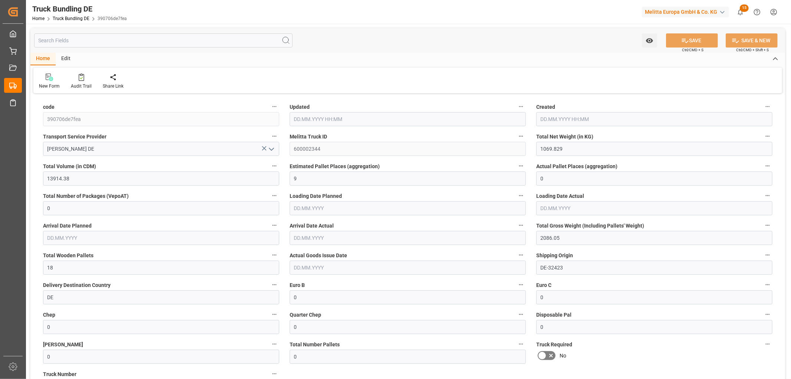
type input "10.09.2025"
type input "[DATE]"
type input "[DATE] 06:05"
type input "[DATE]"
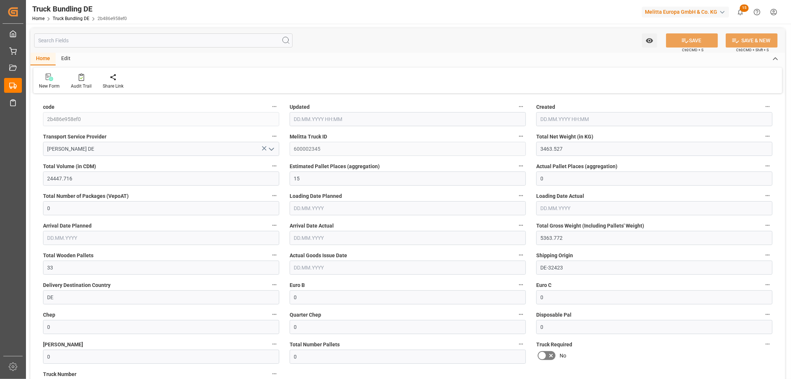
type input "[DATE]"
type input "[DATE] 06:09"
type input "[DATE]"
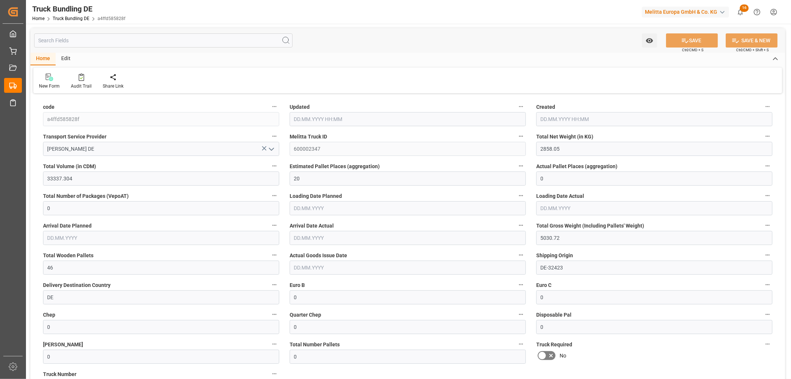
type input "[DATE]"
type input "[DATE] 06:09"
type input "[DATE]"
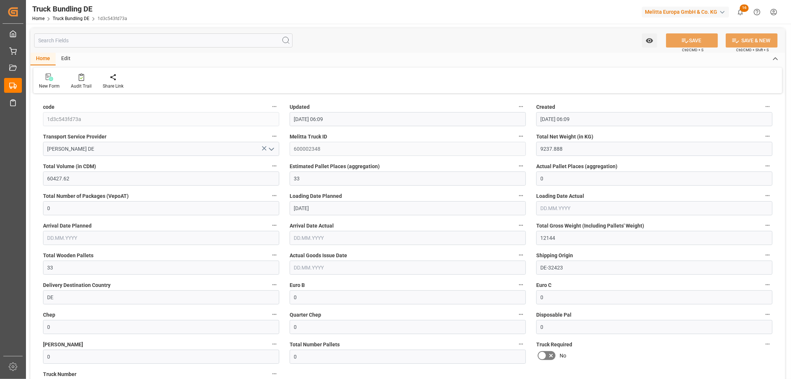
type input "[DATE]"
type input "15.48"
type input "234.04"
type input "1"
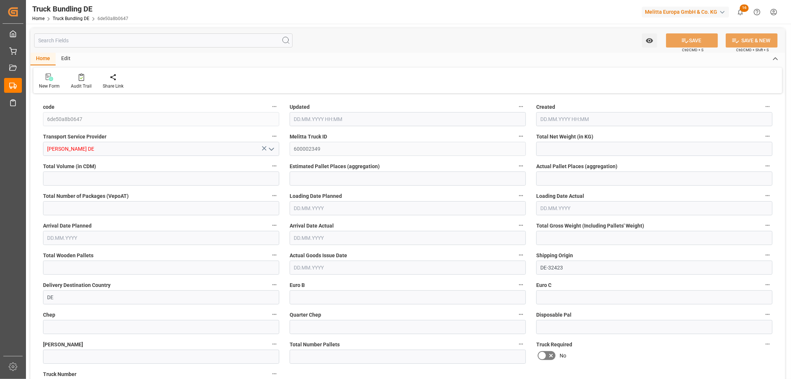
type input "0"
type input "44"
type input "1"
type input "0"
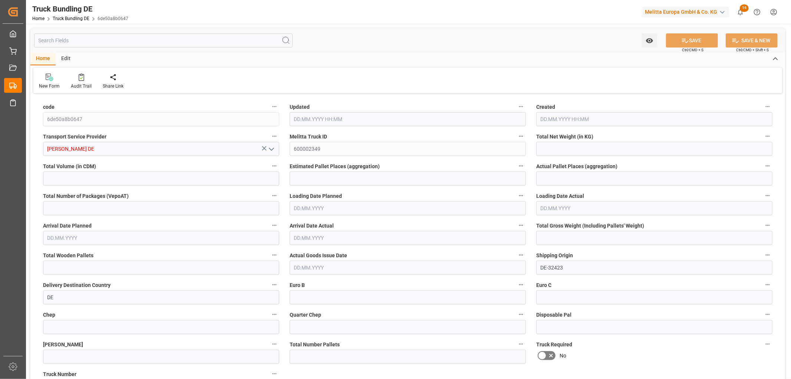
type input "0"
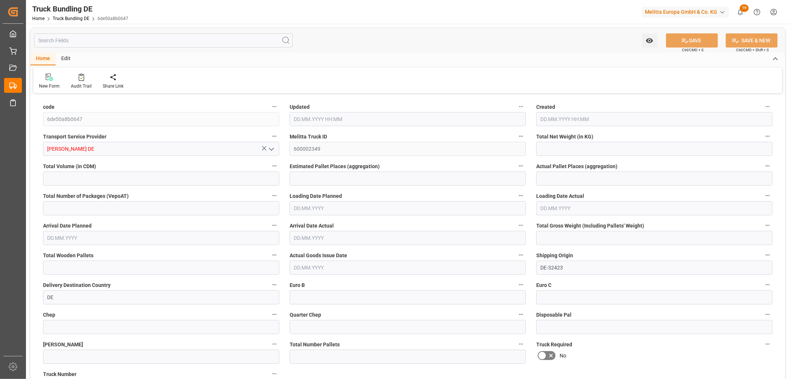
type input "0"
type input "[DATE] 06:10"
type input "[DATE]"
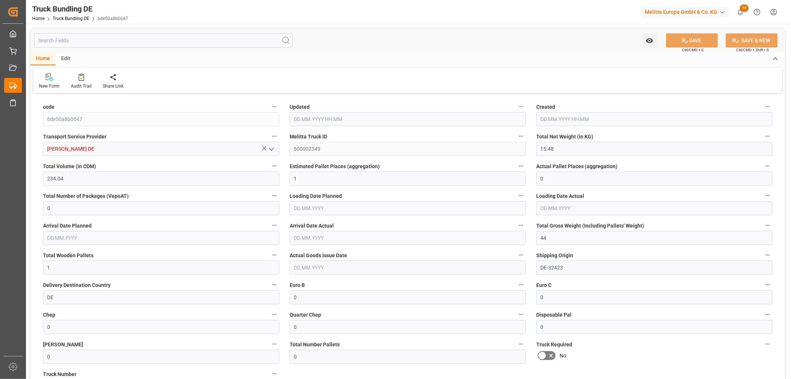
type input "[DATE]"
